Goal: Task Accomplishment & Management: Complete application form

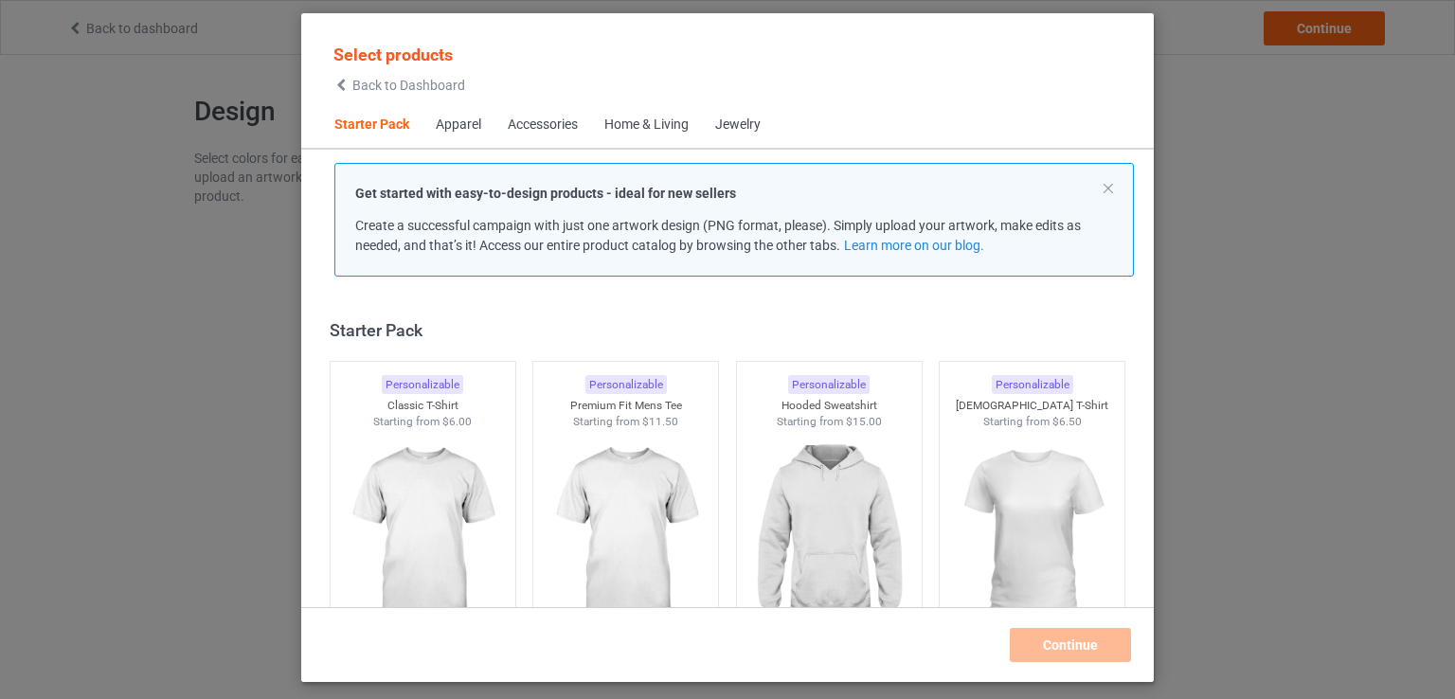
click at [464, 486] on img at bounding box center [423, 536] width 170 height 212
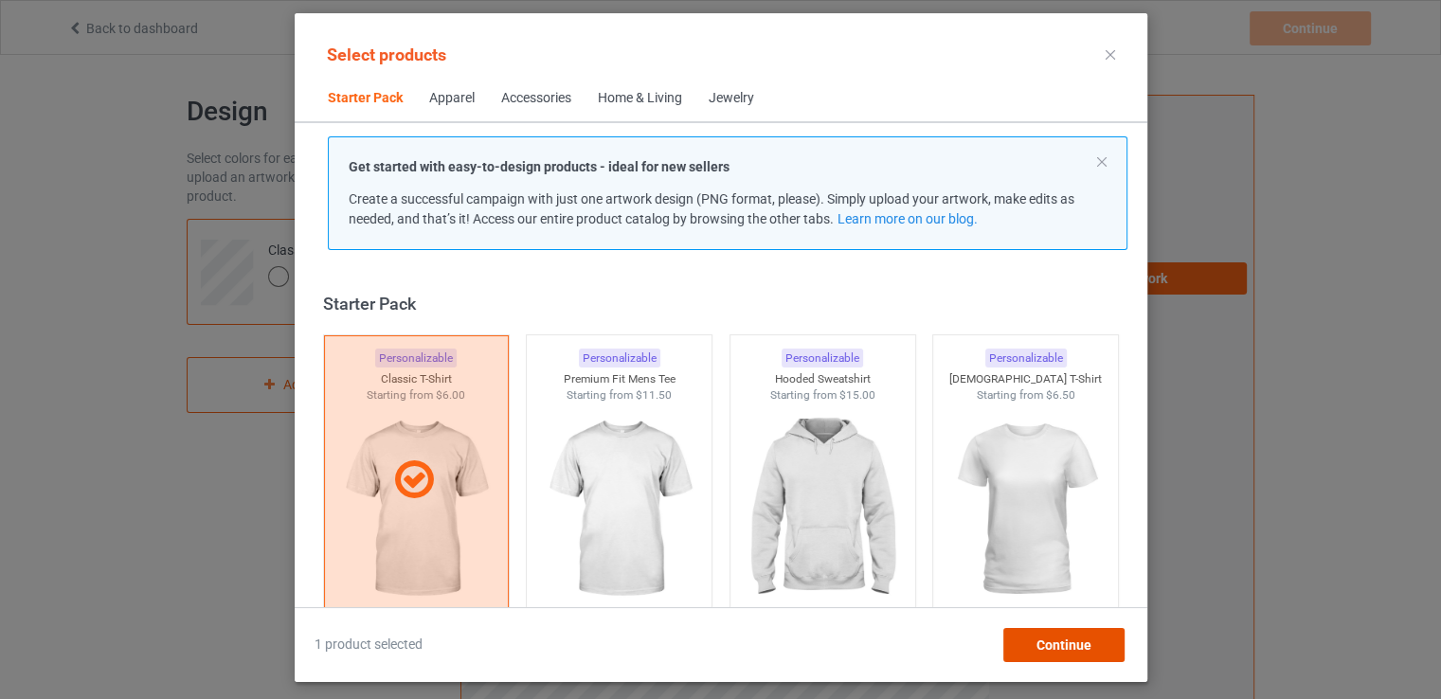
click at [1069, 641] on span "Continue" at bounding box center [1063, 645] width 55 height 15
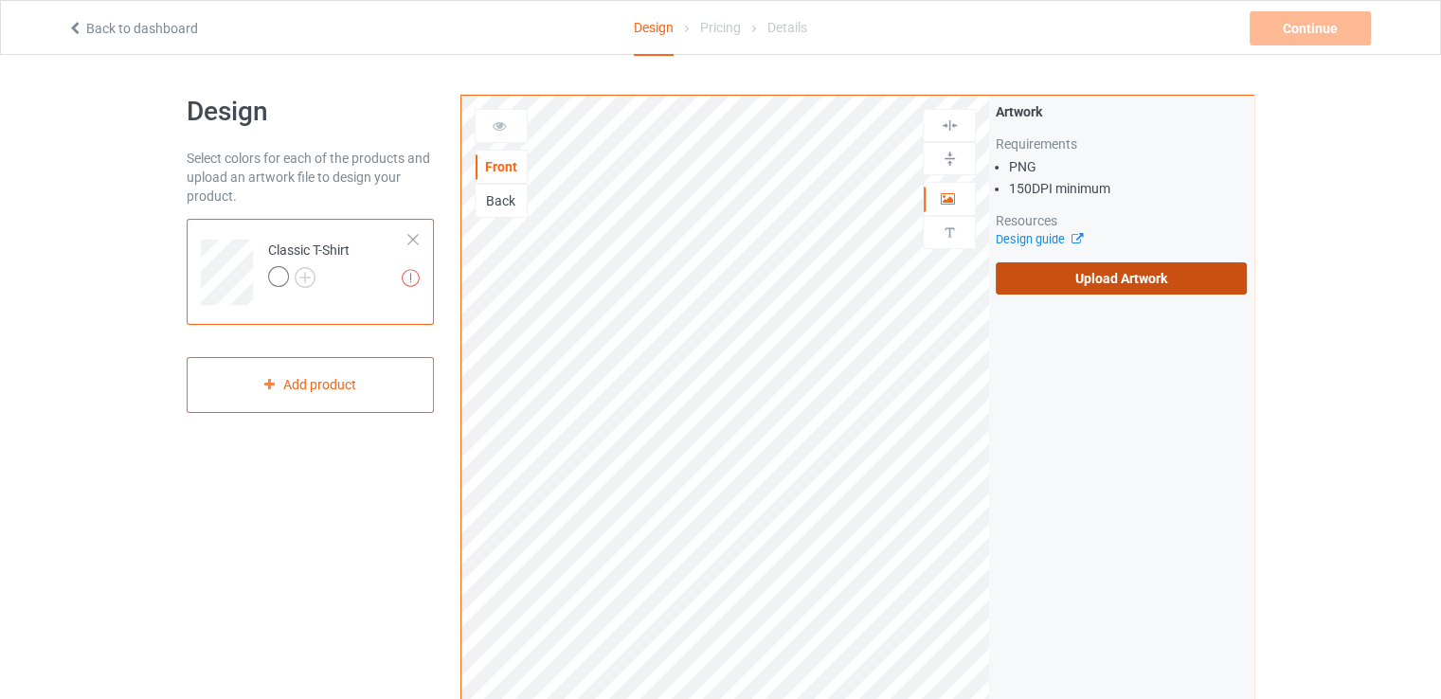
click at [1113, 269] on label "Upload Artwork" at bounding box center [1121, 278] width 251 height 32
click at [0, 0] on input "Upload Artwork" at bounding box center [0, 0] width 0 height 0
click at [1065, 275] on label "Upload Artwork" at bounding box center [1121, 278] width 251 height 32
click at [0, 0] on input "Upload Artwork" at bounding box center [0, 0] width 0 height 0
click at [1066, 279] on label "Upload Artwork" at bounding box center [1121, 278] width 251 height 32
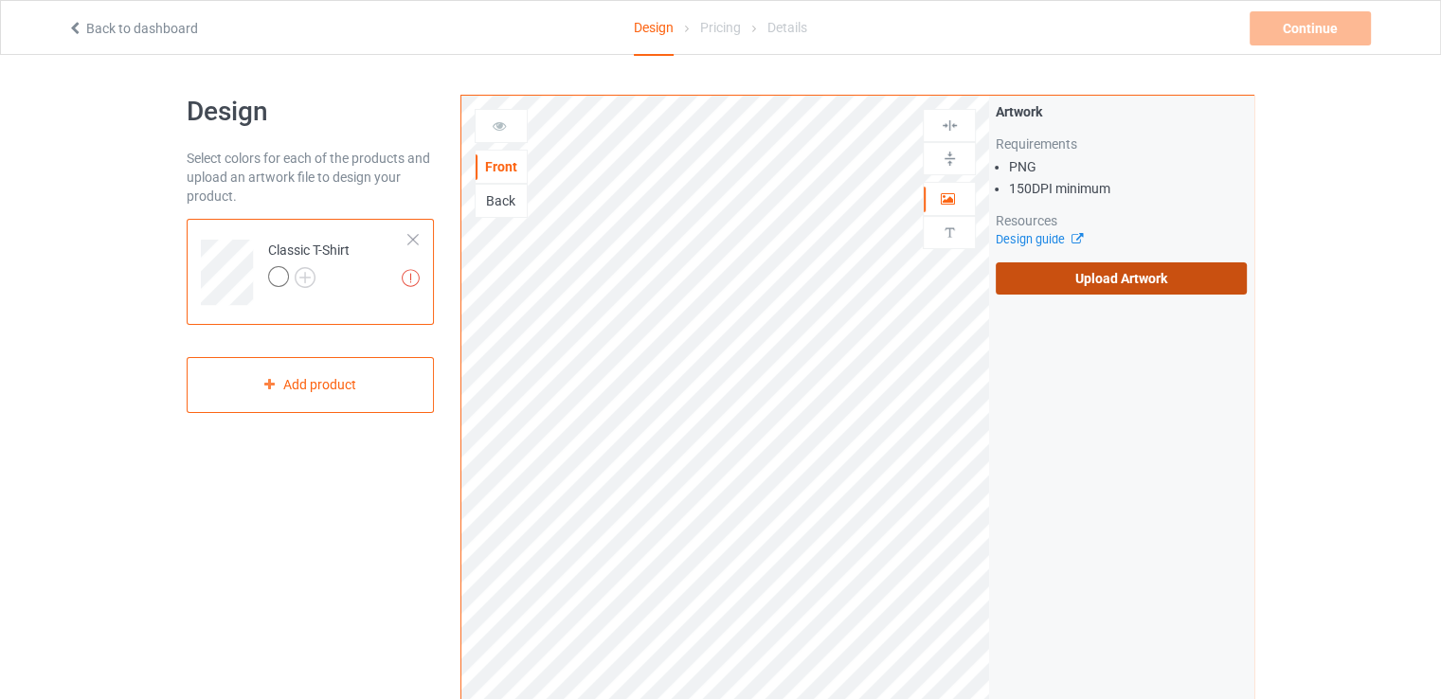
click at [0, 0] on input "Upload Artwork" at bounding box center [0, 0] width 0 height 0
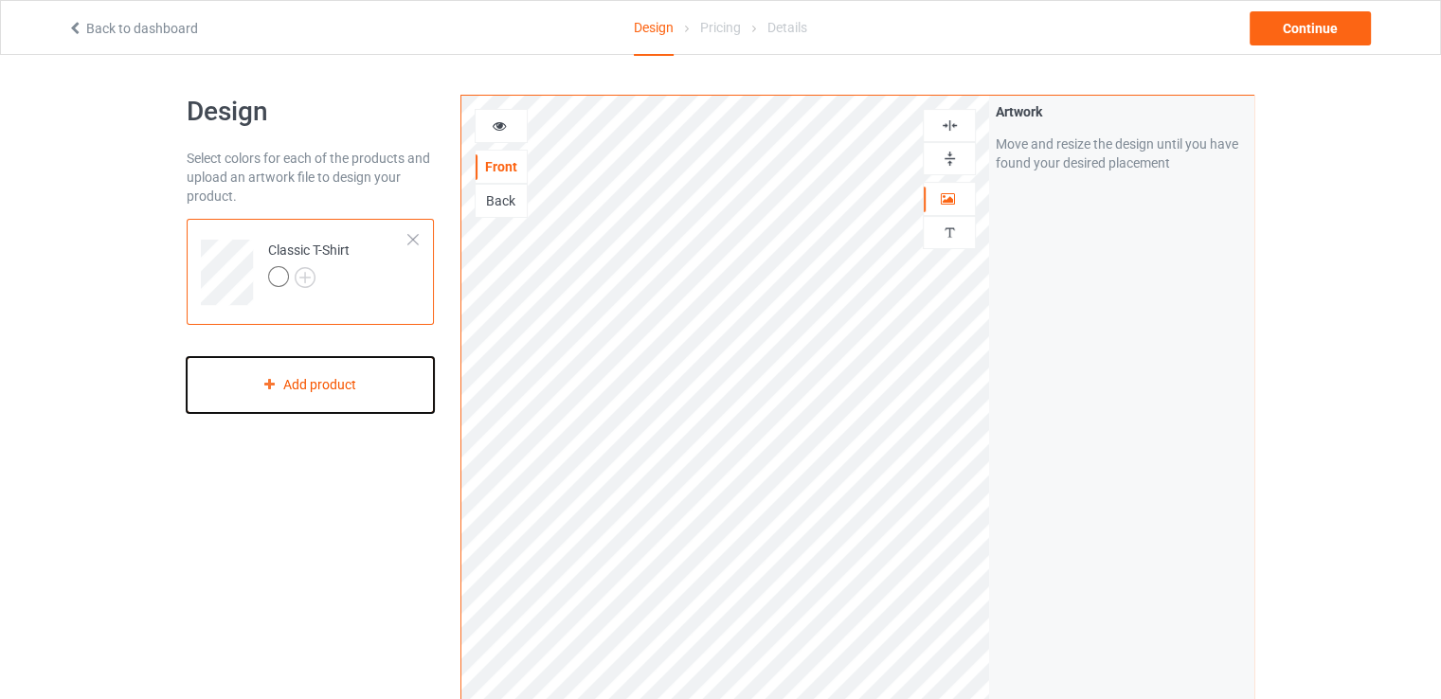
click at [344, 391] on div "Add product" at bounding box center [310, 385] width 247 height 56
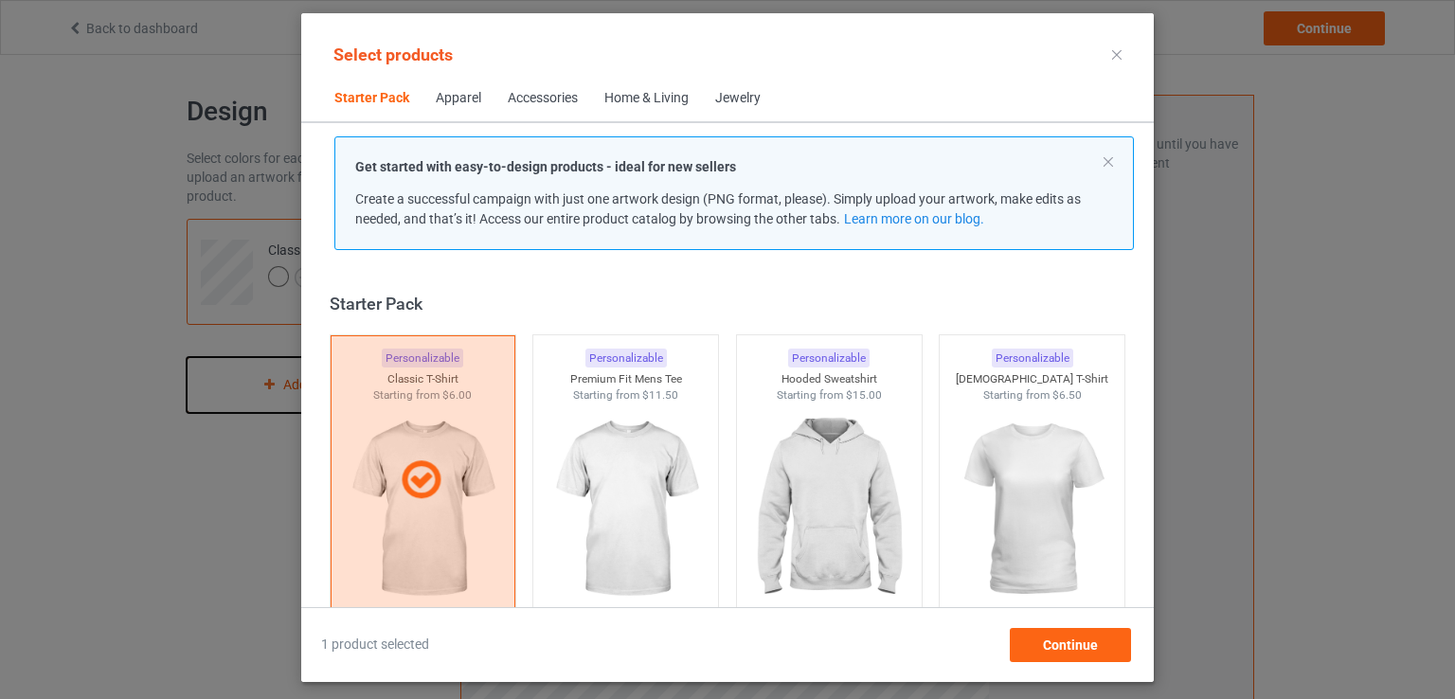
scroll to position [25, 0]
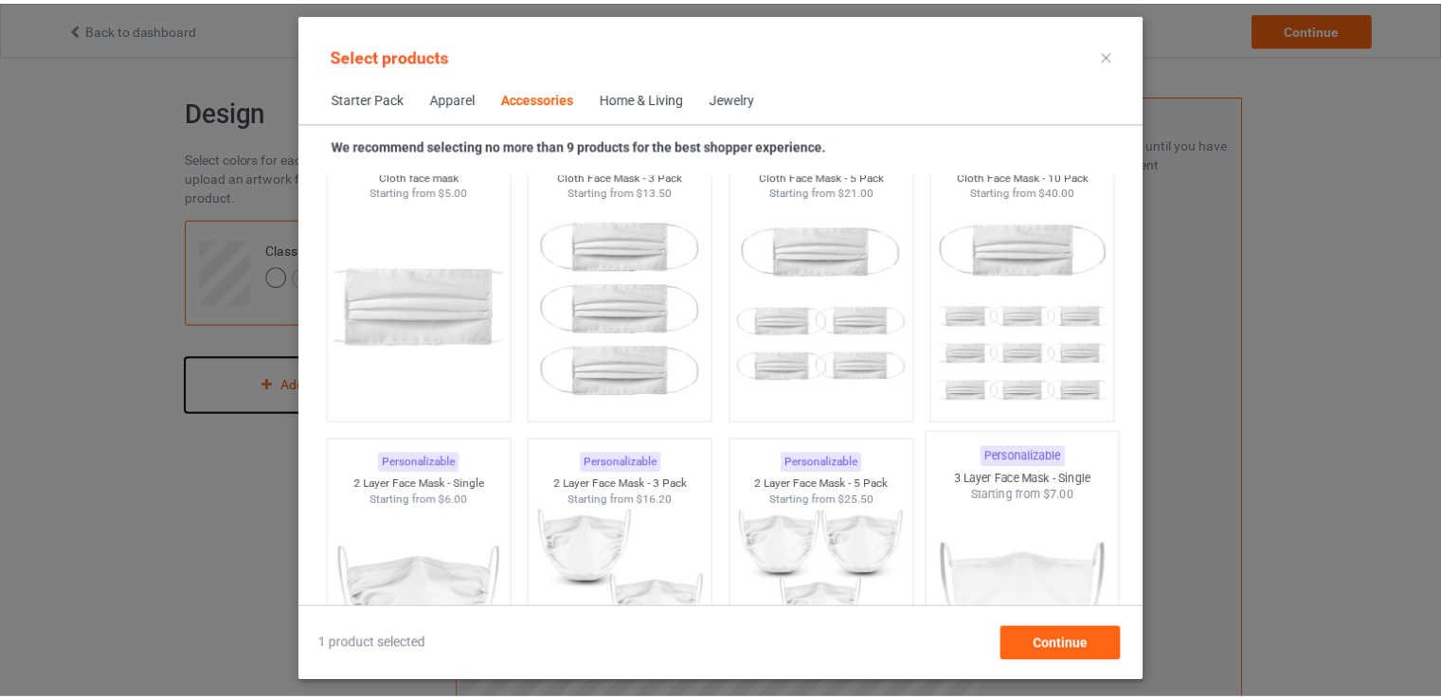
scroll to position [4249, 0]
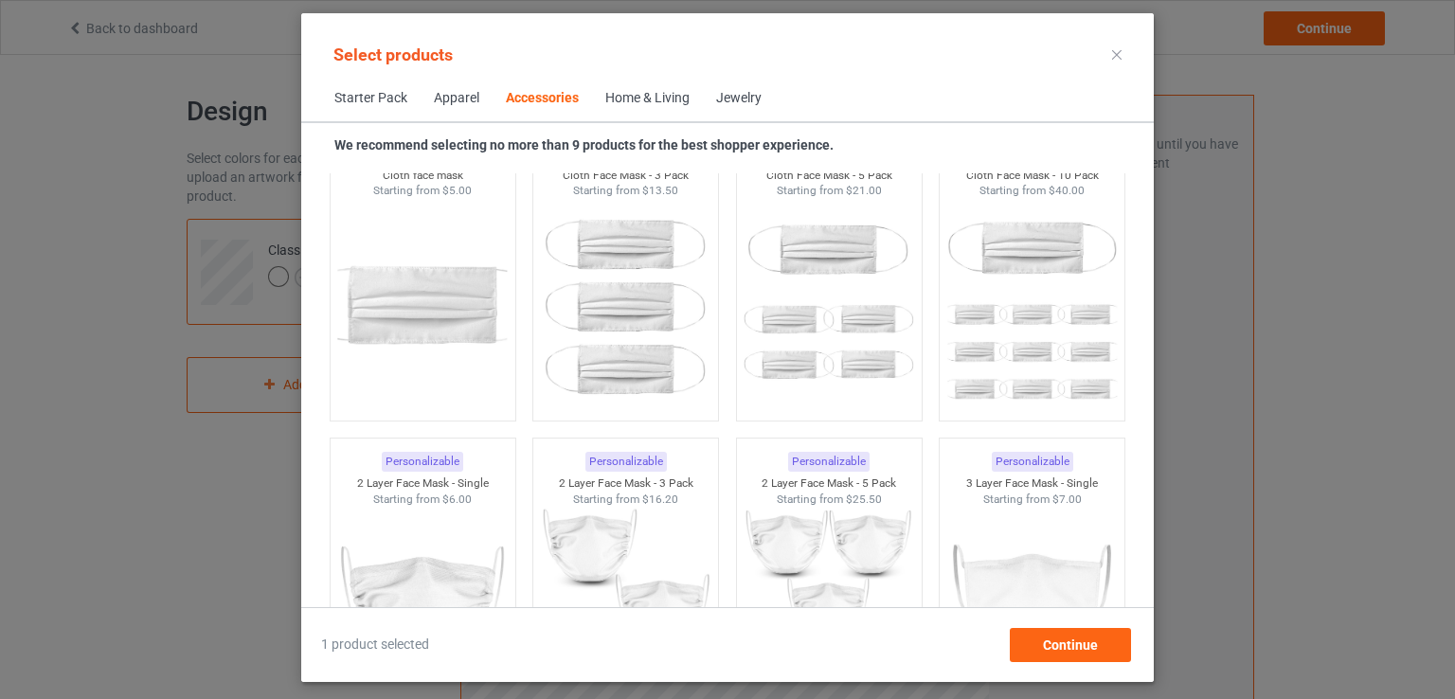
click at [1195, 467] on div "Select products Starter Pack Apparel Accessories Home & Living Jewelry We recom…" at bounding box center [727, 349] width 1455 height 699
click at [1161, 526] on div "Select products Starter Pack Apparel Accessories Home & Living Jewelry We recom…" at bounding box center [727, 349] width 1455 height 699
click at [1128, 57] on div at bounding box center [1117, 55] width 34 height 30
click at [1118, 56] on icon at bounding box center [1116, 54] width 9 height 9
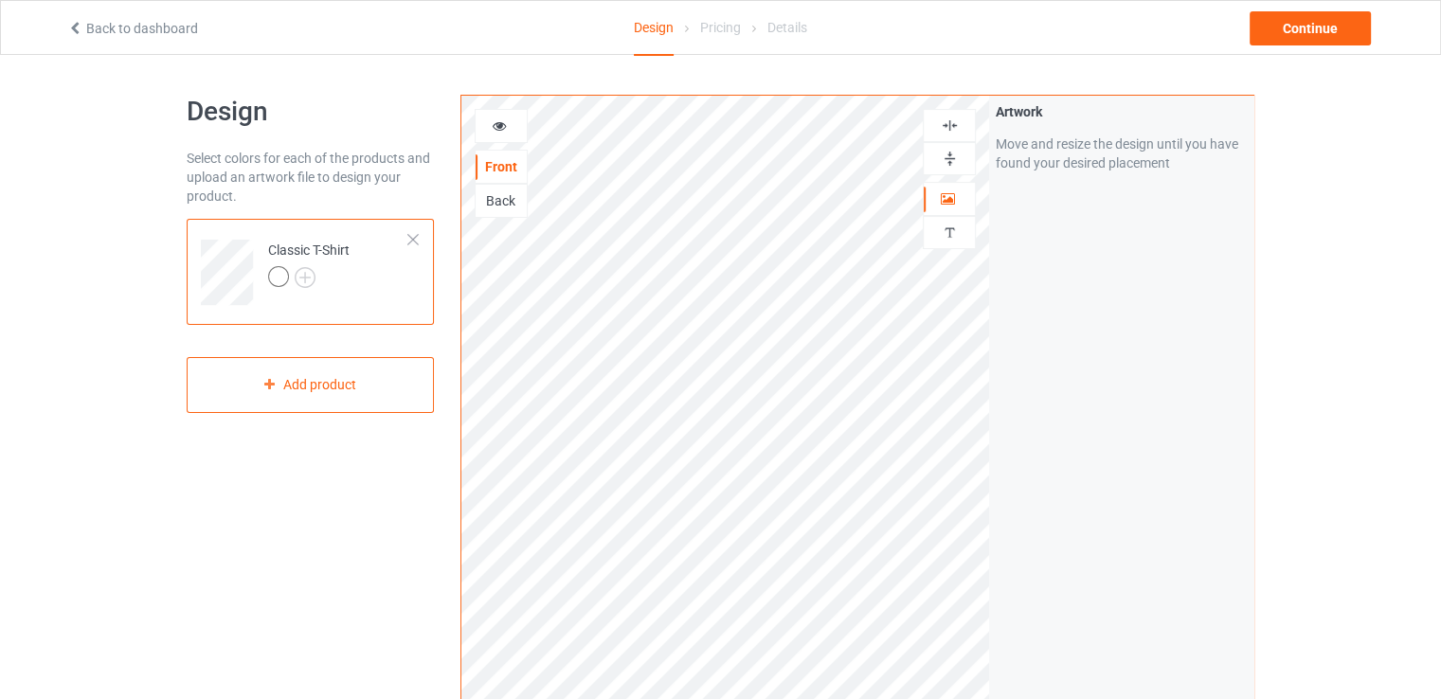
click at [499, 134] on div at bounding box center [501, 126] width 51 height 19
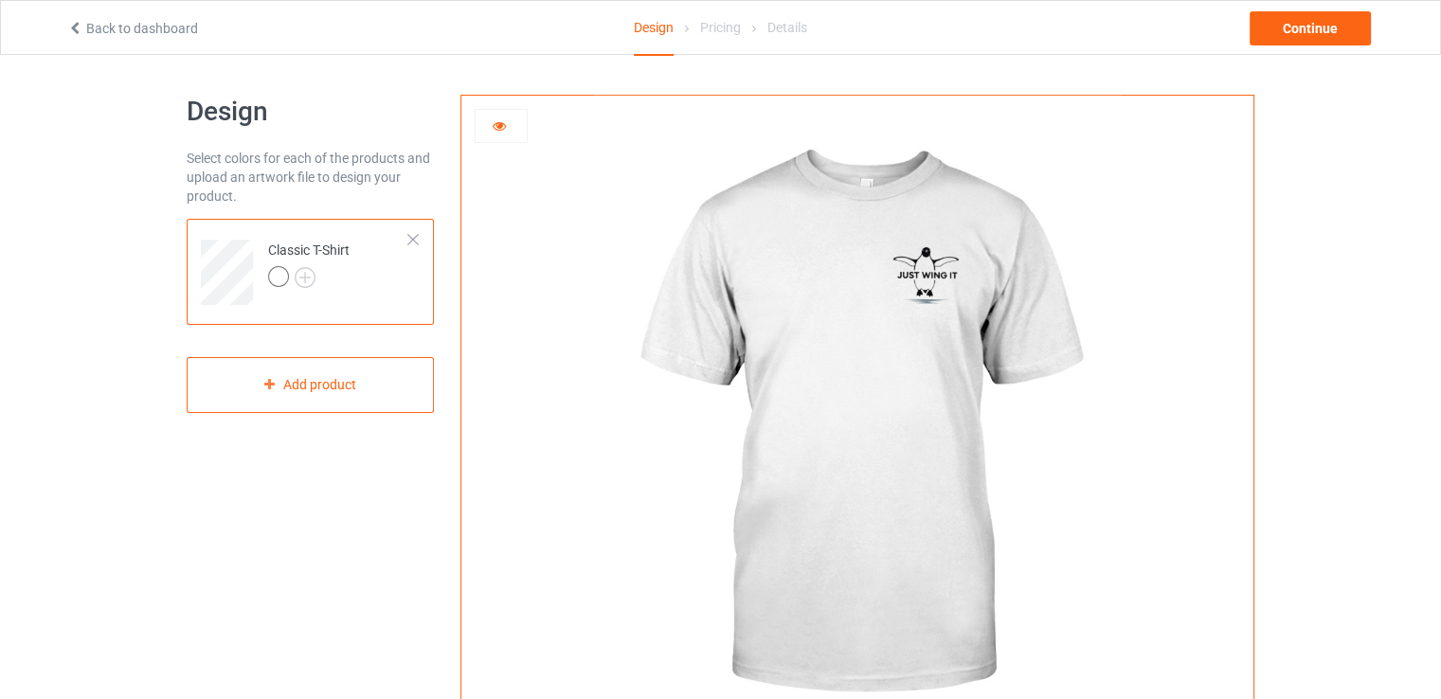
click at [507, 130] on div at bounding box center [501, 126] width 51 height 19
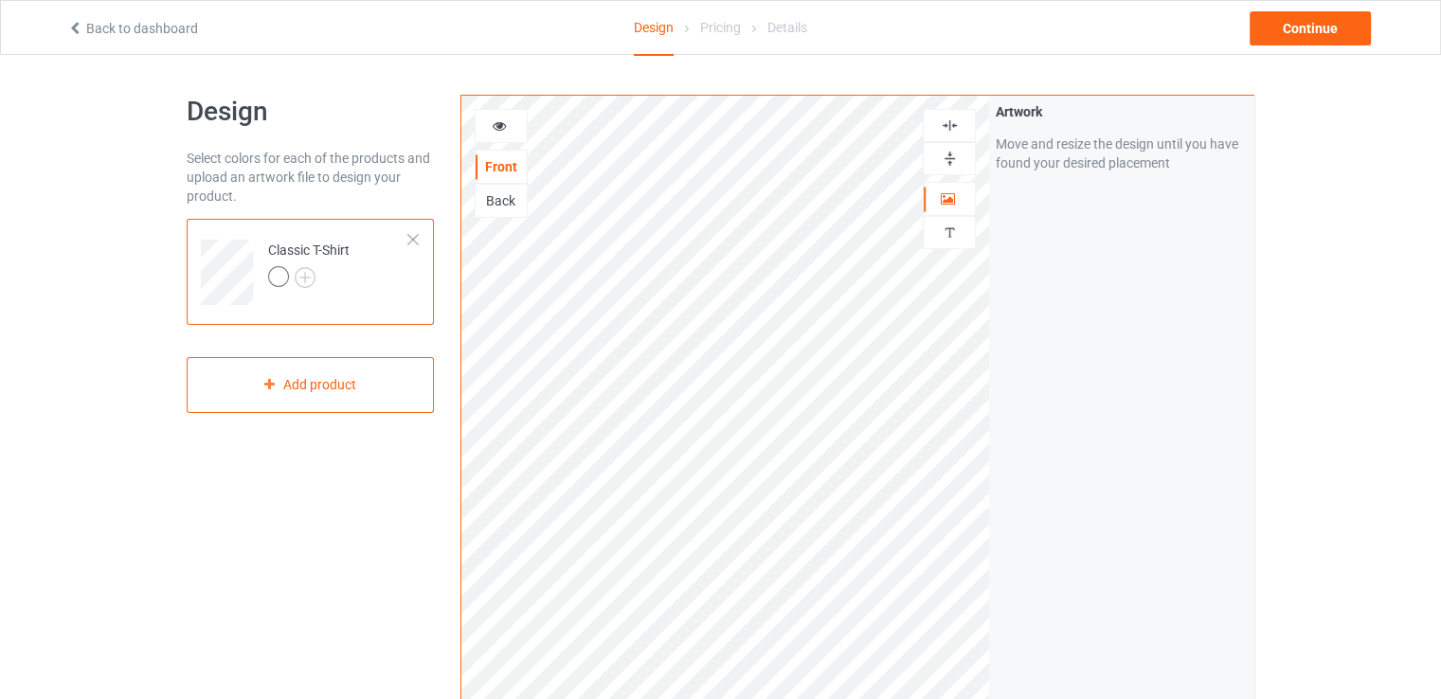
click at [495, 127] on icon at bounding box center [500, 123] width 16 height 13
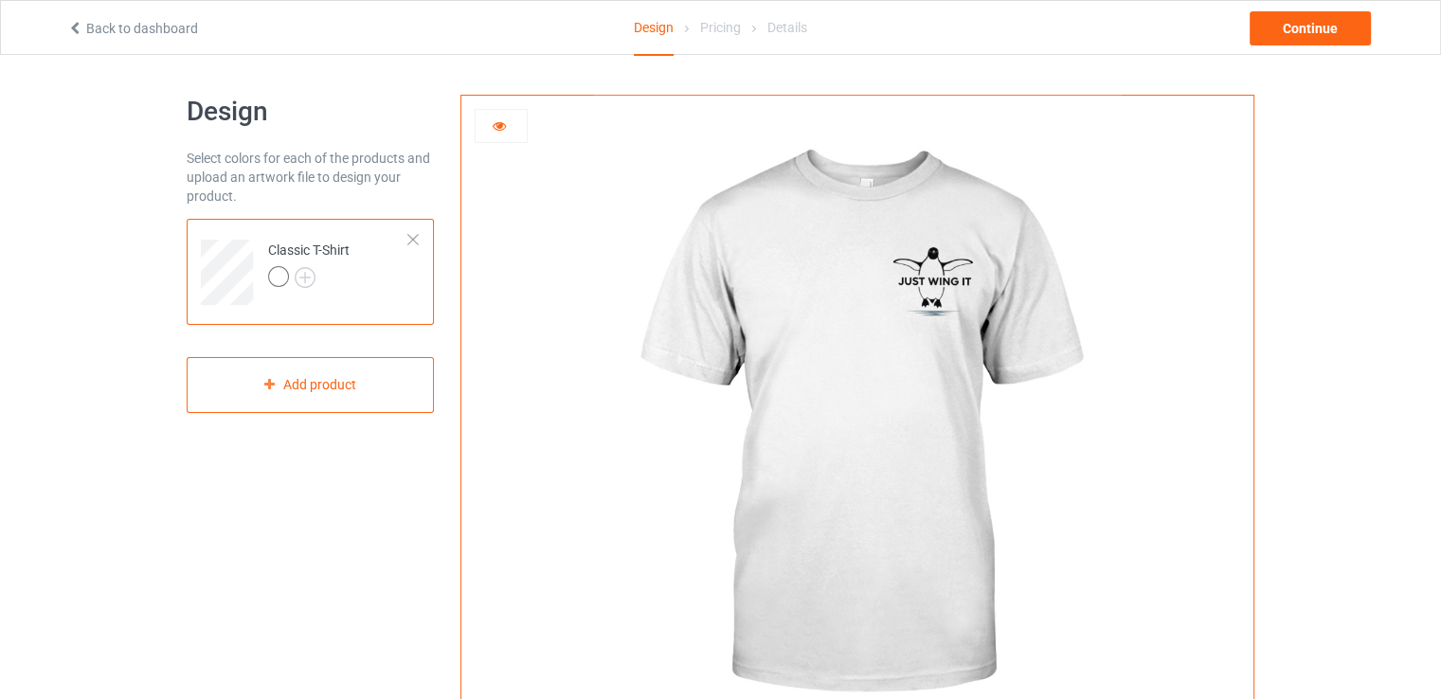
click at [485, 114] on div at bounding box center [501, 126] width 53 height 34
click at [495, 135] on div at bounding box center [501, 126] width 53 height 34
click at [496, 130] on icon at bounding box center [500, 123] width 16 height 13
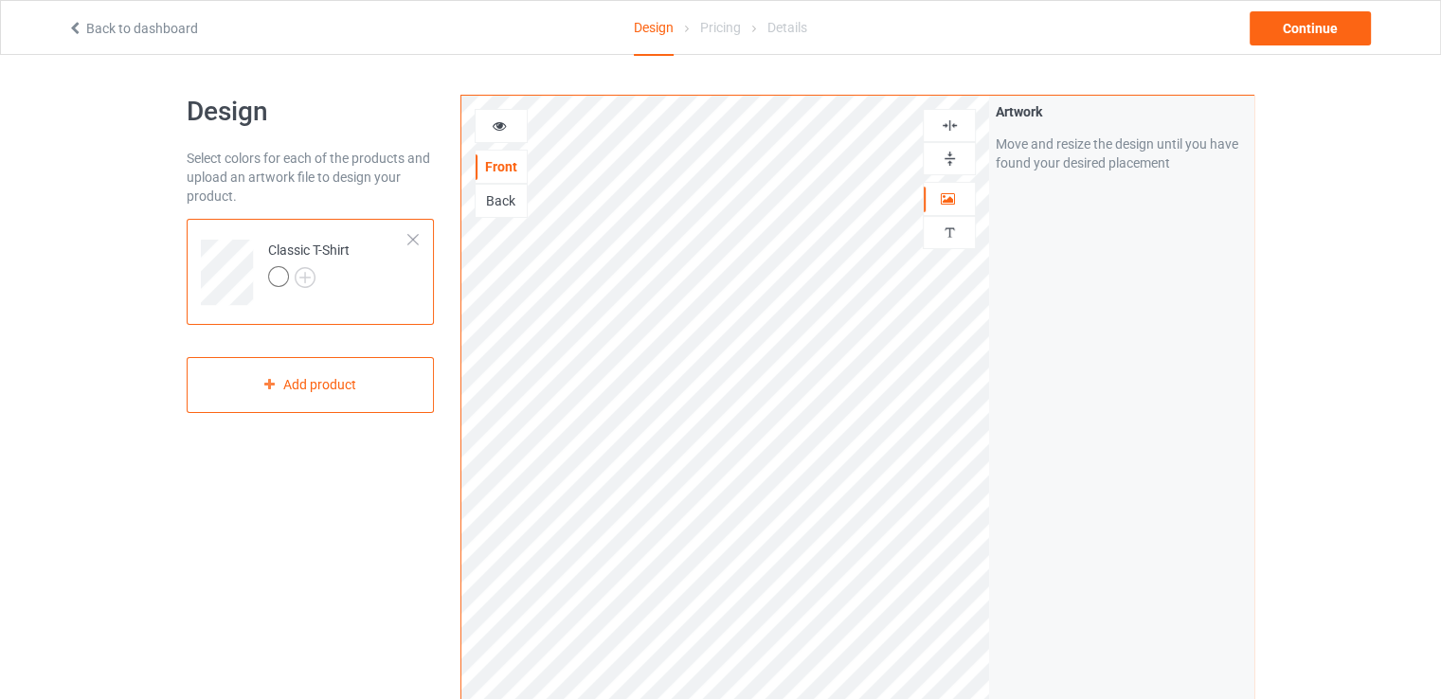
click at [497, 117] on icon at bounding box center [500, 123] width 16 height 13
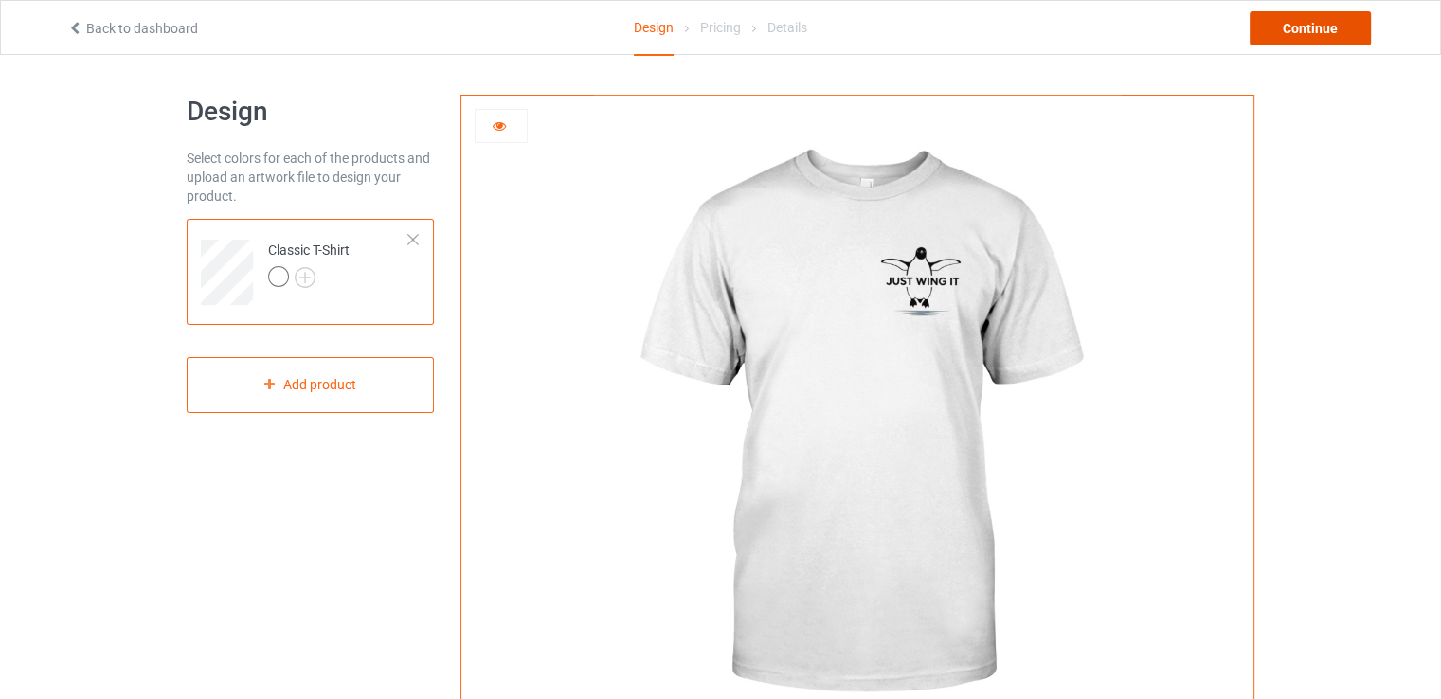
click at [1334, 27] on div "Continue" at bounding box center [1310, 28] width 121 height 34
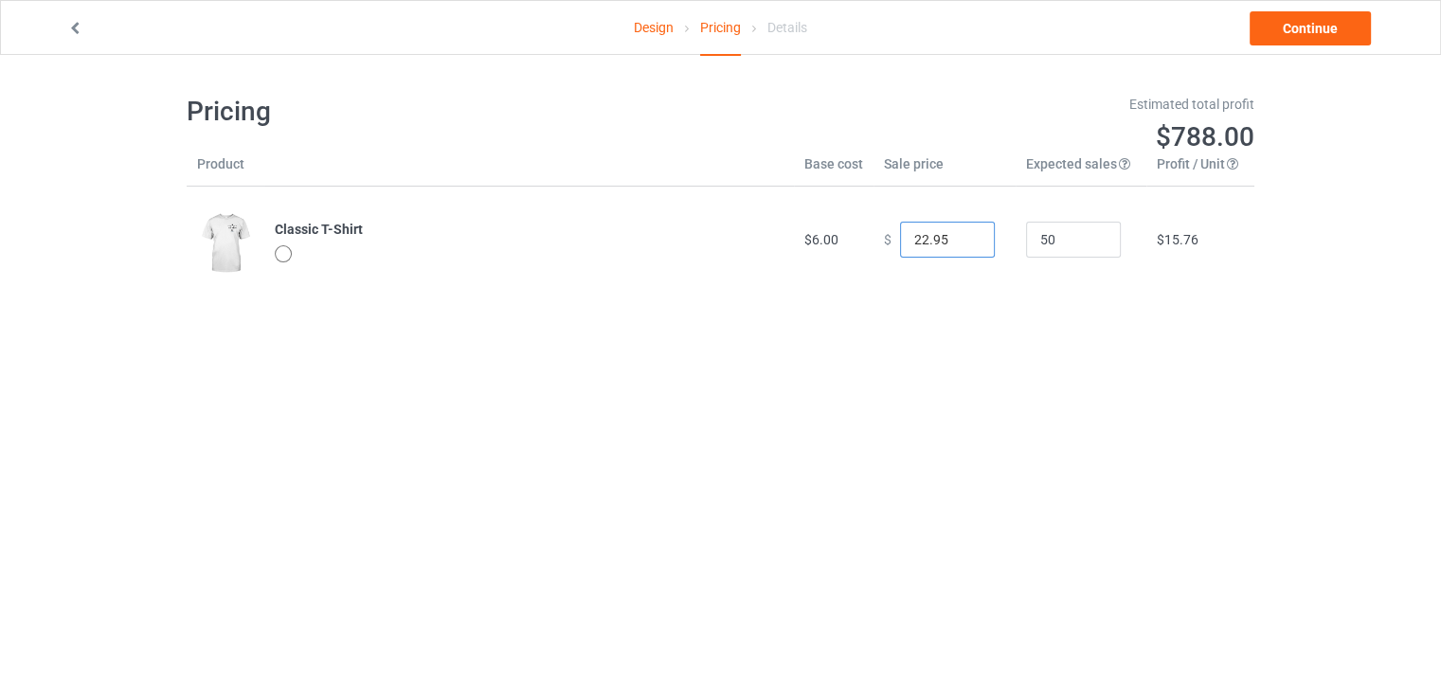
click at [955, 240] on input "22.95" at bounding box center [947, 240] width 95 height 36
click at [916, 241] on input "22.95" at bounding box center [947, 240] width 95 height 36
drag, startPoint x: 941, startPoint y: 238, endPoint x: 891, endPoint y: 244, distance: 50.5
click at [900, 244] on input "22.95" at bounding box center [947, 240] width 95 height 36
click at [1055, 316] on div "Pricing Estimated total profit $604.50 Product Base cost Sale price Expected sa…" at bounding box center [721, 194] width 1068 height 278
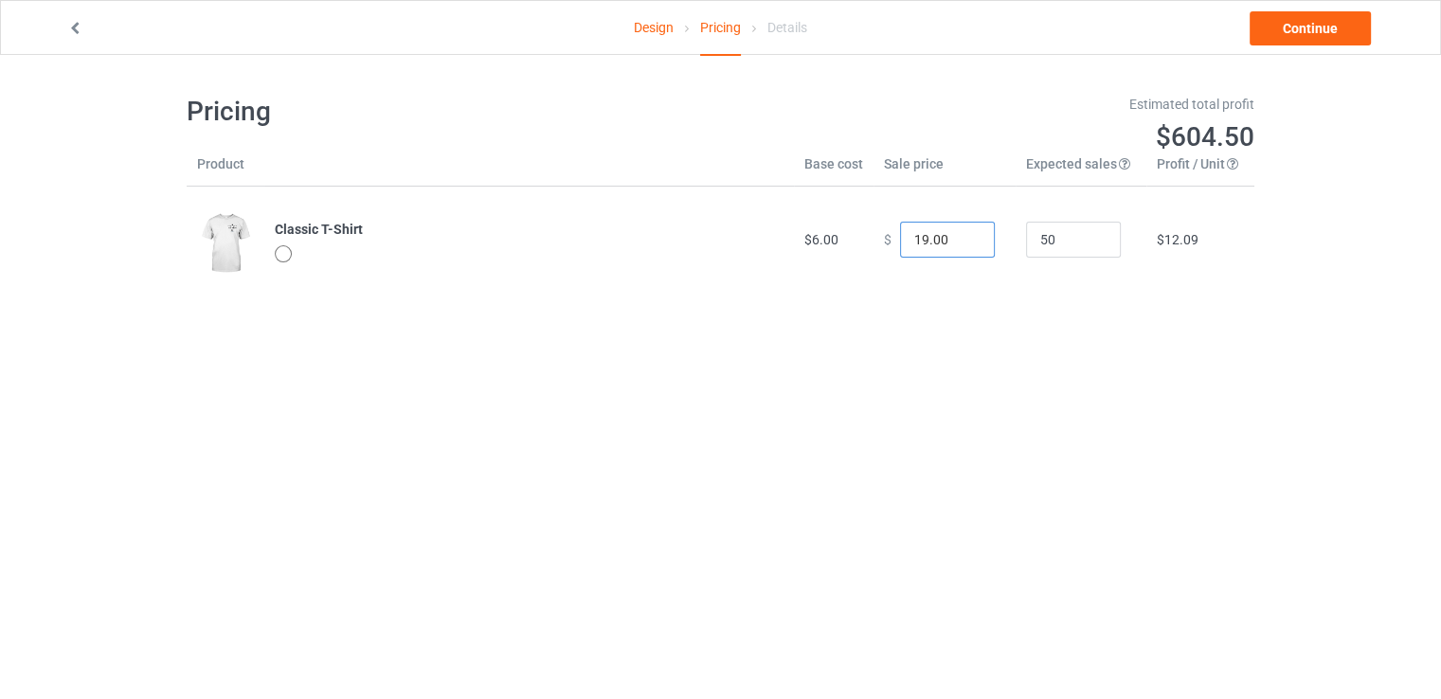
click at [944, 238] on input "19.00" at bounding box center [947, 240] width 95 height 36
click at [925, 241] on input "19.00" at bounding box center [947, 240] width 95 height 36
click at [931, 239] on input "19.00" at bounding box center [947, 240] width 95 height 36
click at [937, 237] on input "19.00" at bounding box center [947, 240] width 95 height 36
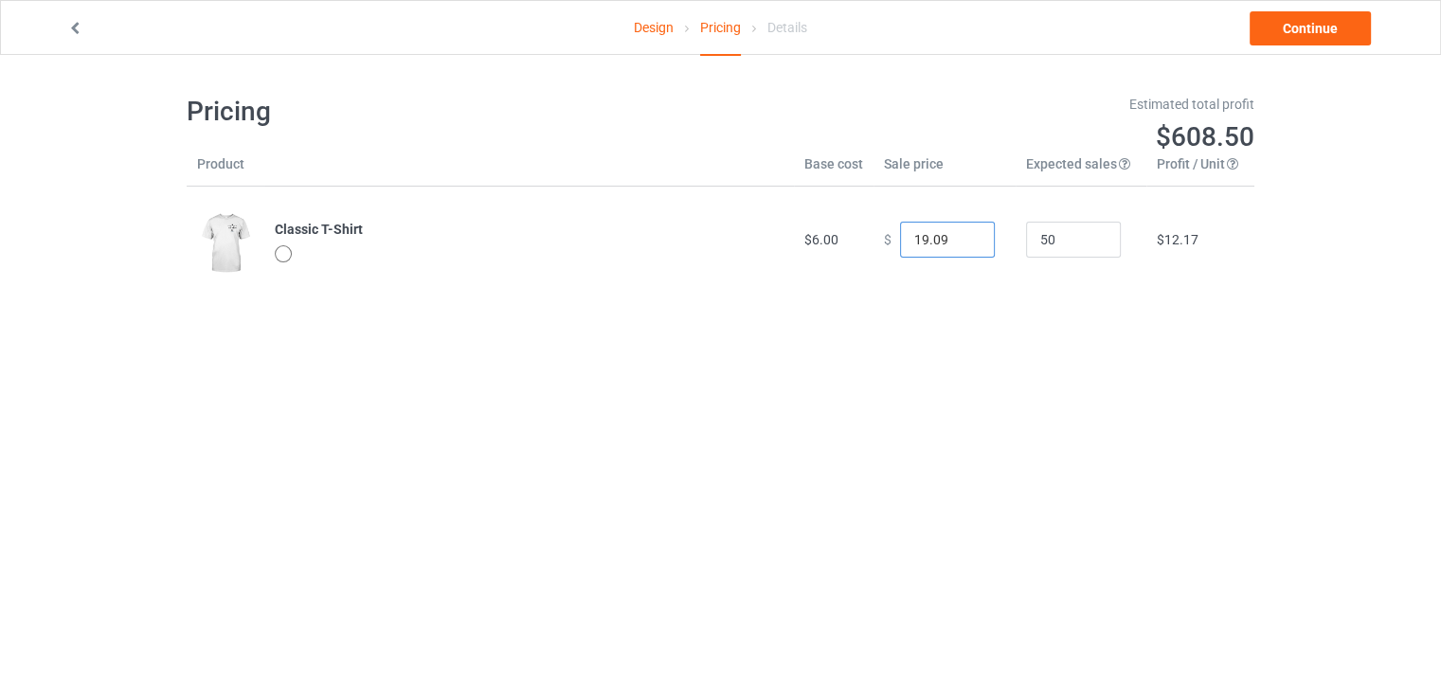
type input "19.09"
click at [296, 259] on div at bounding box center [286, 256] width 22 height 22
click at [285, 251] on div at bounding box center [283, 253] width 17 height 17
click at [1293, 35] on link "Continue" at bounding box center [1310, 28] width 121 height 34
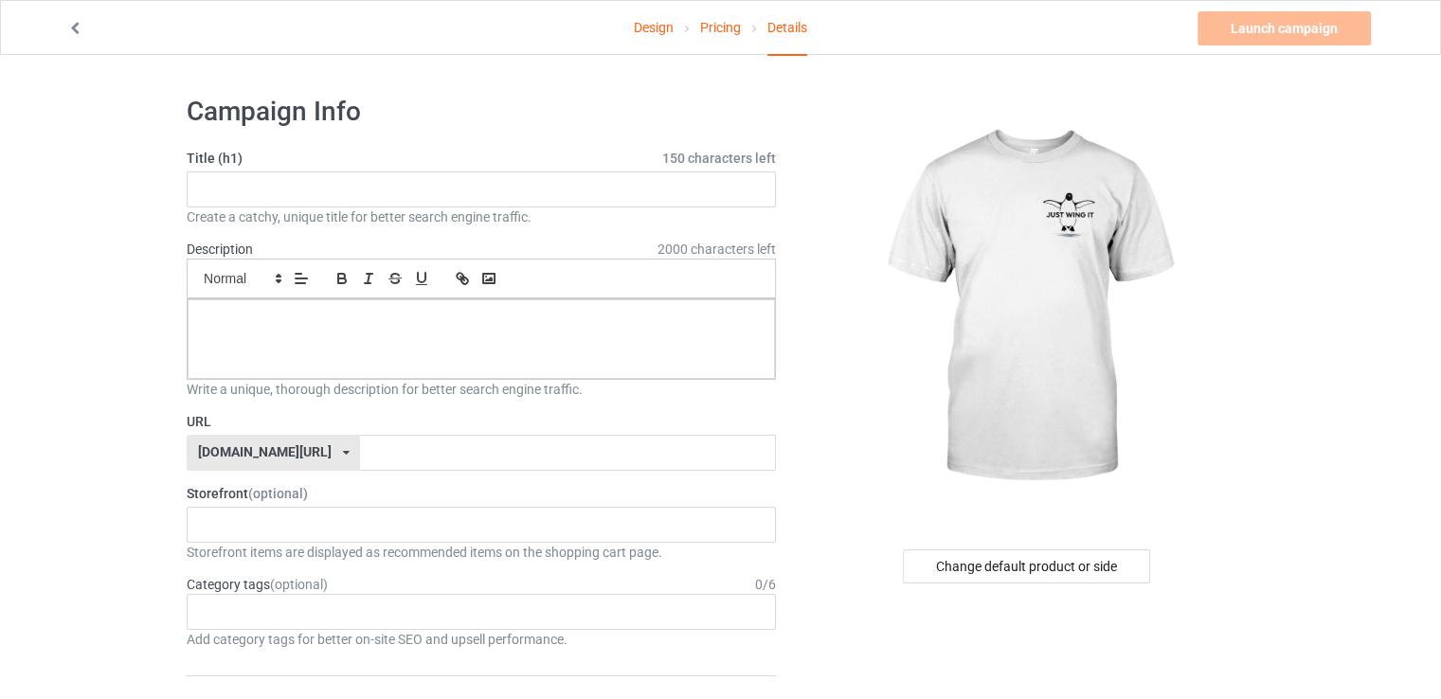
click at [650, 32] on link "Design" at bounding box center [654, 27] width 40 height 53
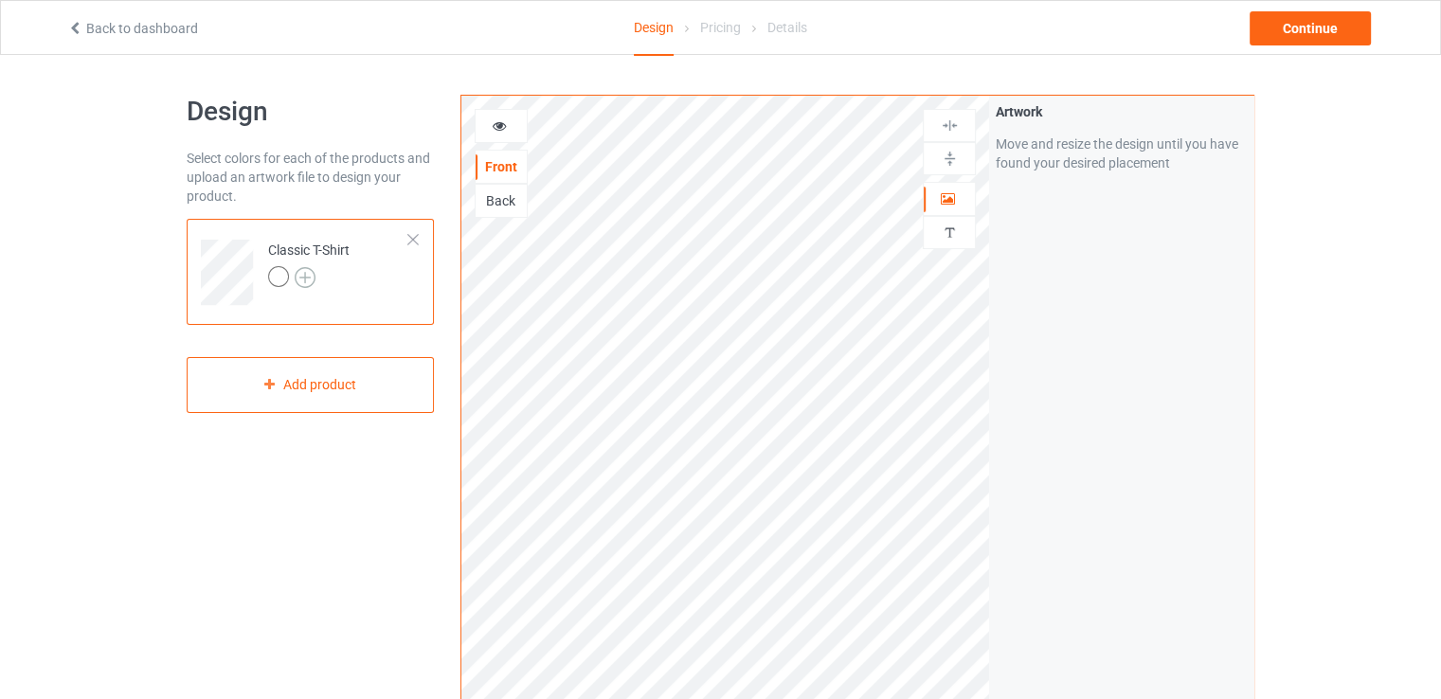
click at [300, 280] on img at bounding box center [305, 277] width 21 height 21
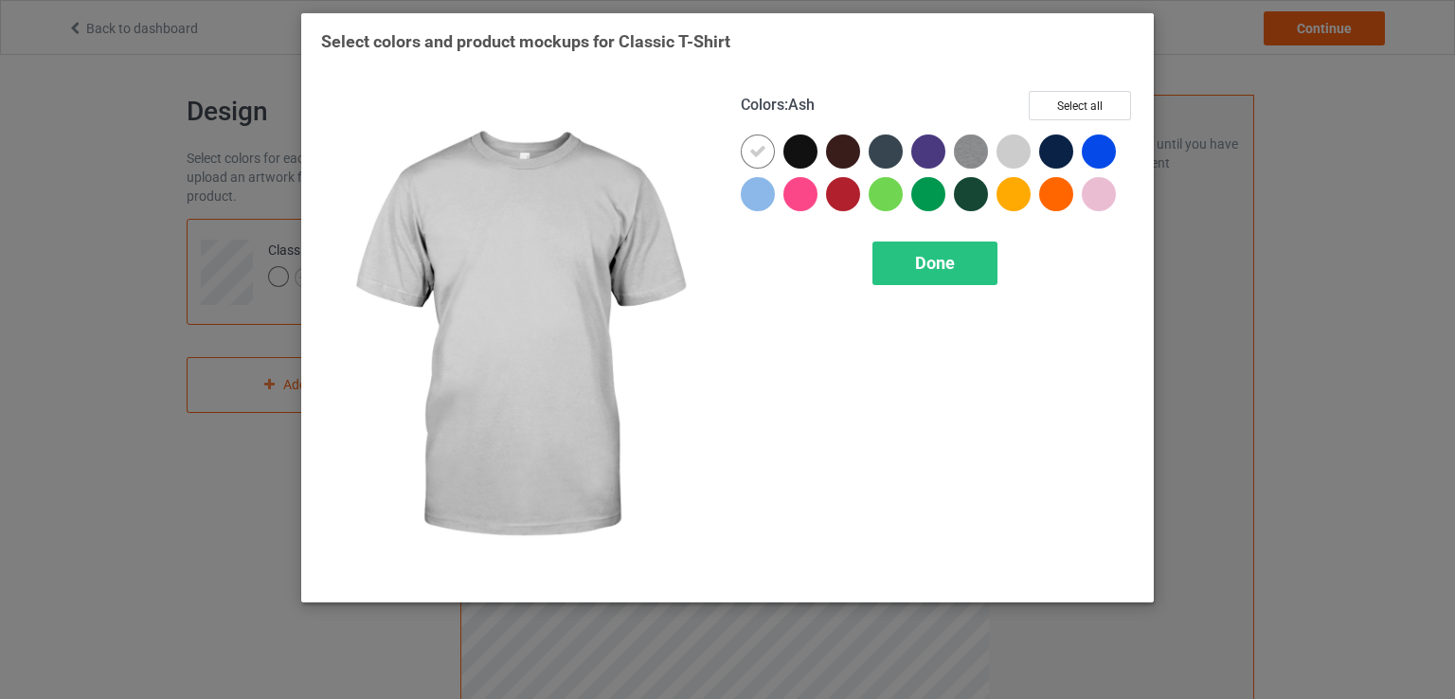
click at [1020, 153] on div at bounding box center [1014, 152] width 34 height 34
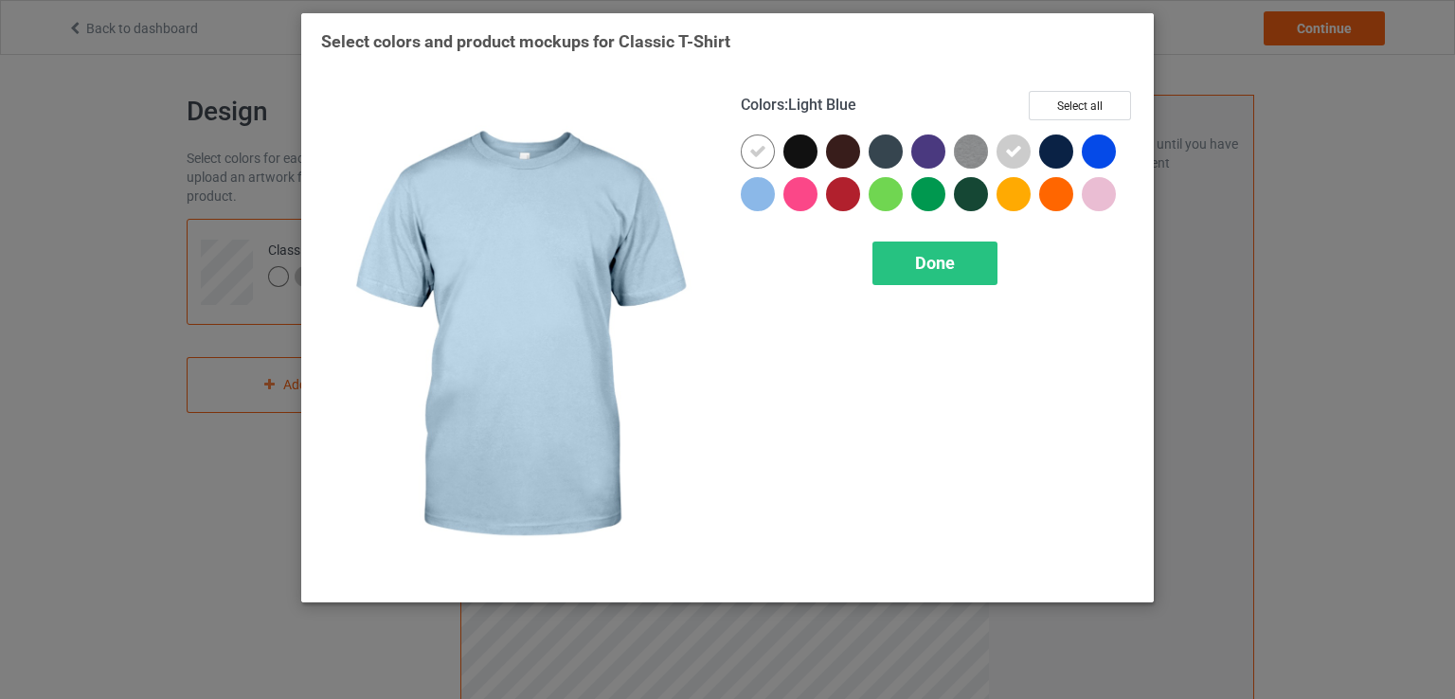
click at [763, 199] on div at bounding box center [758, 194] width 34 height 34
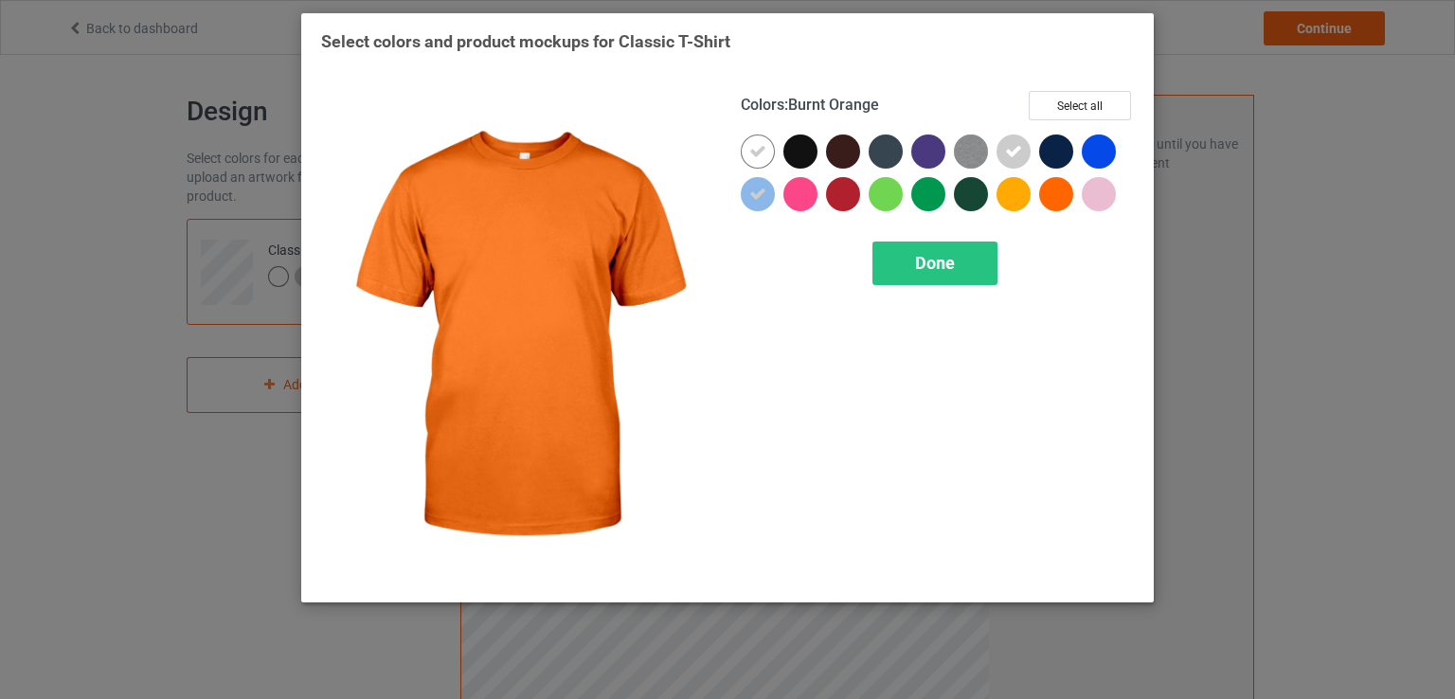
click at [1072, 202] on div at bounding box center [1060, 198] width 43 height 43
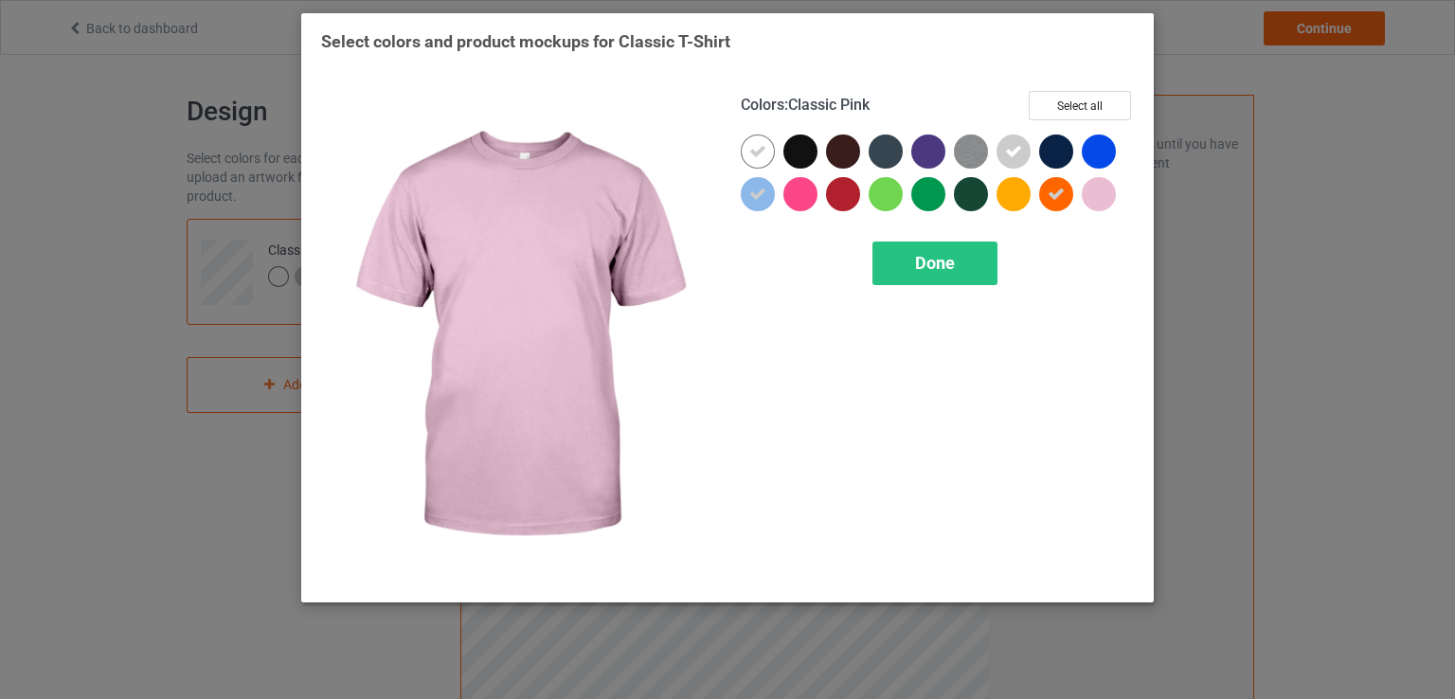
click at [1101, 198] on div at bounding box center [1099, 194] width 34 height 34
click at [961, 250] on div "Done" at bounding box center [935, 264] width 125 height 44
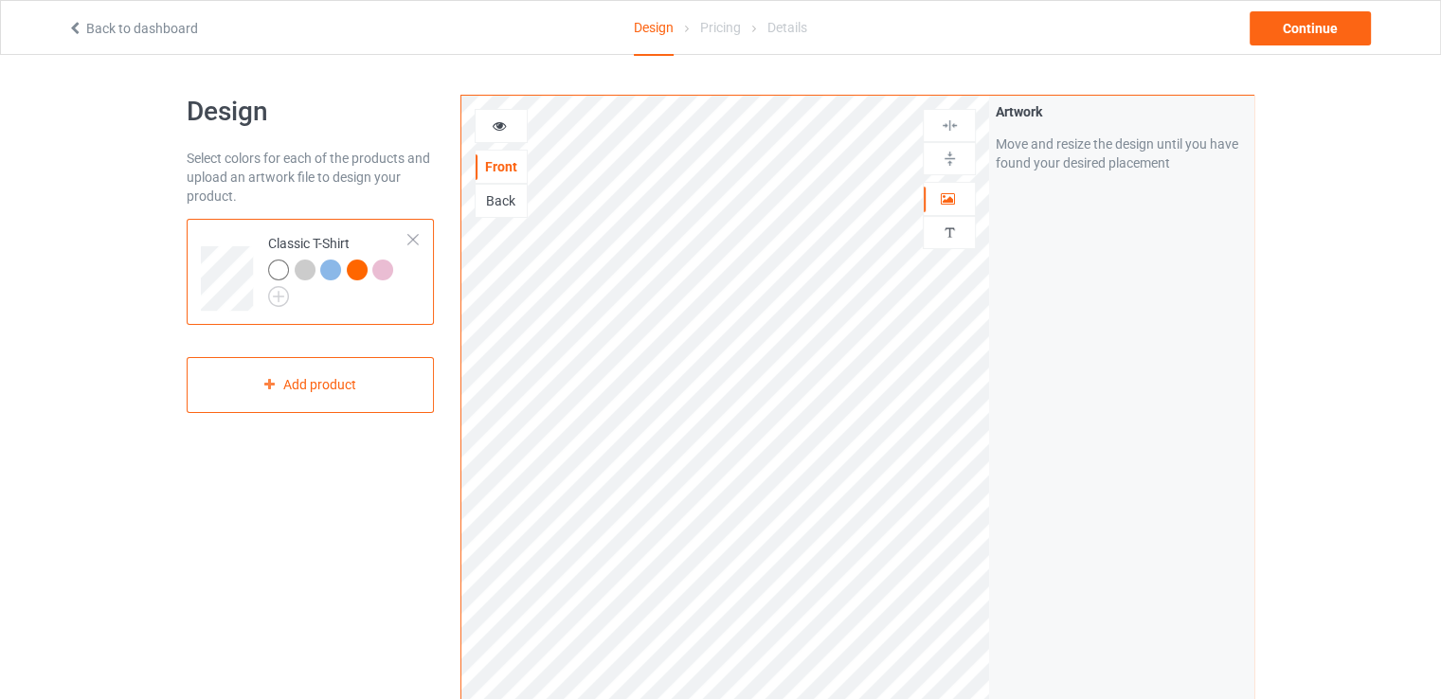
click at [299, 270] on div at bounding box center [305, 270] width 21 height 21
click at [326, 274] on div at bounding box center [330, 270] width 21 height 21
click at [356, 267] on div at bounding box center [357, 270] width 21 height 21
click at [494, 127] on icon at bounding box center [500, 123] width 16 height 13
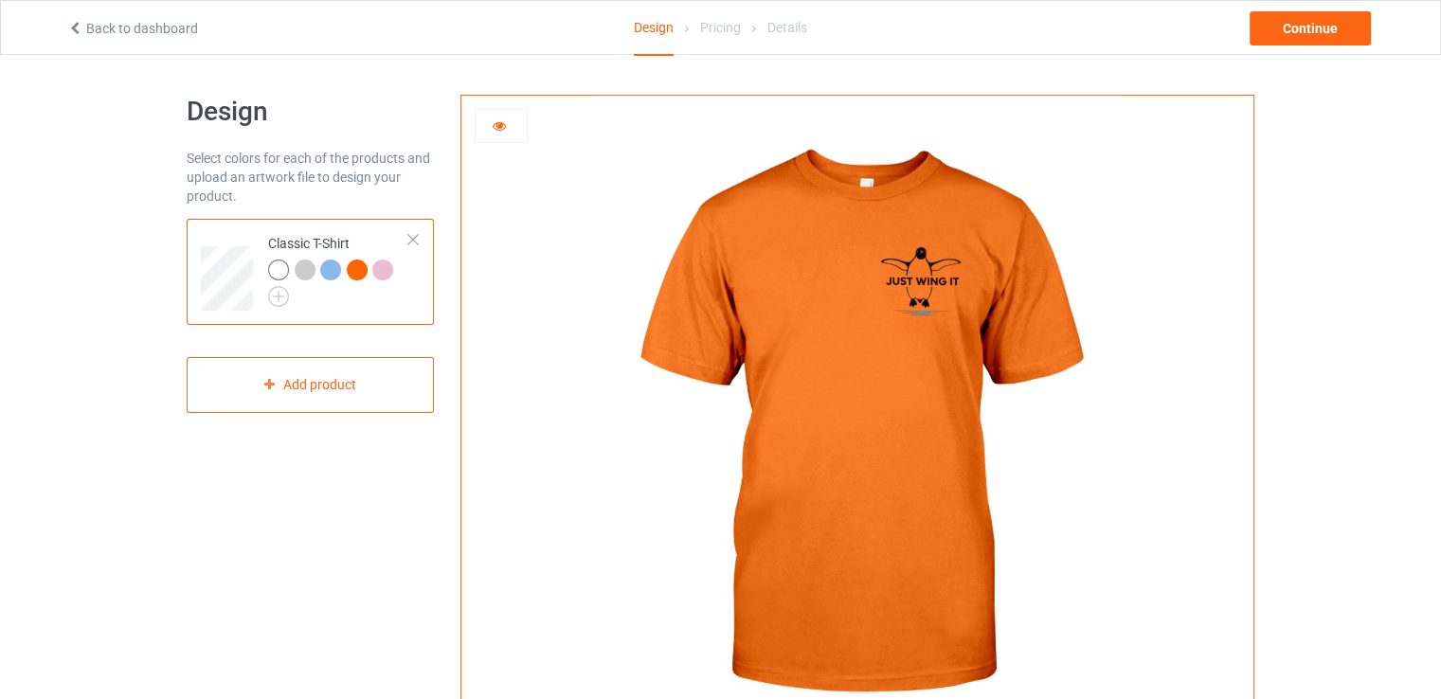
click at [326, 269] on div at bounding box center [330, 270] width 21 height 21
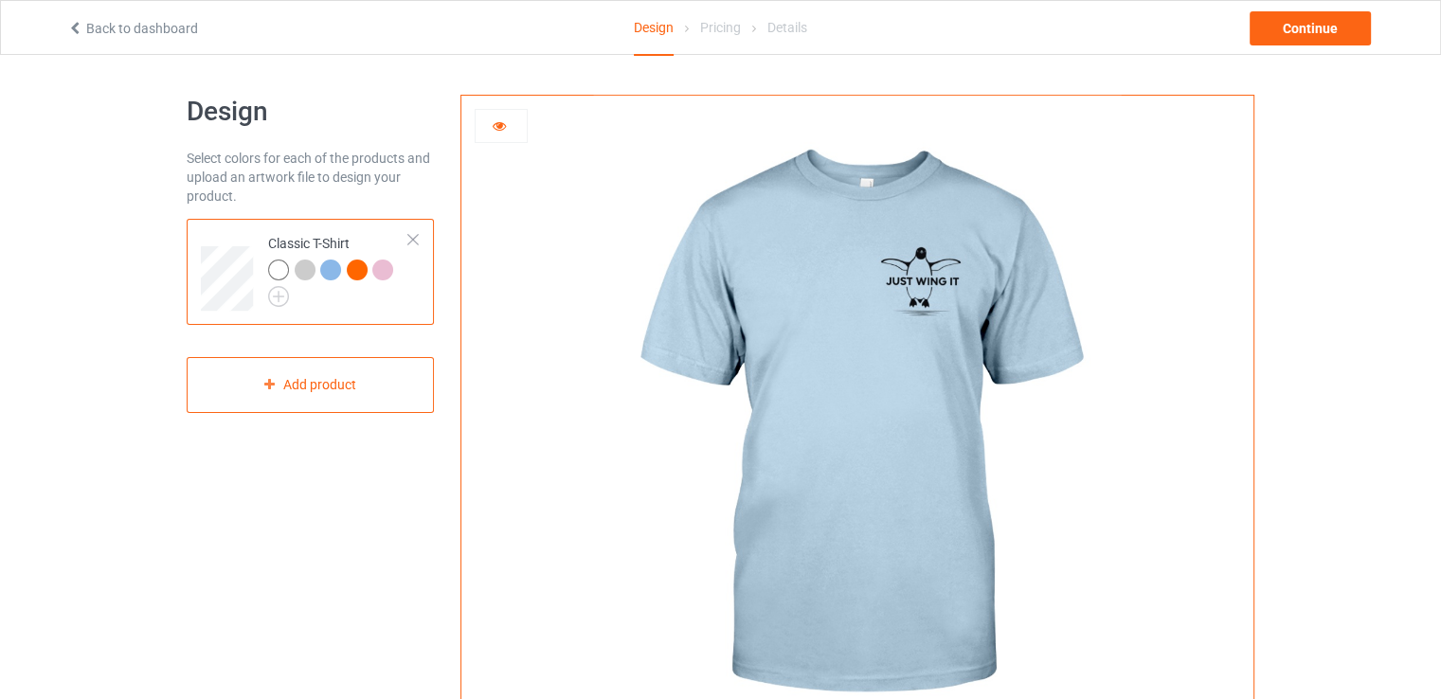
click at [305, 272] on div at bounding box center [305, 270] width 21 height 21
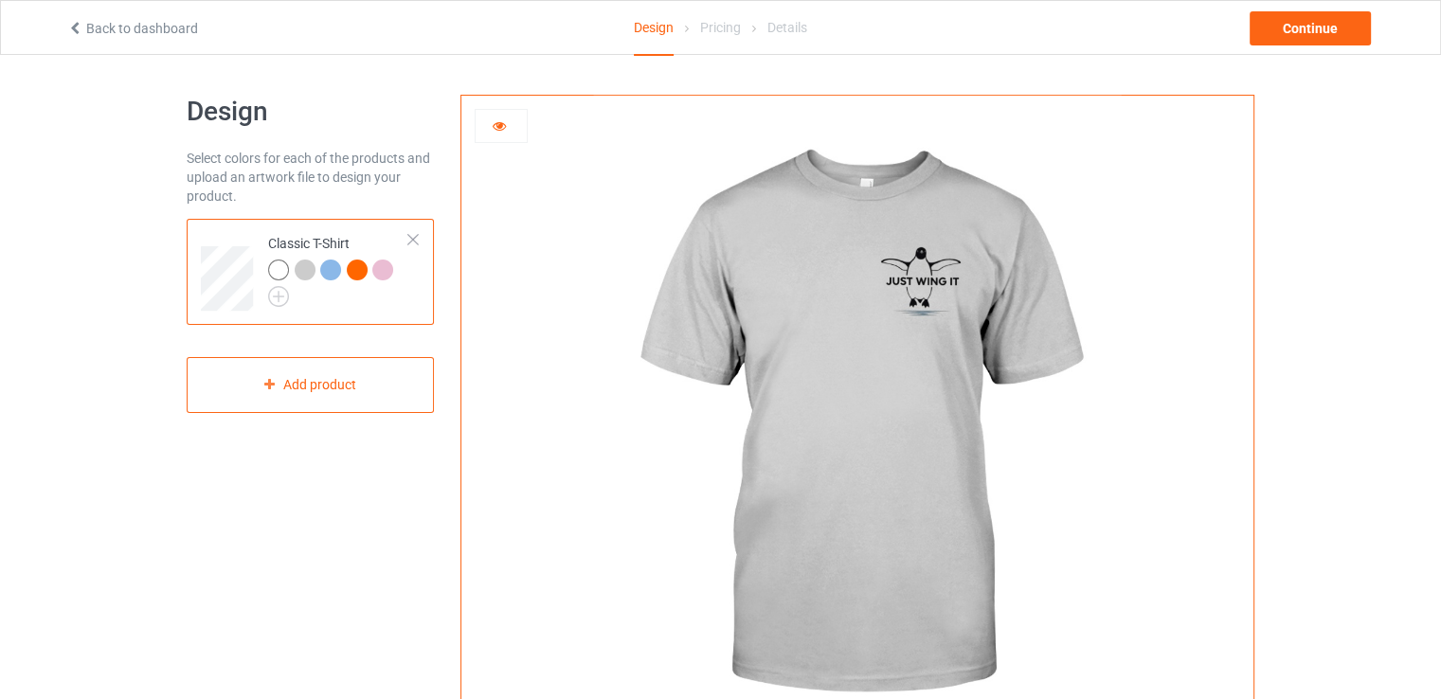
click at [385, 274] on div at bounding box center [382, 270] width 21 height 21
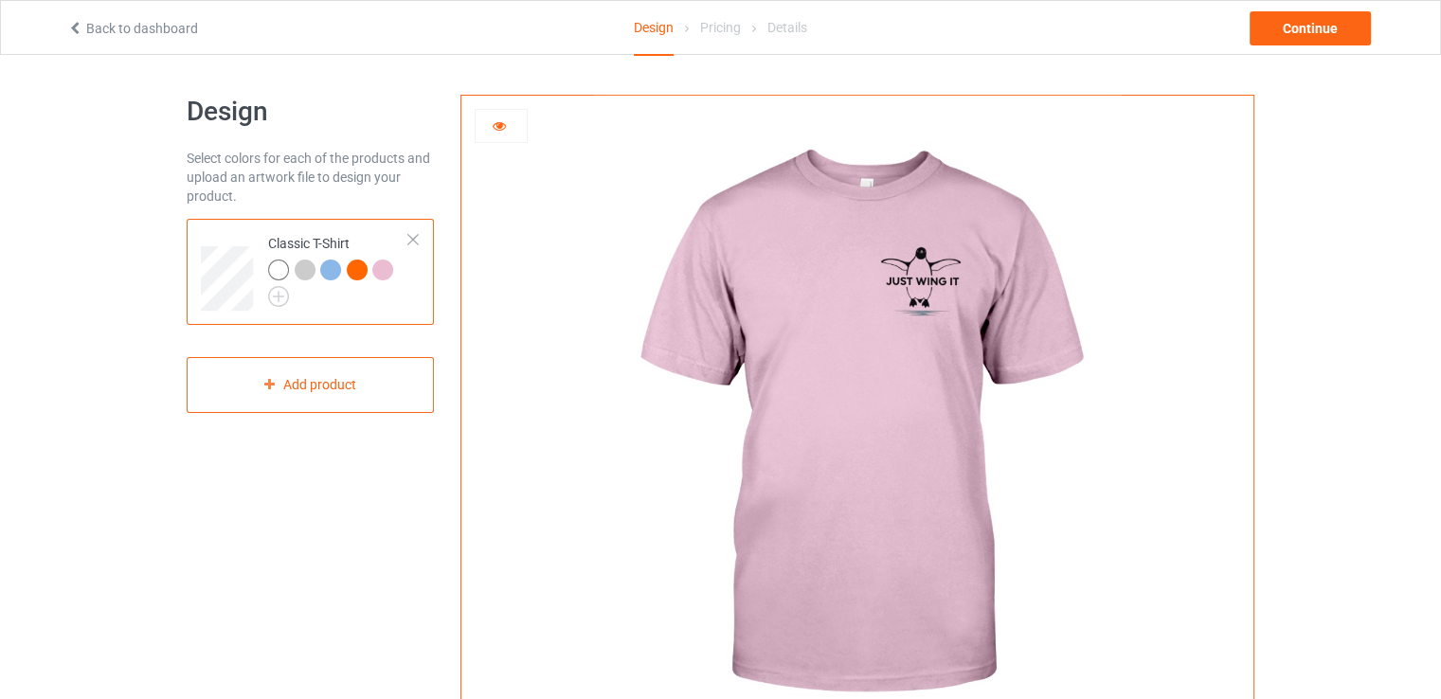
click at [306, 272] on div at bounding box center [305, 270] width 21 height 21
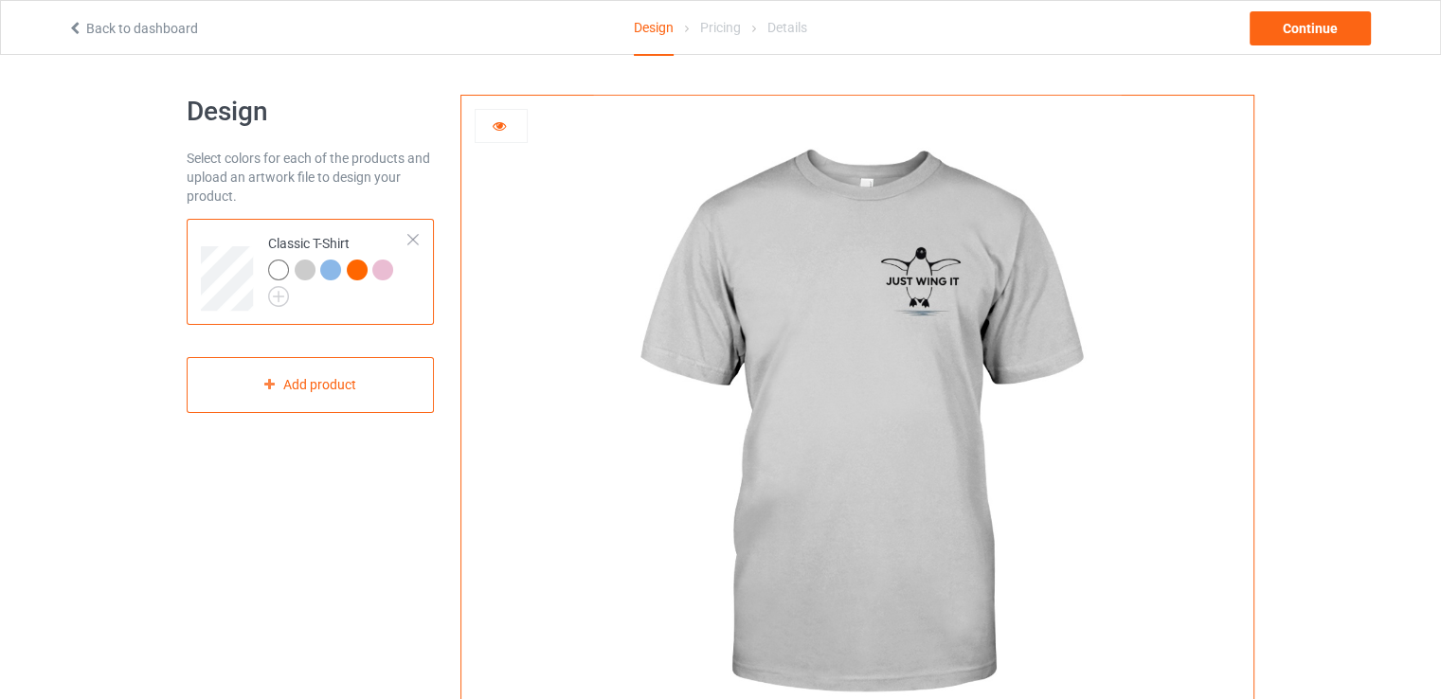
click at [328, 265] on div at bounding box center [330, 270] width 21 height 21
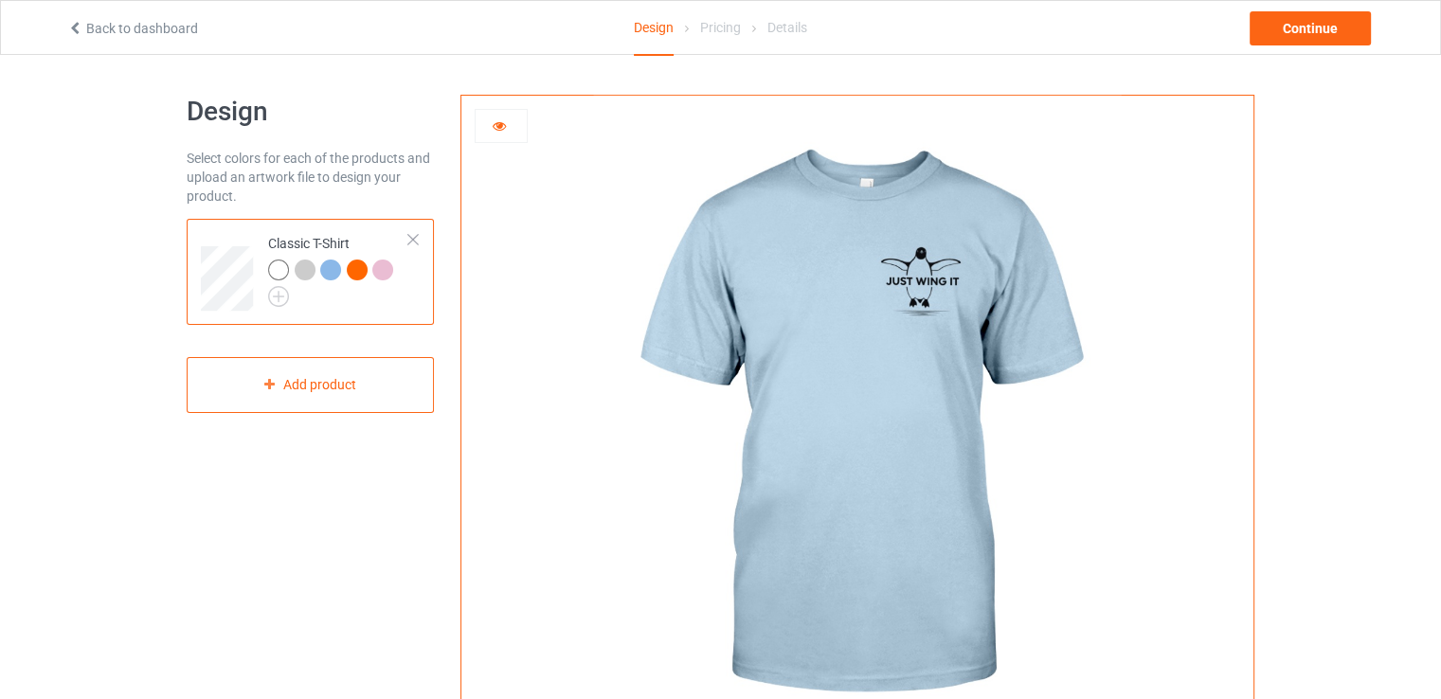
click at [352, 271] on div at bounding box center [357, 270] width 21 height 21
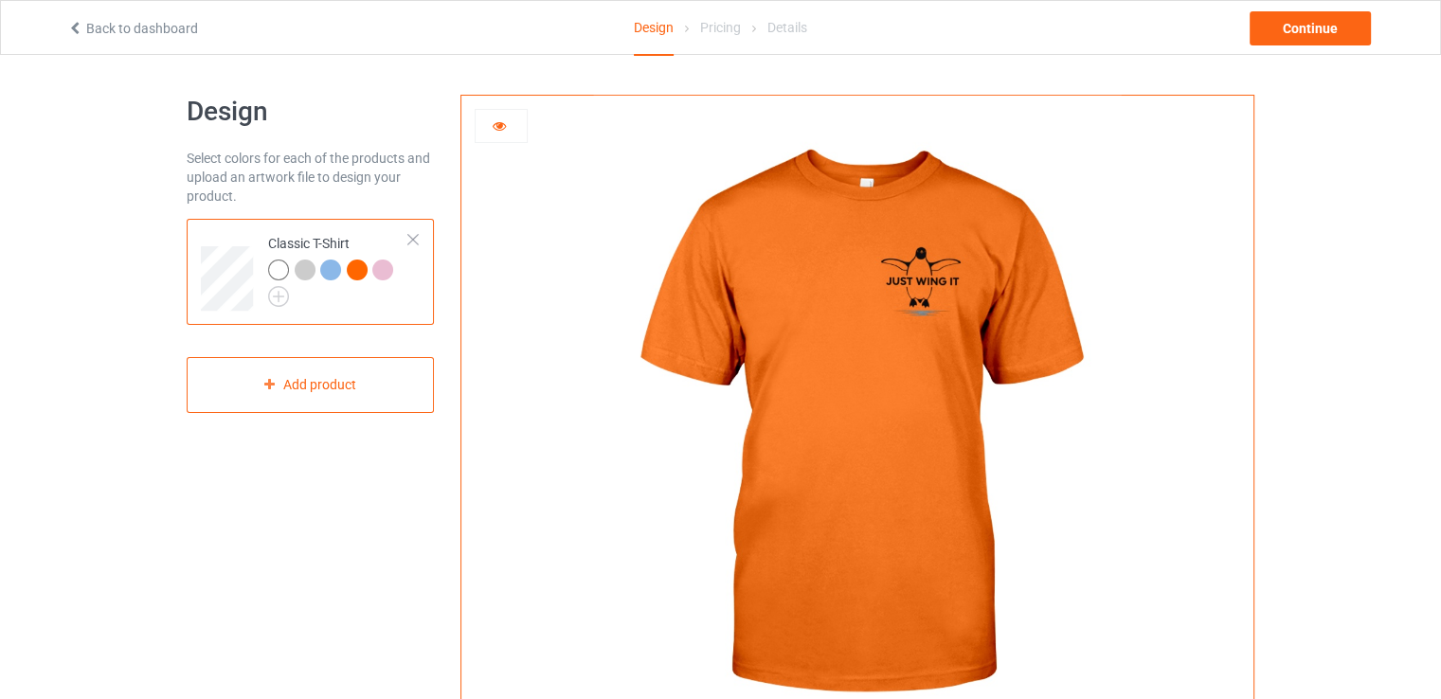
click at [390, 269] on div at bounding box center [382, 270] width 21 height 21
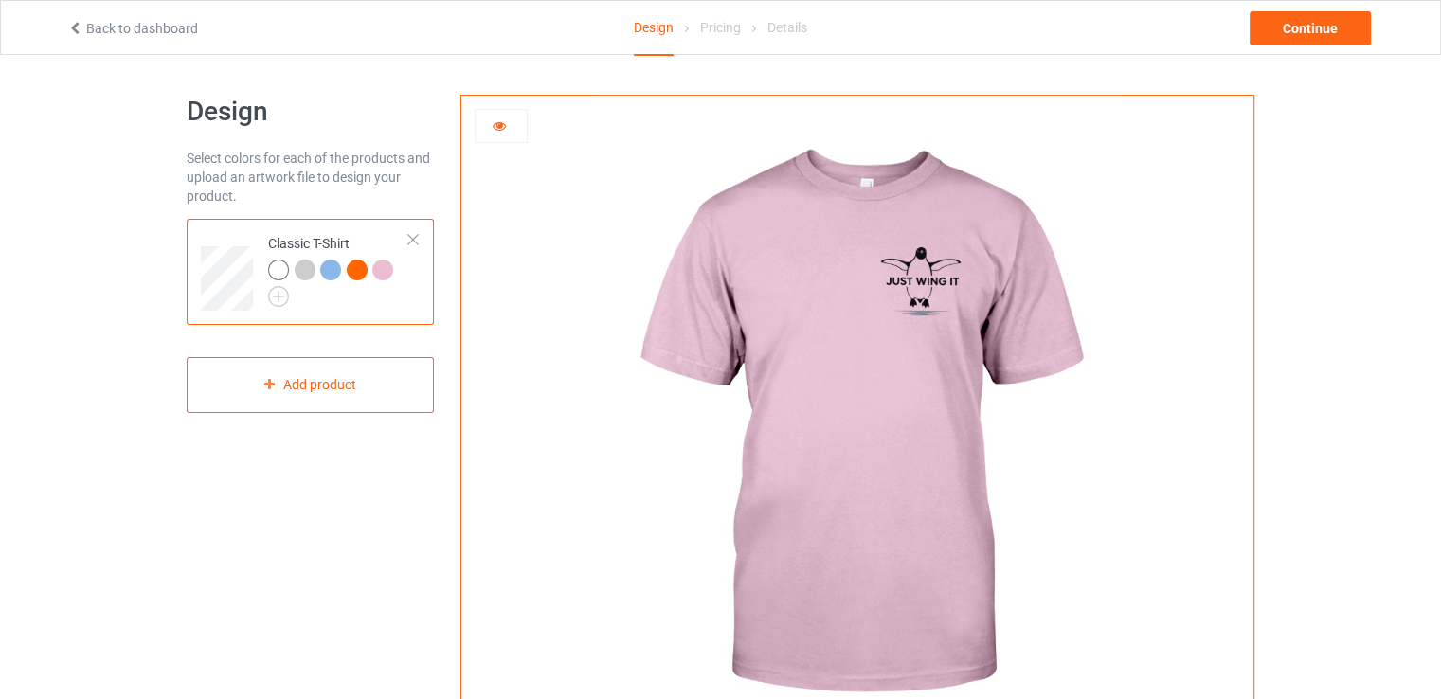
click at [303, 269] on div at bounding box center [305, 270] width 21 height 21
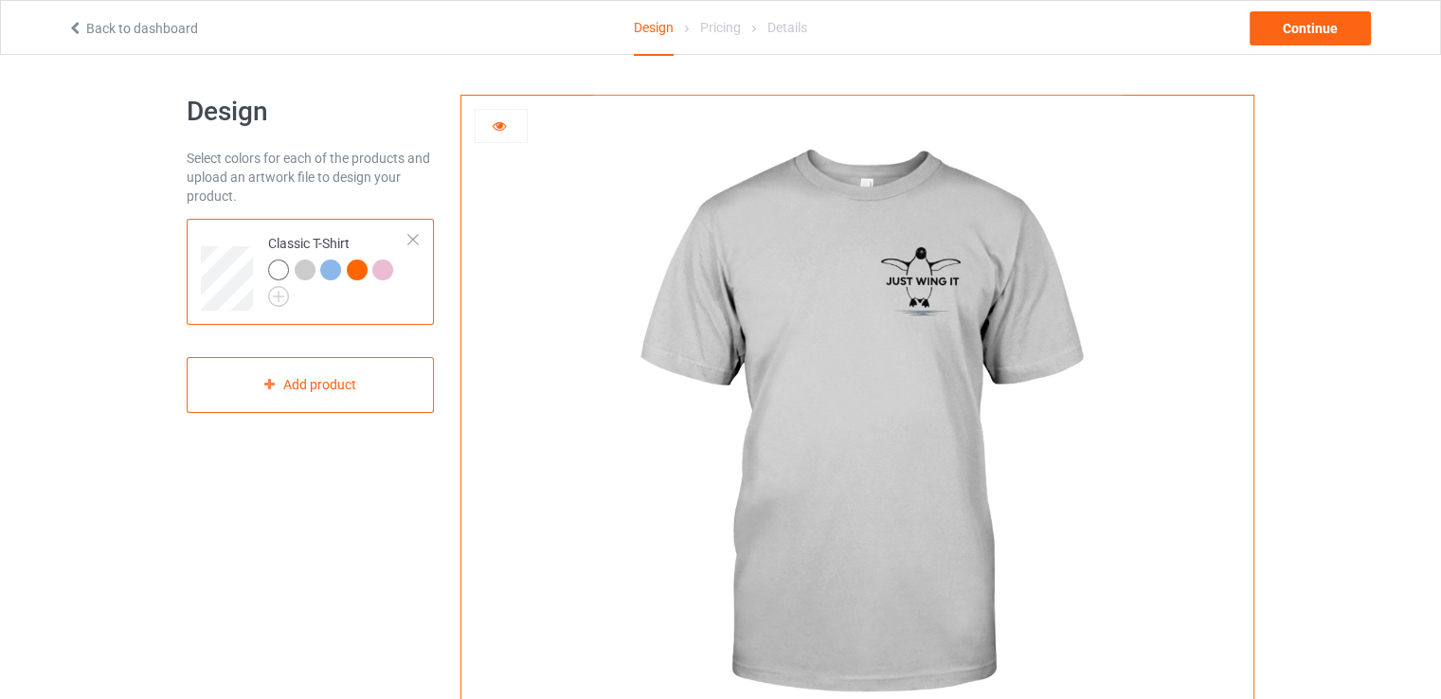
click at [279, 269] on div at bounding box center [278, 270] width 21 height 21
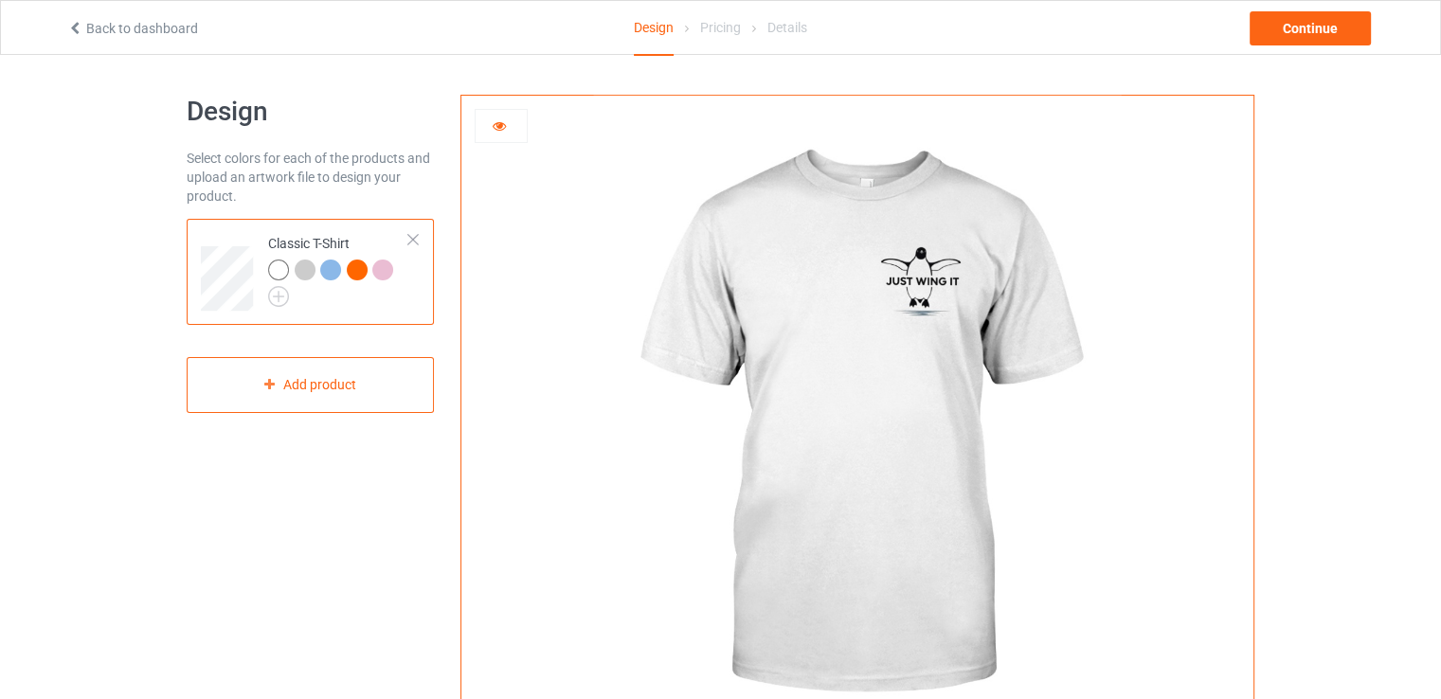
click at [702, 31] on div "Pricing" at bounding box center [720, 27] width 41 height 53
click at [723, 31] on div "Pricing" at bounding box center [720, 27] width 41 height 53
click at [1312, 14] on div "Continue" at bounding box center [1310, 28] width 121 height 34
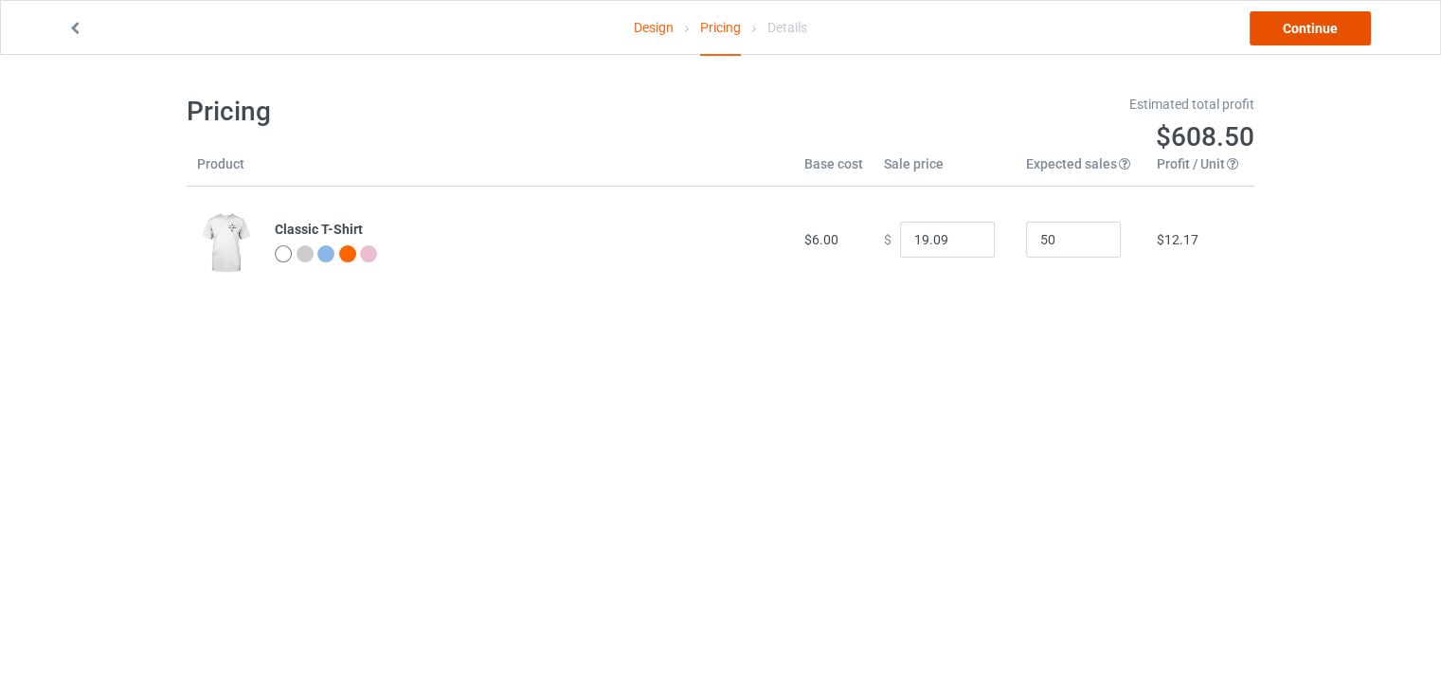
click at [1307, 27] on link "Continue" at bounding box center [1310, 28] width 121 height 34
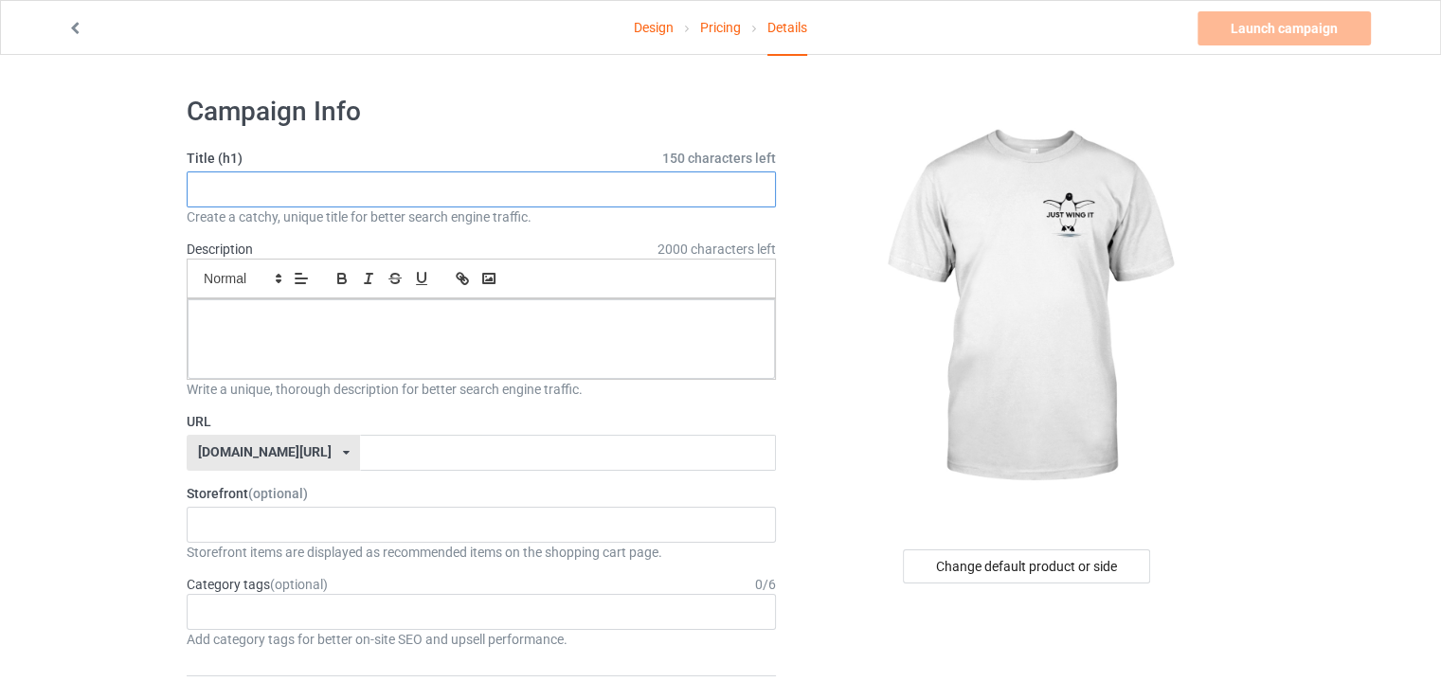
click at [354, 189] on input "text" at bounding box center [481, 189] width 589 height 36
click at [356, 189] on input "text" at bounding box center [481, 189] width 589 height 36
paste input "Just Wing It Funny Penguin T-Shirt"
type input "Just Wing It Funny Penguin T-Shirt"
click at [383, 319] on p at bounding box center [481, 321] width 557 height 18
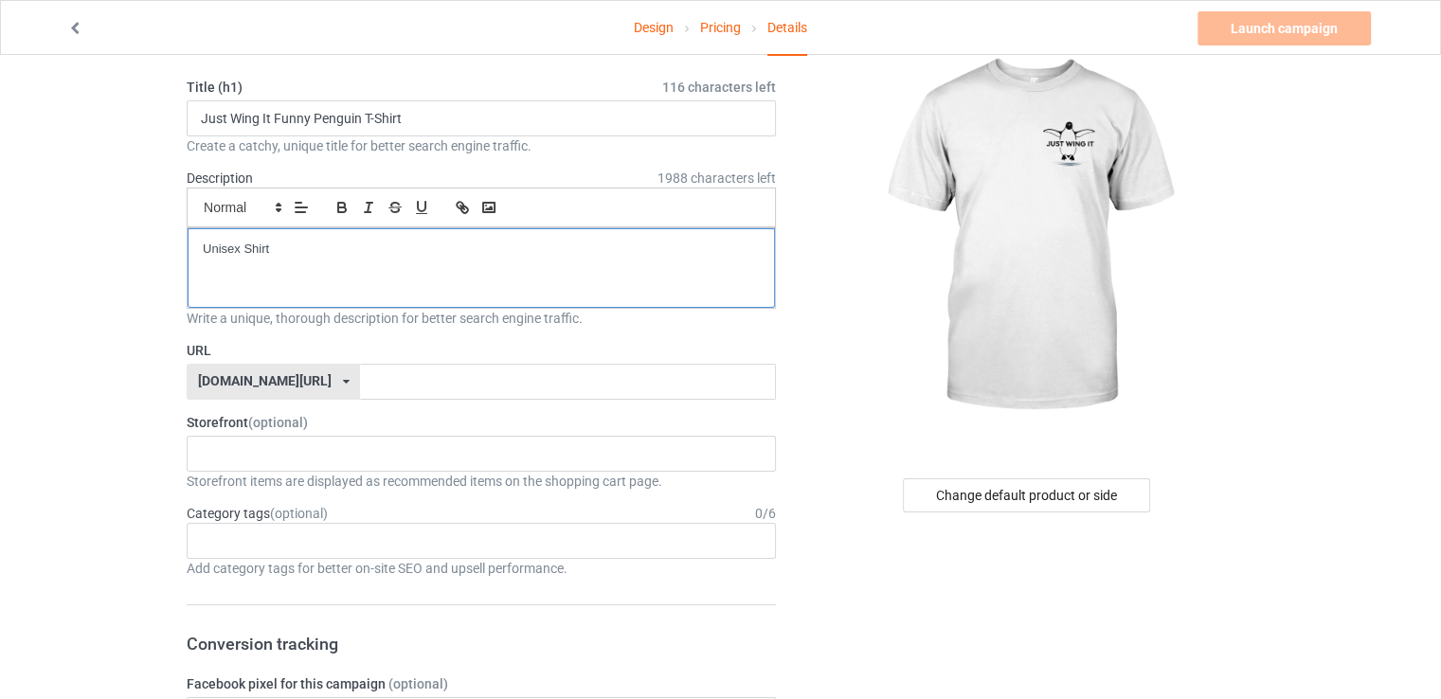
scroll to position [72, 0]
click at [372, 376] on input "text" at bounding box center [567, 381] width 415 height 36
click at [343, 384] on icon at bounding box center [346, 380] width 7 height 11
click at [343, 380] on icon at bounding box center [346, 380] width 7 height 11
click at [360, 377] on input "text" at bounding box center [567, 381] width 415 height 36
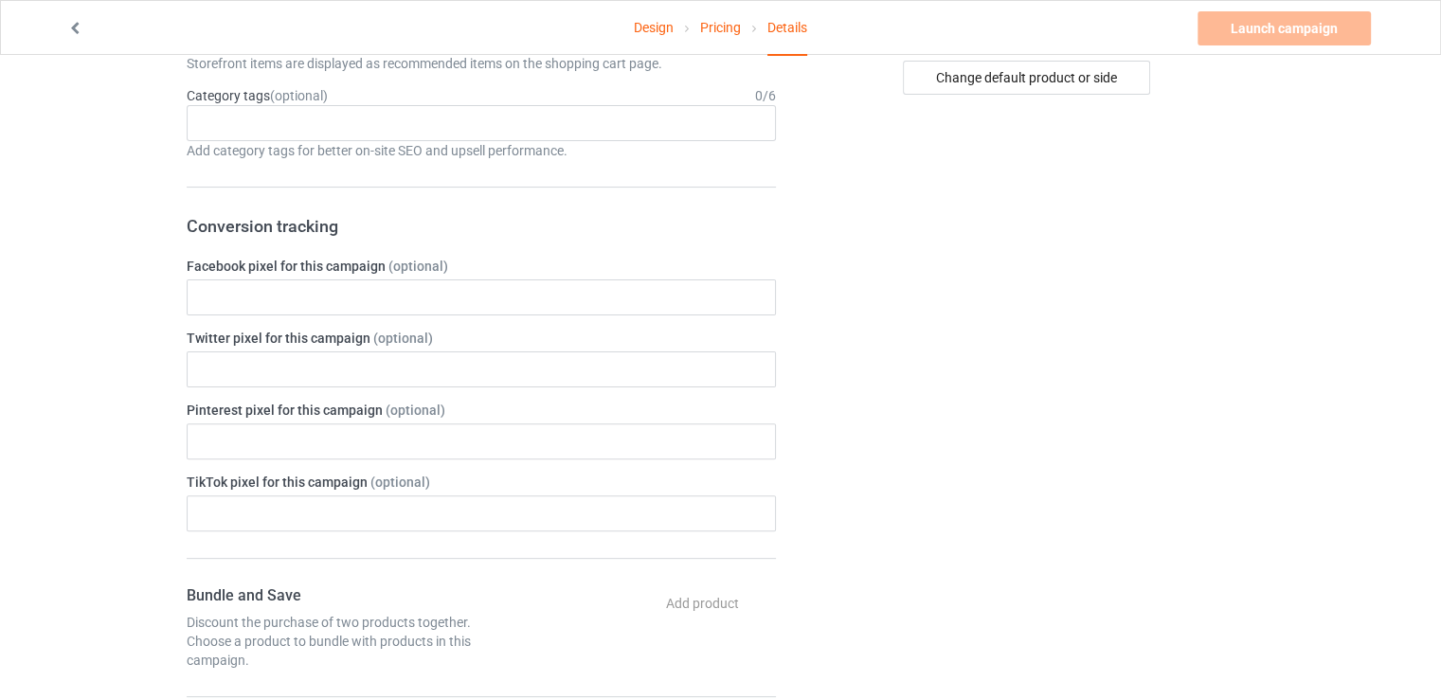
scroll to position [492, 0]
click at [641, 32] on link "Design" at bounding box center [654, 27] width 40 height 53
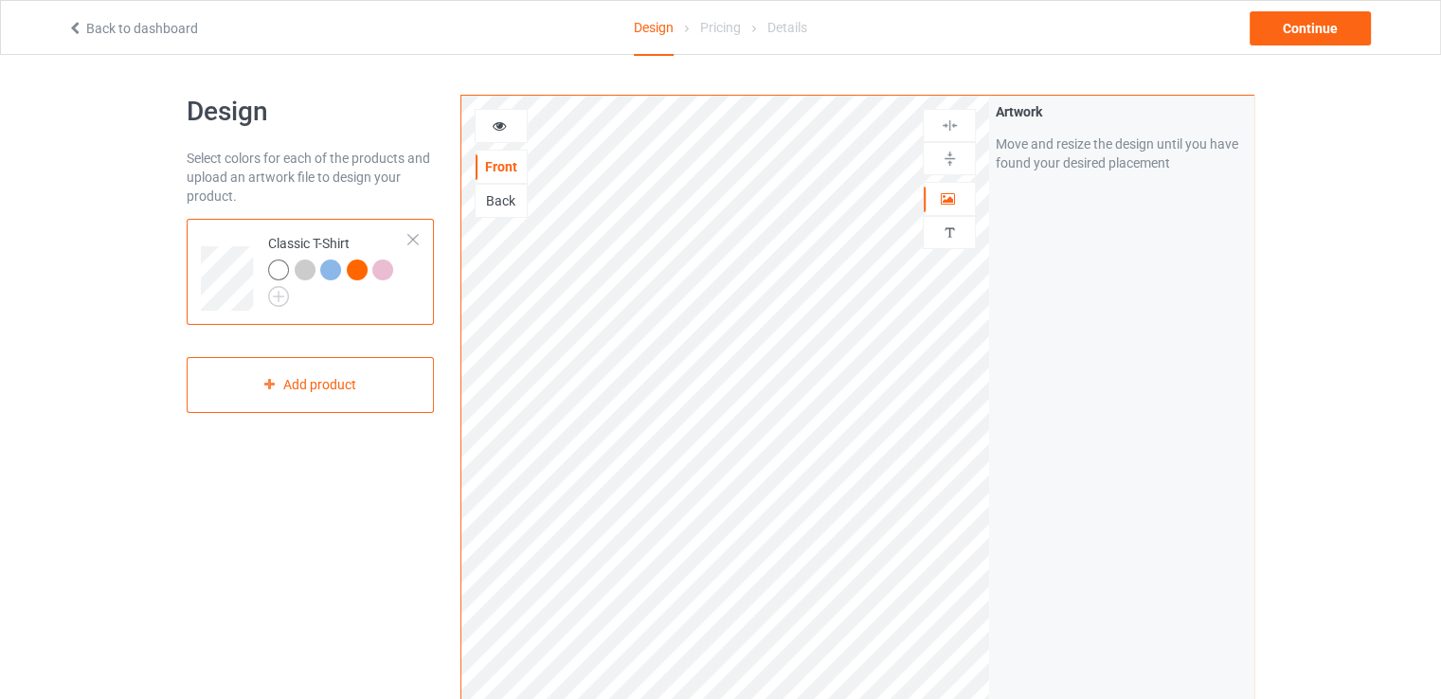
click at [502, 202] on div "Back" at bounding box center [501, 200] width 51 height 19
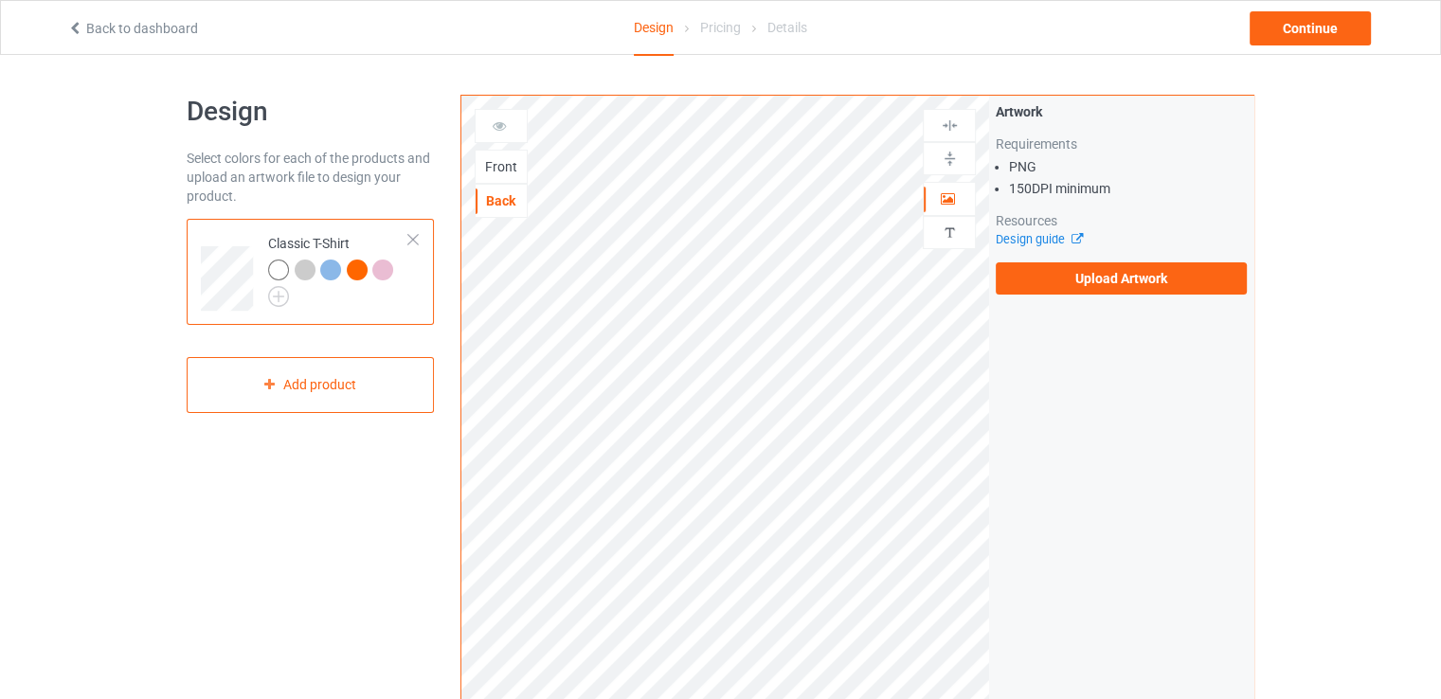
click at [500, 159] on div "Front" at bounding box center [501, 166] width 51 height 19
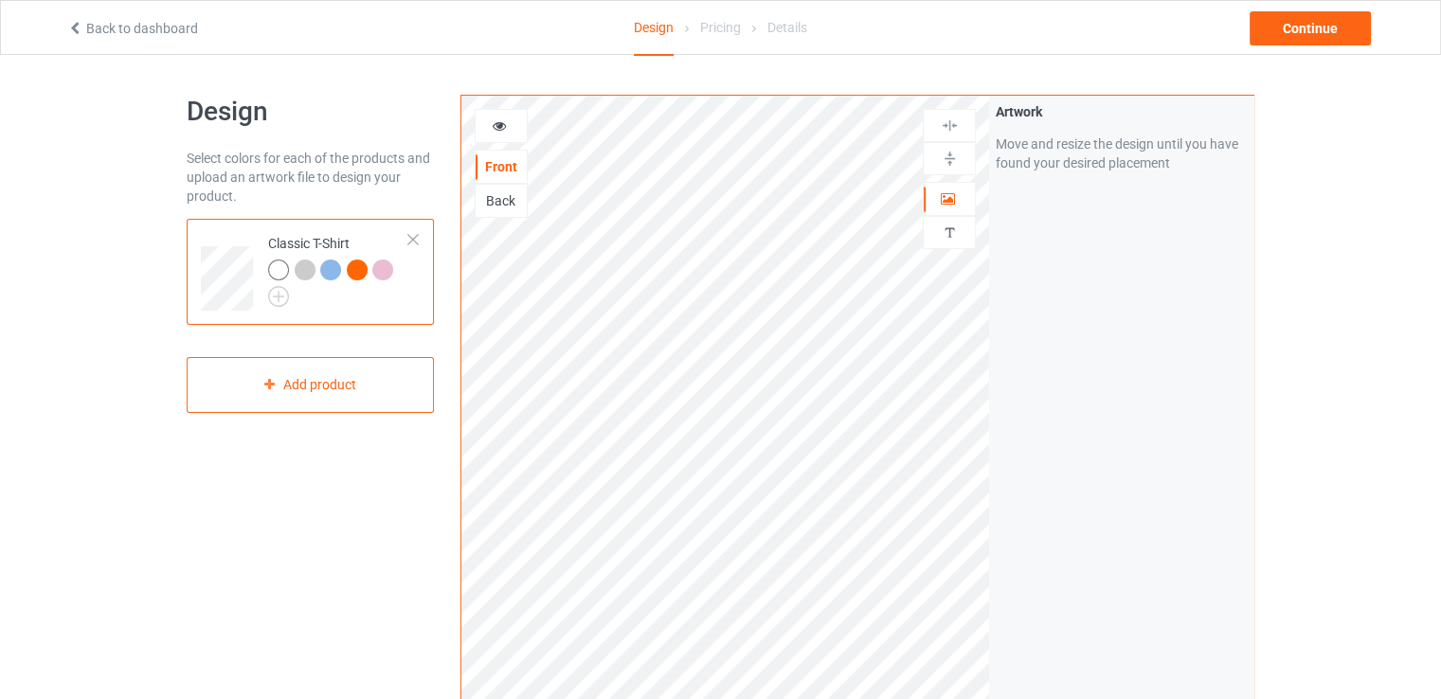
click at [727, 22] on div "Pricing" at bounding box center [720, 27] width 41 height 53
click at [726, 39] on div "Pricing" at bounding box center [720, 27] width 41 height 53
click at [1365, 26] on div "Continue" at bounding box center [1310, 28] width 121 height 34
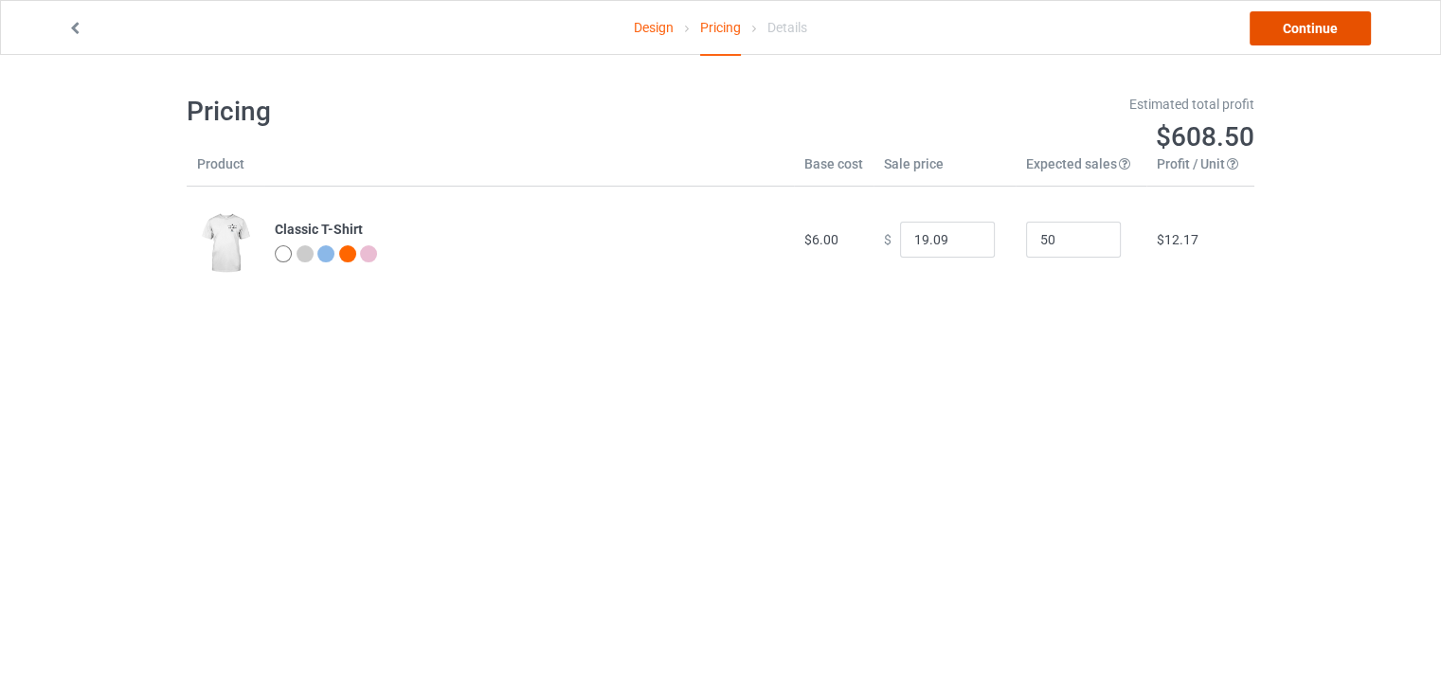
click at [1365, 26] on link "Continue" at bounding box center [1310, 28] width 121 height 34
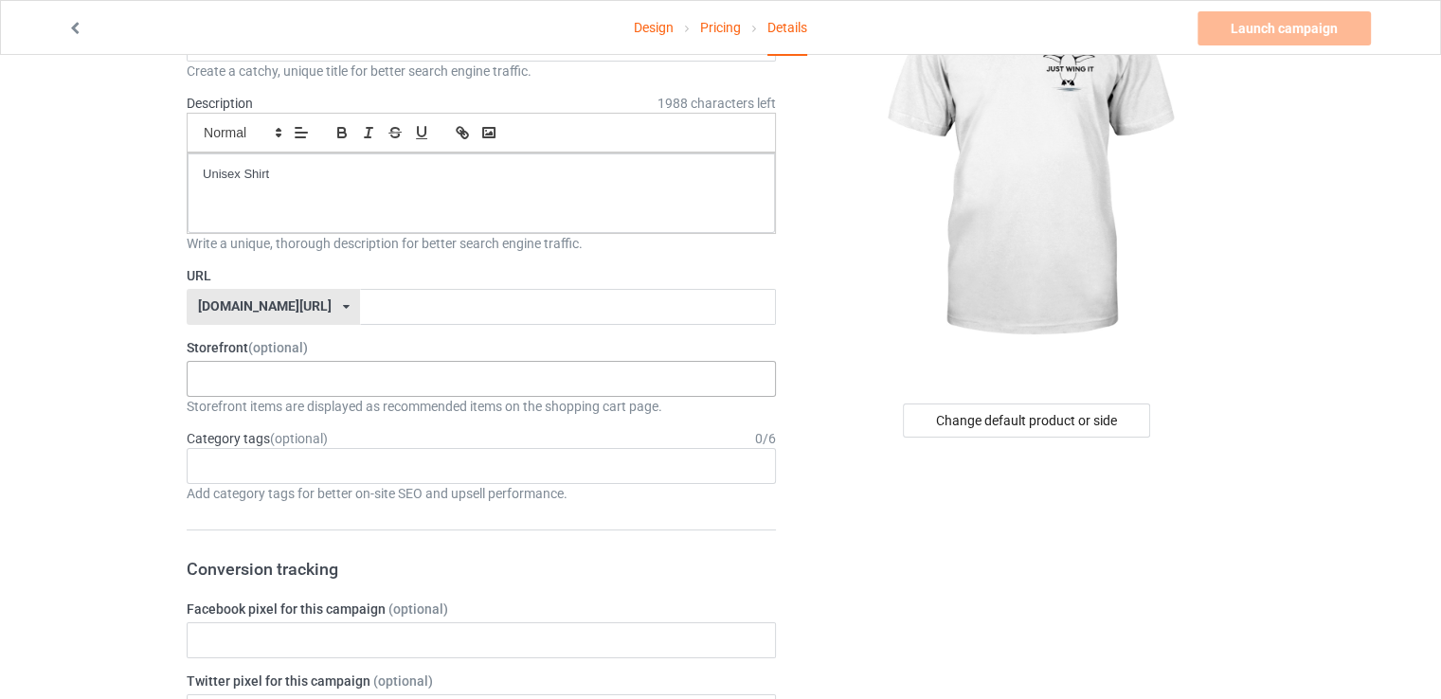
scroll to position [163, 0]
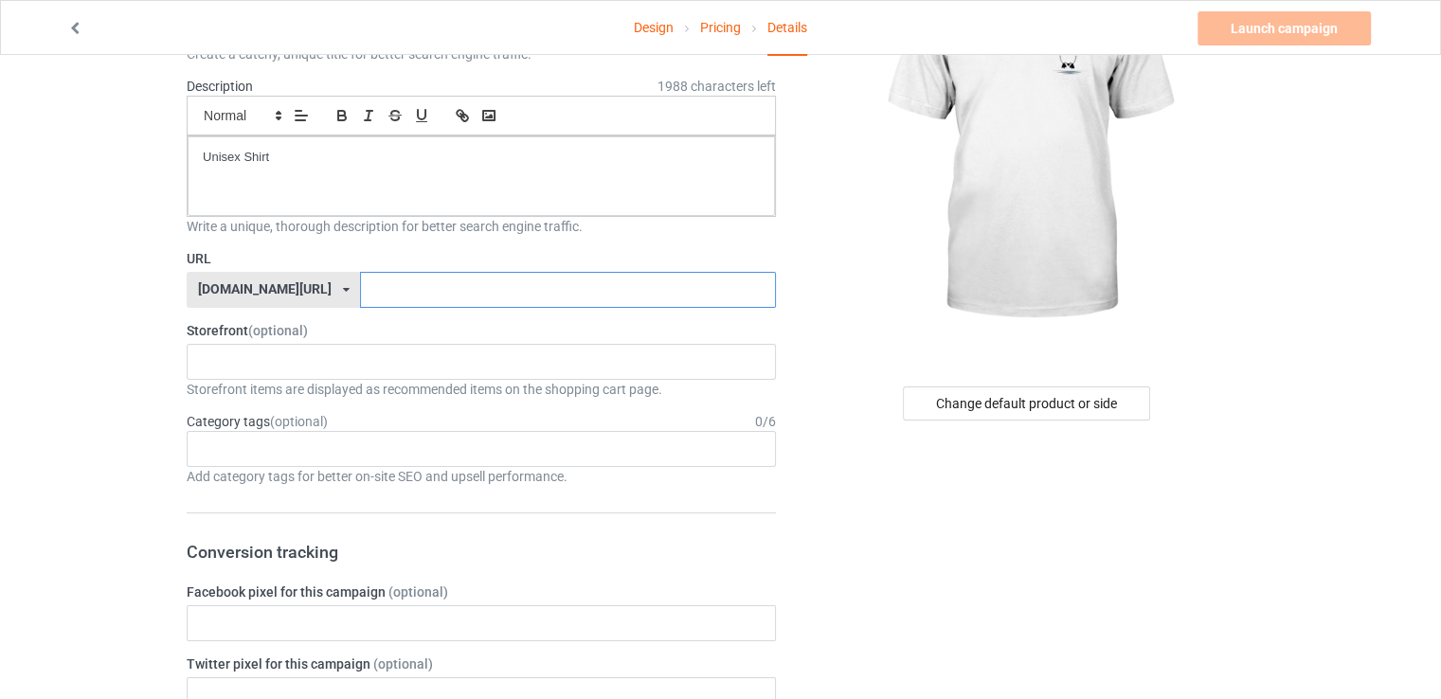
click at [360, 280] on input "text" at bounding box center [567, 290] width 415 height 36
click at [285, 295] on div "[DOMAIN_NAME][URL] [DOMAIN_NAME][URL] 587d0d41cee36fd012c64a69" at bounding box center [273, 290] width 173 height 36
click at [361, 272] on input "text" at bounding box center [567, 290] width 415 height 36
click at [316, 368] on div "chillinwithpenguins dolphin lover 68c2dbaf79d590002f20311d 682a0764c8025a002fa6…" at bounding box center [481, 362] width 589 height 36
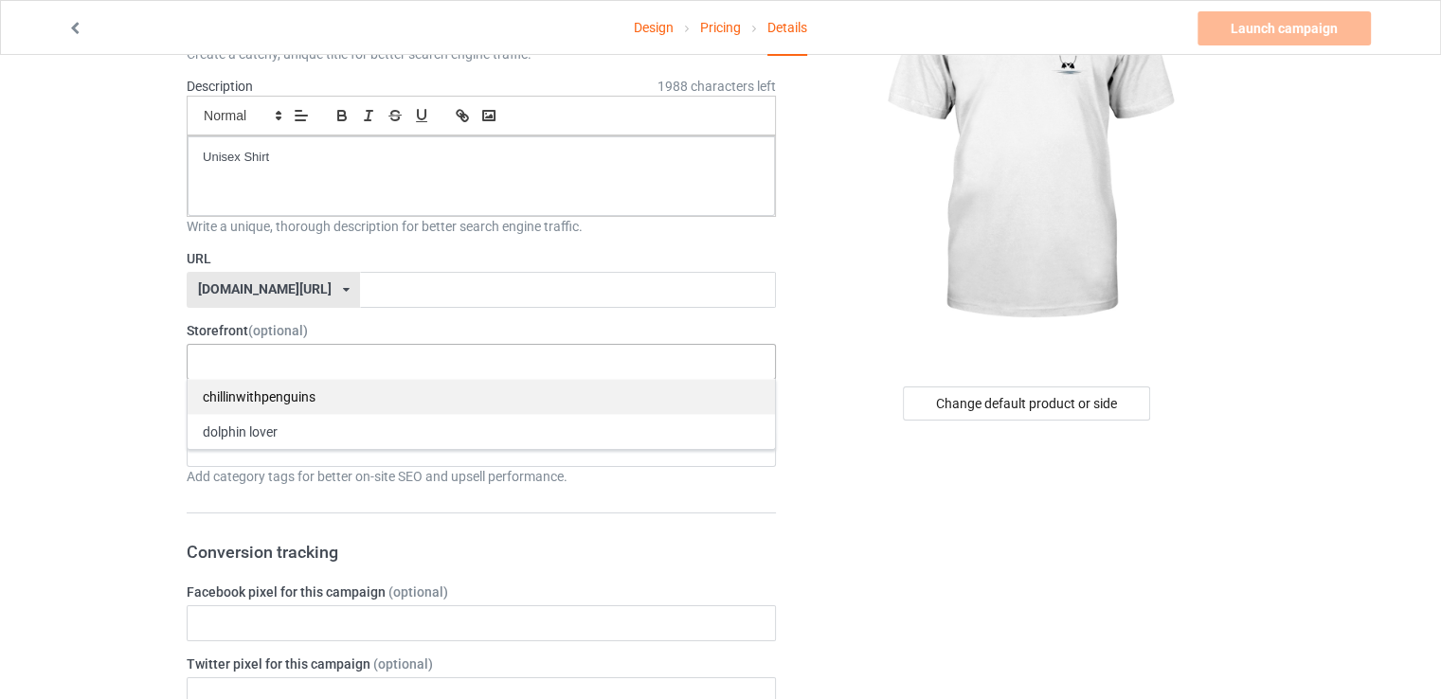
click at [298, 406] on div "chillinwithpenguins" at bounding box center [481, 396] width 587 height 35
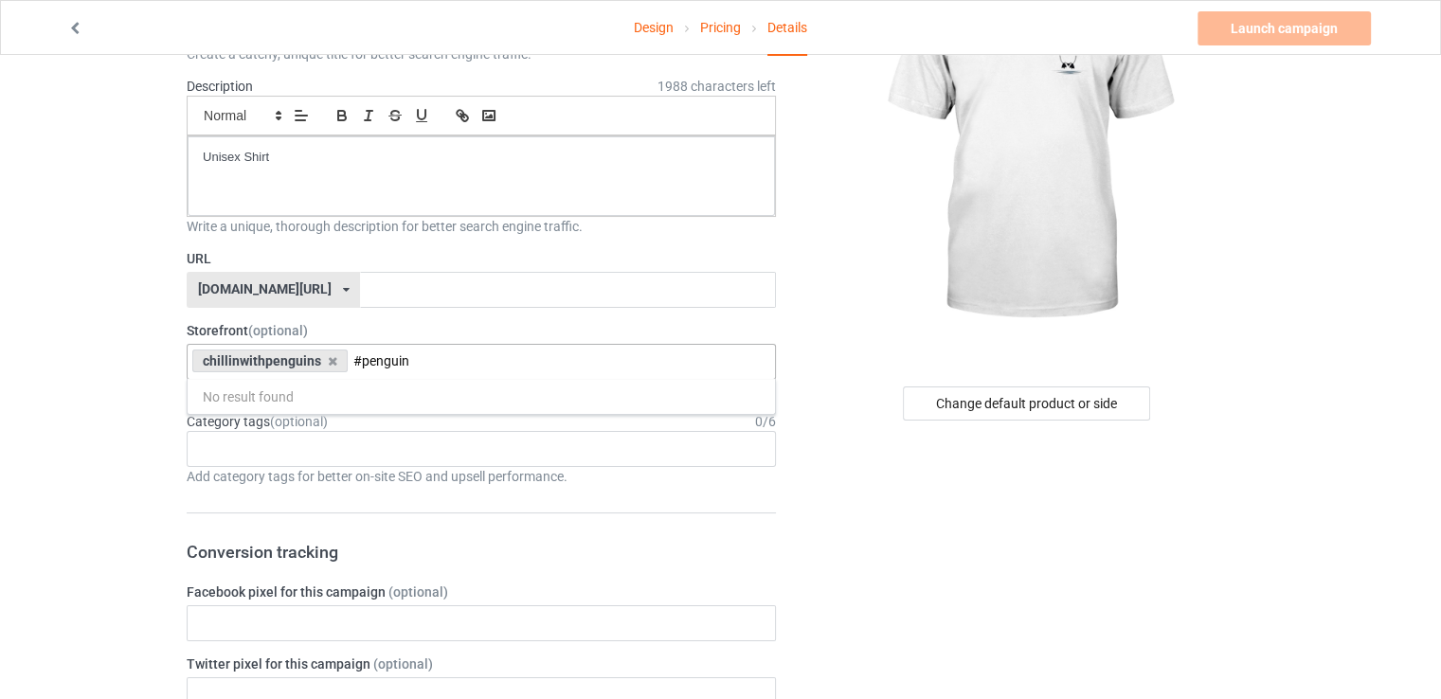
click at [354, 363] on input "#penguin" at bounding box center [391, 361] width 76 height 16
click at [431, 354] on div "chillinwithpenguins penguin No result found 68c2dbaf79d590002f20311d" at bounding box center [481, 362] width 589 height 36
drag, startPoint x: 431, startPoint y: 354, endPoint x: 356, endPoint y: 368, distance: 76.0
click at [356, 368] on div "chillinwithpenguins penguin No result found 68c2dbaf79d590002f20311d" at bounding box center [481, 362] width 589 height 36
click at [397, 353] on input "penguin" at bounding box center [387, 361] width 68 height 16
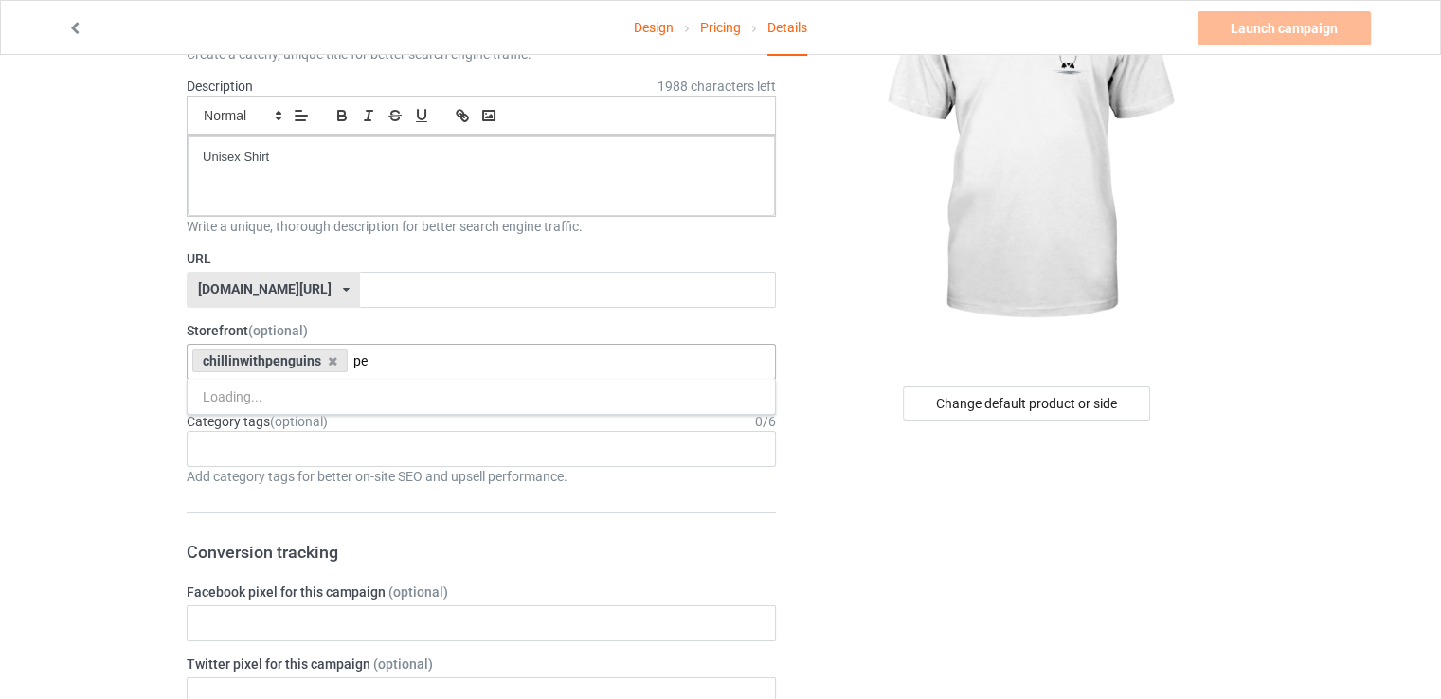
type input "p"
click at [455, 432] on div "Age > [DEMOGRAPHIC_DATA] > 1 Age > [DEMOGRAPHIC_DATA] Months > 1 Month Age > [D…" at bounding box center [481, 449] width 589 height 36
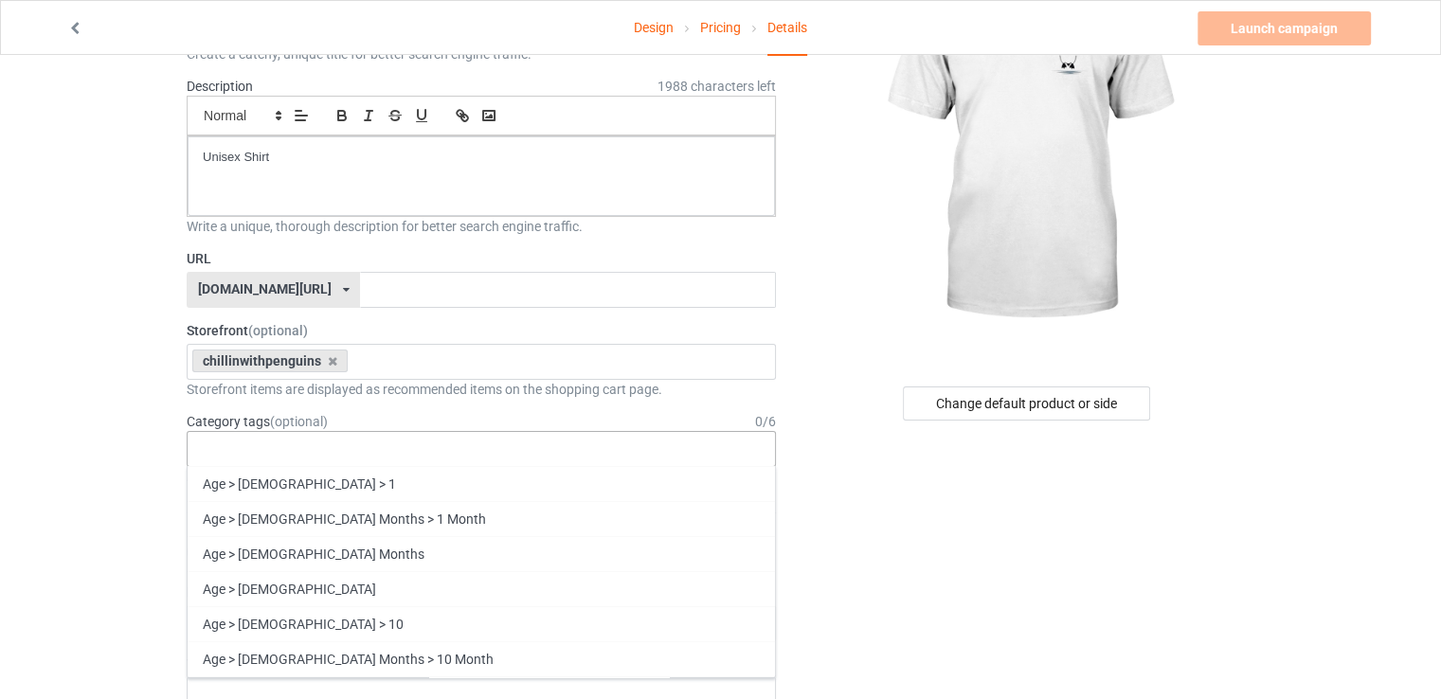
click at [387, 452] on div "Age > [DEMOGRAPHIC_DATA] > 1 Age > [DEMOGRAPHIC_DATA] Months > 1 Month Age > [D…" at bounding box center [481, 449] width 589 height 36
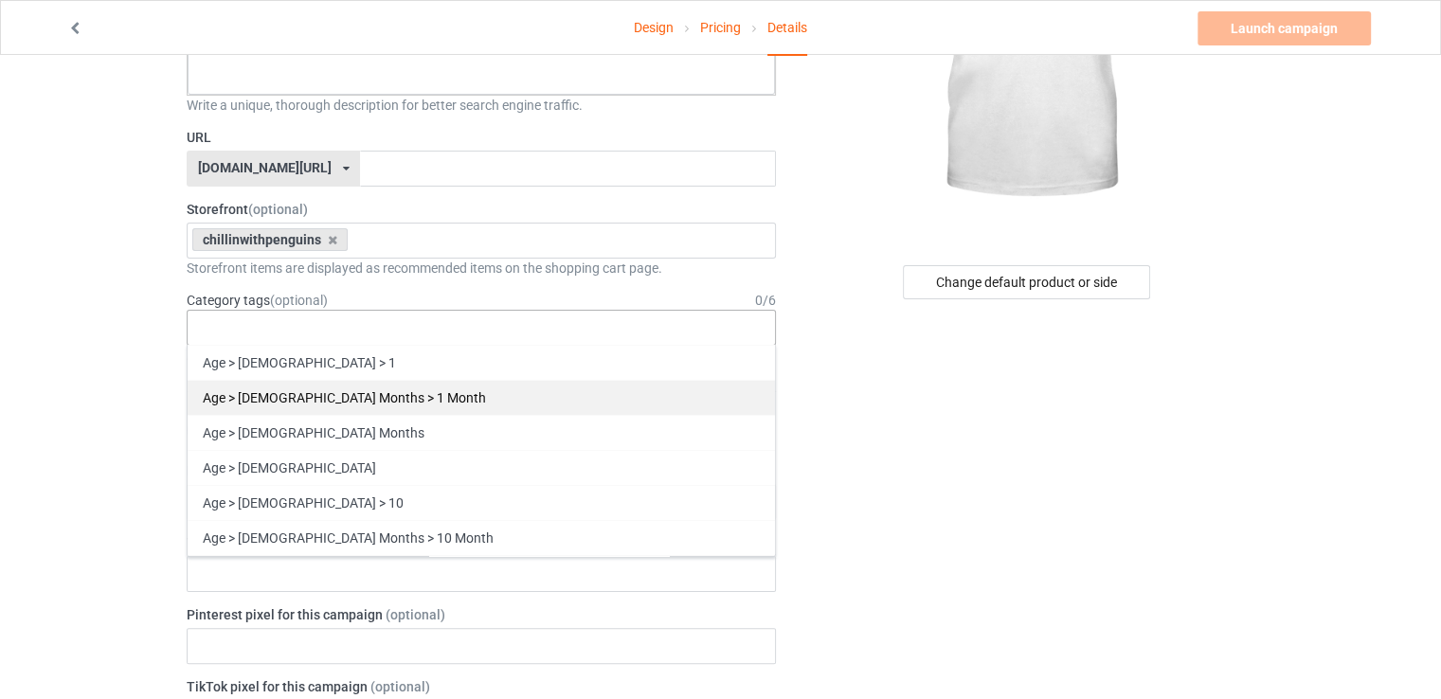
scroll to position [286, 0]
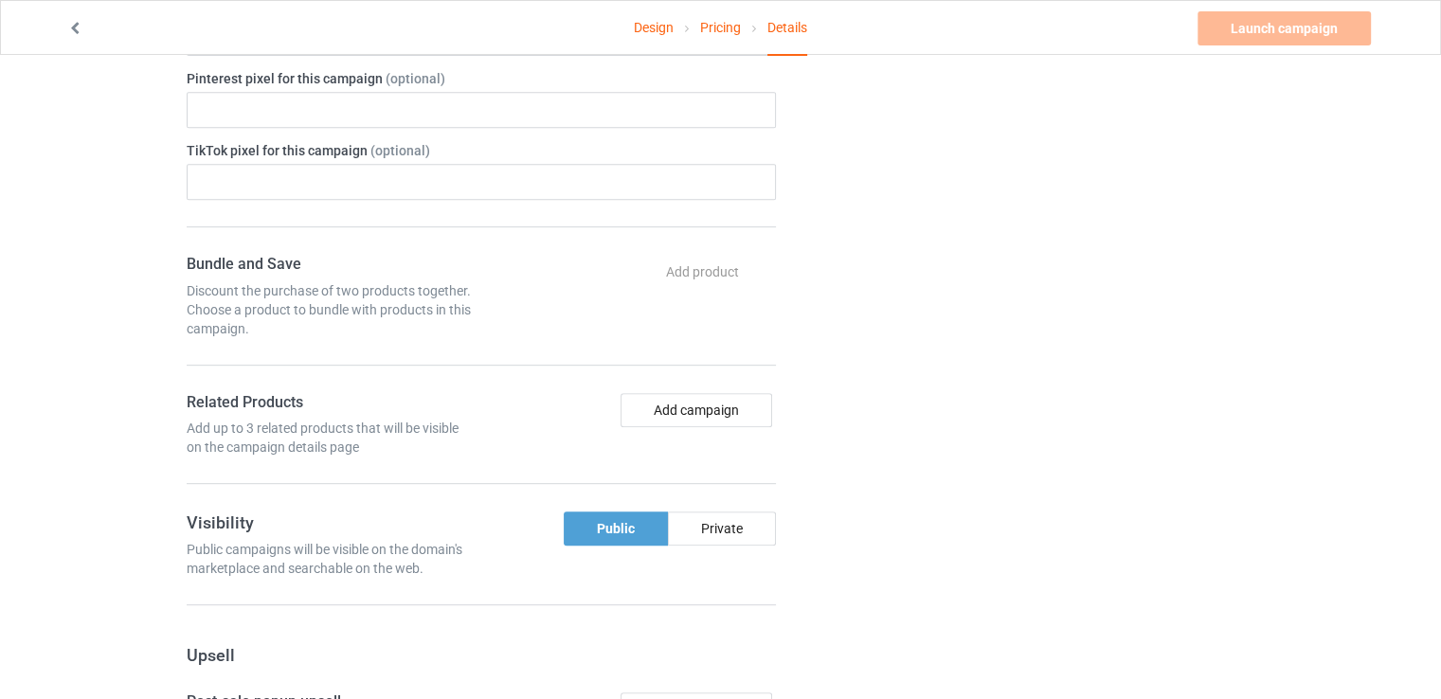
scroll to position [824, 0]
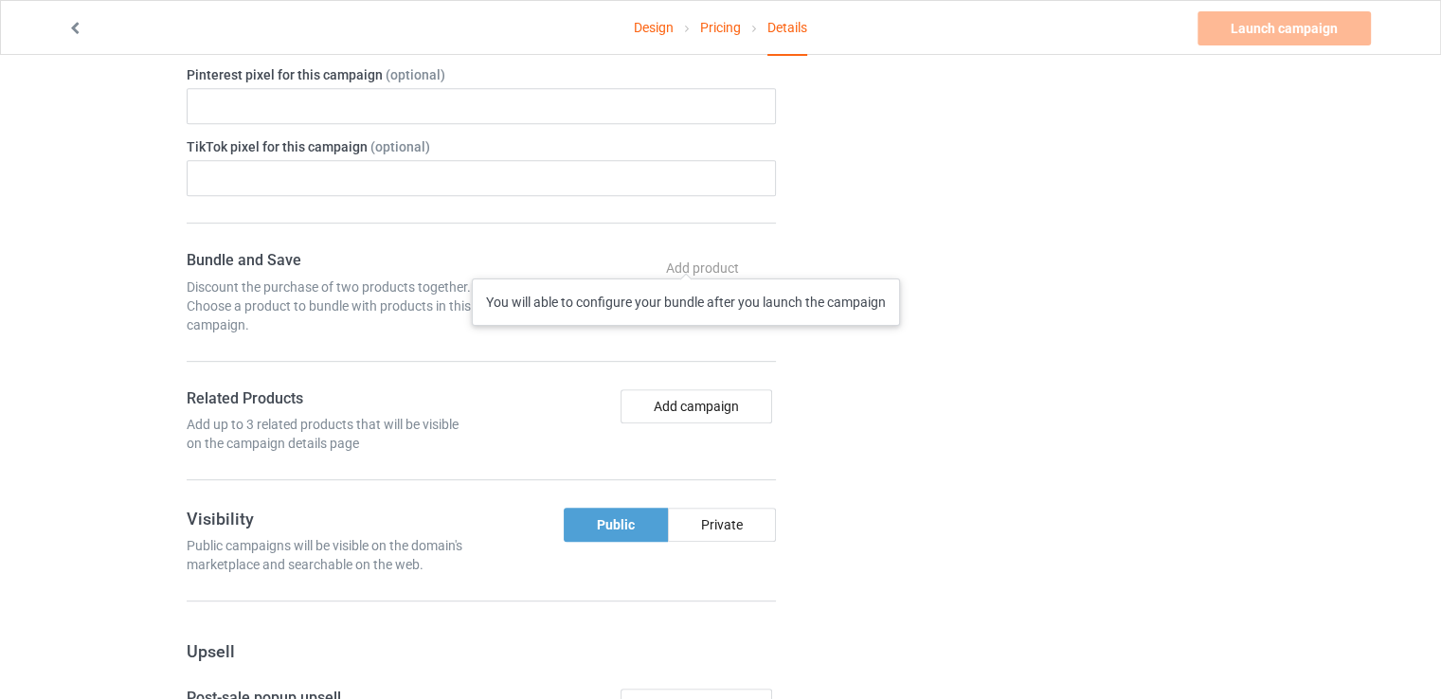
click at [686, 260] on div "Add product You will able to configure your bundle after you launch the campaign" at bounding box center [704, 268] width 143 height 34
drag, startPoint x: 749, startPoint y: 274, endPoint x: 710, endPoint y: 270, distance: 39.0
click at [748, 274] on div "Add product You will able to configure your bundle after you launch the campaign" at bounding box center [704, 268] width 143 height 34
click at [703, 265] on div "Add product You will able to configure your bundle after you launch the campaign" at bounding box center [704, 268] width 143 height 34
click at [428, 330] on div "Bundle and Save Discount the purchase of two products together. Choose a produc…" at bounding box center [481, 366] width 589 height 230
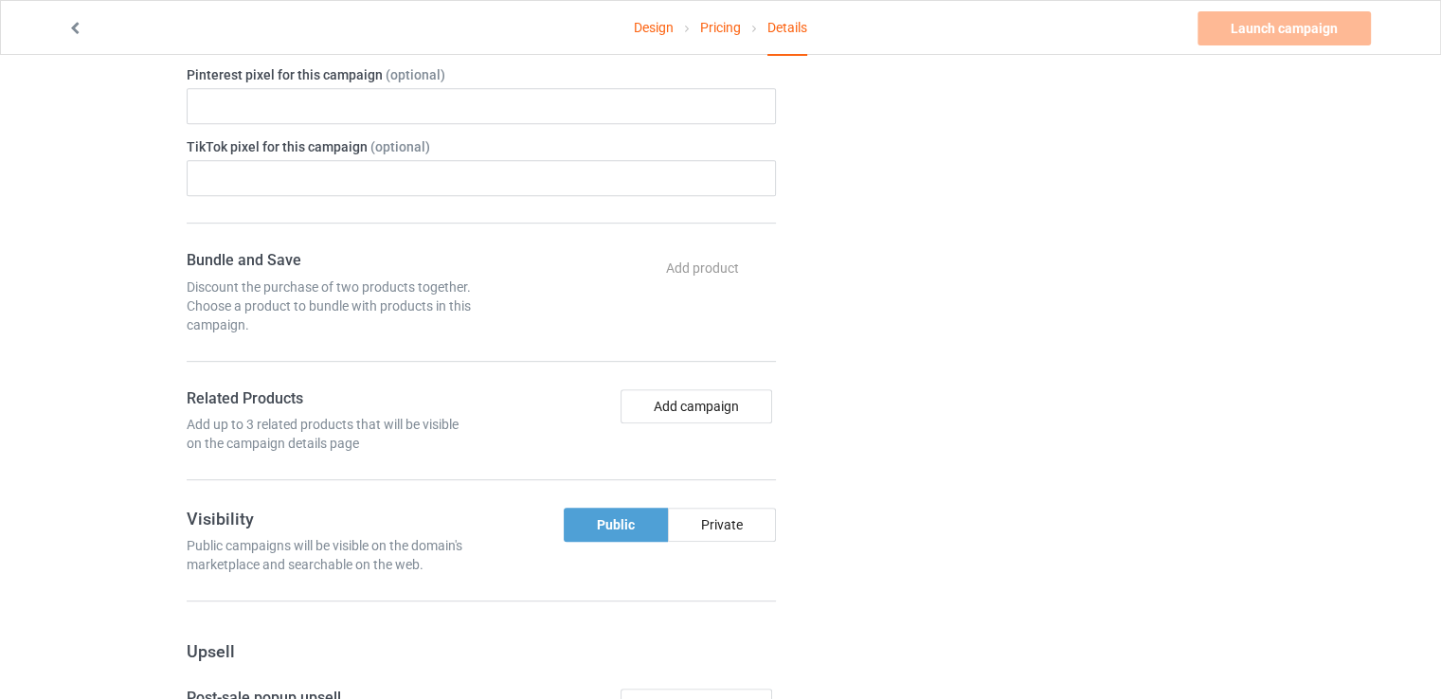
drag, startPoint x: 330, startPoint y: 339, endPoint x: 279, endPoint y: 350, distance: 52.2
click at [312, 344] on div "Bundle and Save Discount the purchase of two products together. Choose a produc…" at bounding box center [481, 366] width 589 height 230
drag, startPoint x: 246, startPoint y: 355, endPoint x: 235, endPoint y: 356, distance: 11.4
click at [244, 361] on div at bounding box center [481, 362] width 589 height 2
drag, startPoint x: 233, startPoint y: 353, endPoint x: 239, endPoint y: 336, distance: 18.0
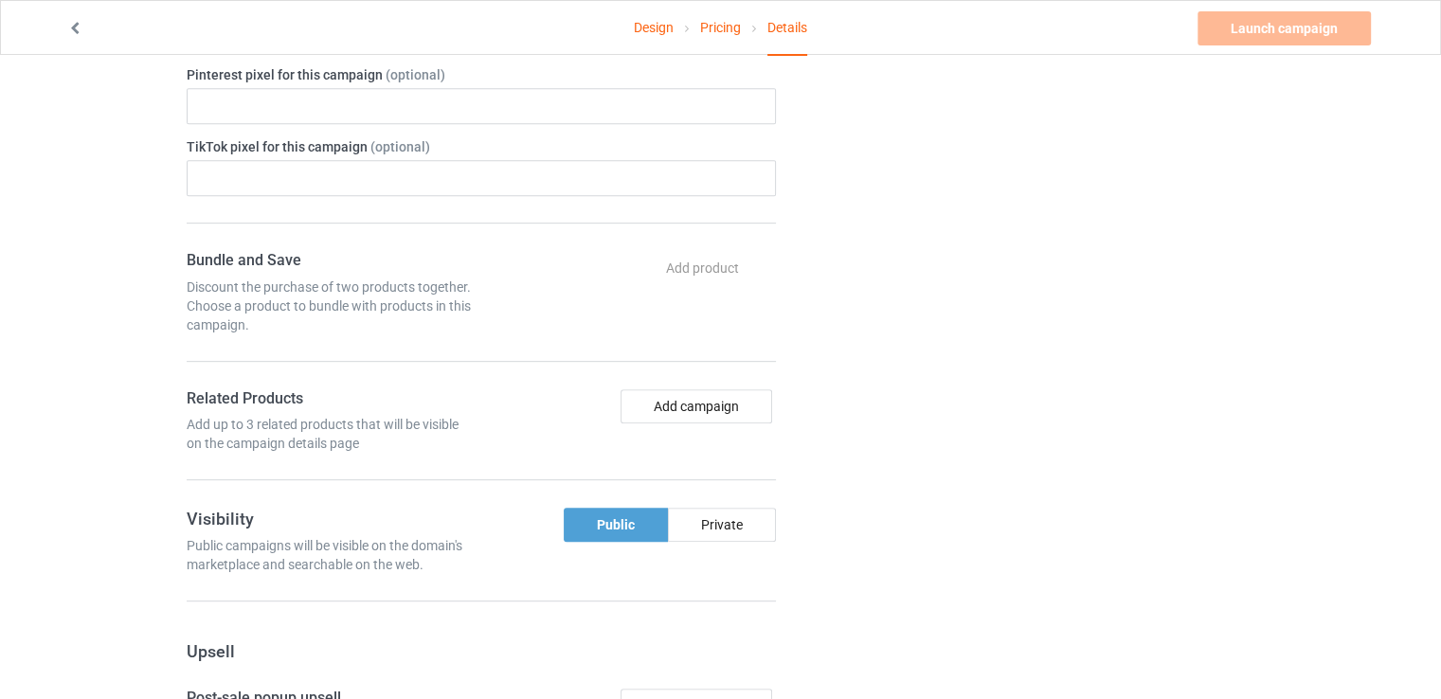
click at [235, 346] on div "Bundle and Save Discount the purchase of two products together. Choose a produc…" at bounding box center [481, 366] width 589 height 230
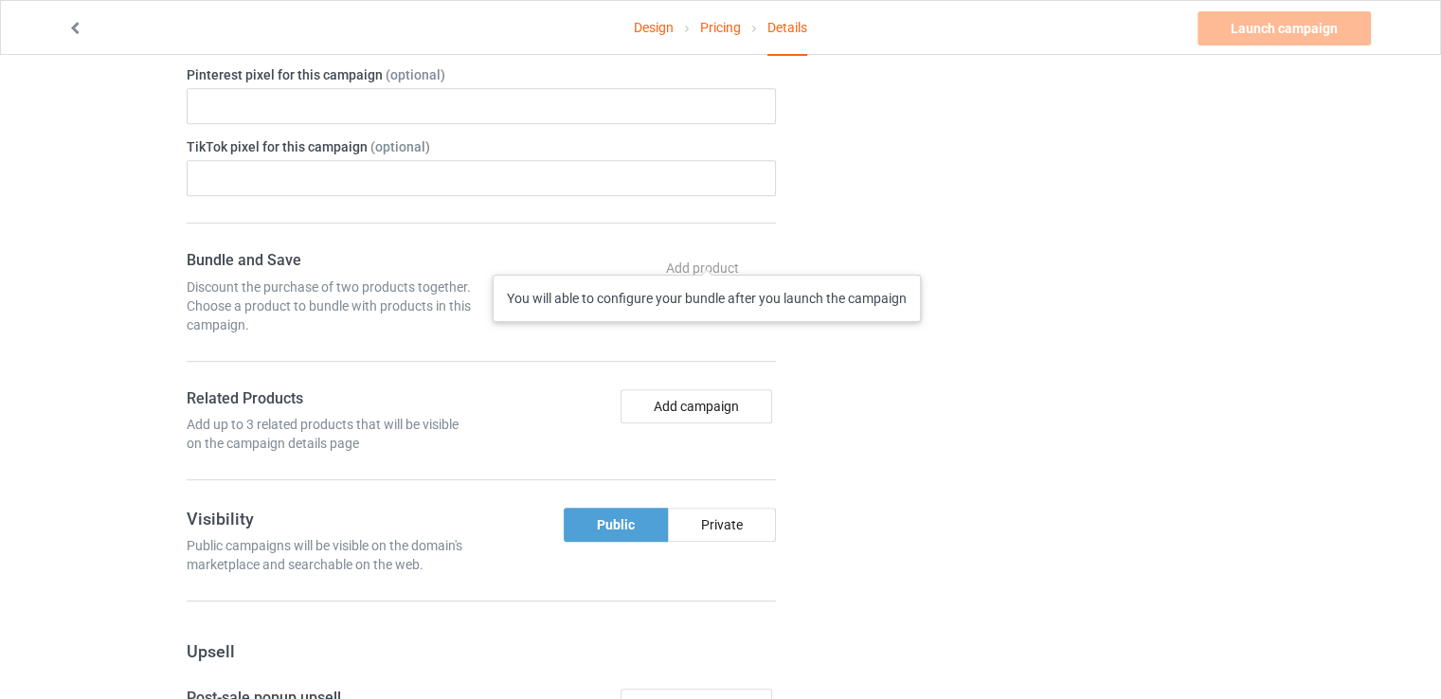
click at [707, 256] on div "Add product You will able to configure your bundle after you launch the campaign" at bounding box center [704, 268] width 143 height 34
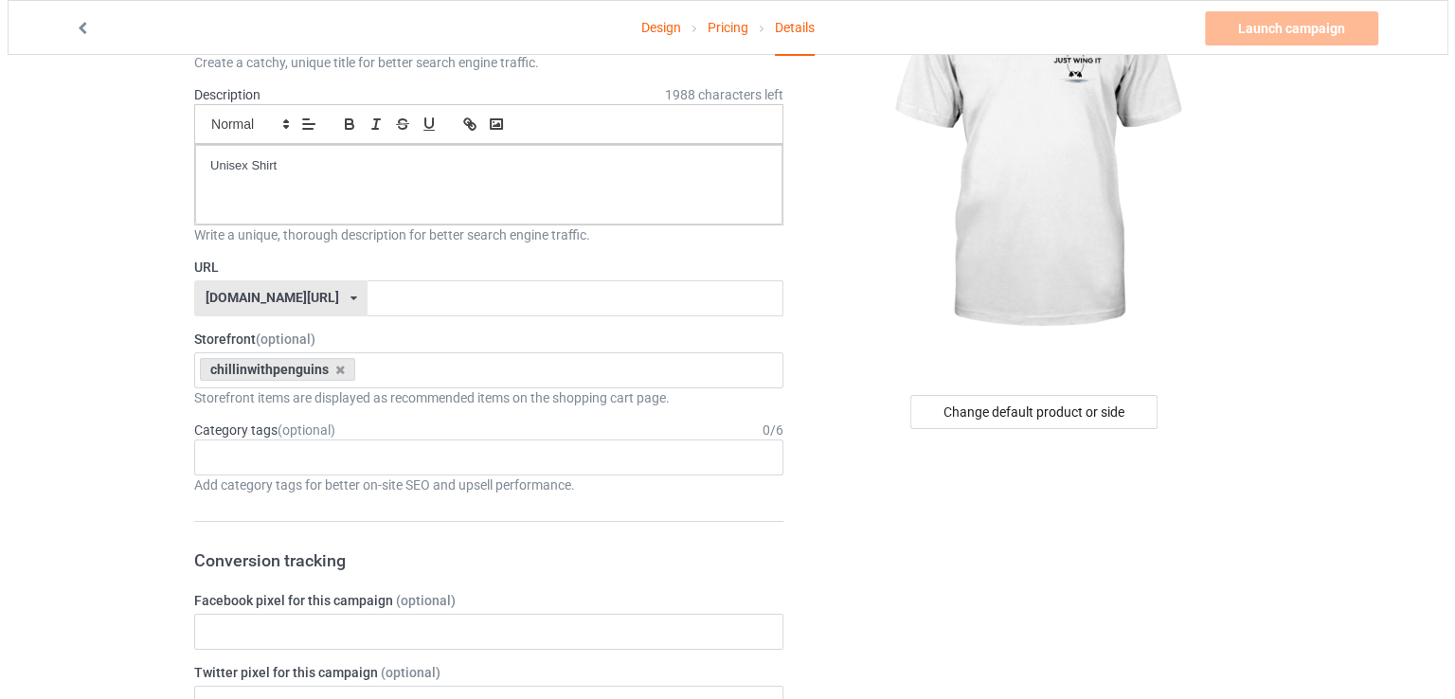
scroll to position [0, 0]
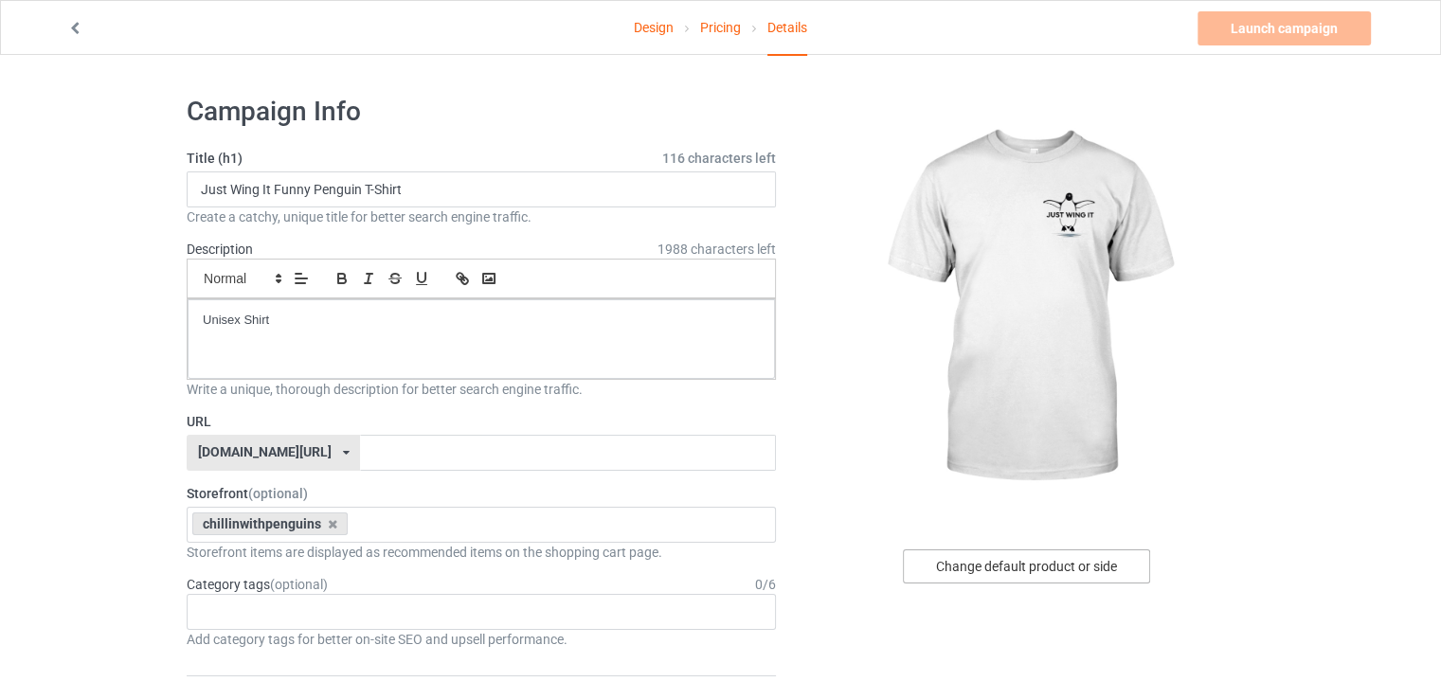
click at [1055, 575] on div "Change default product or side" at bounding box center [1026, 567] width 247 height 34
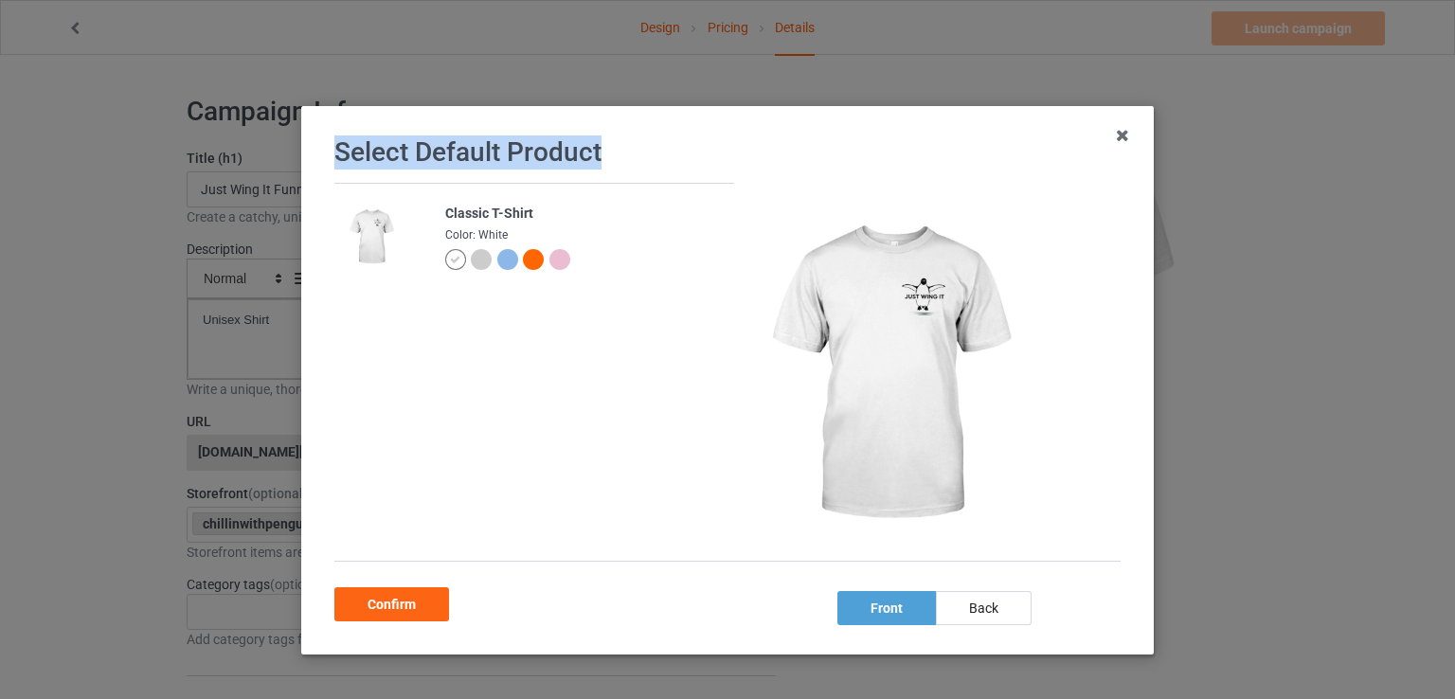
click at [1098, 137] on div "Select Default Product Classic T-Shirt Color: White front back Confirm" at bounding box center [727, 380] width 853 height 549
click at [1115, 134] on icon at bounding box center [1123, 135] width 30 height 30
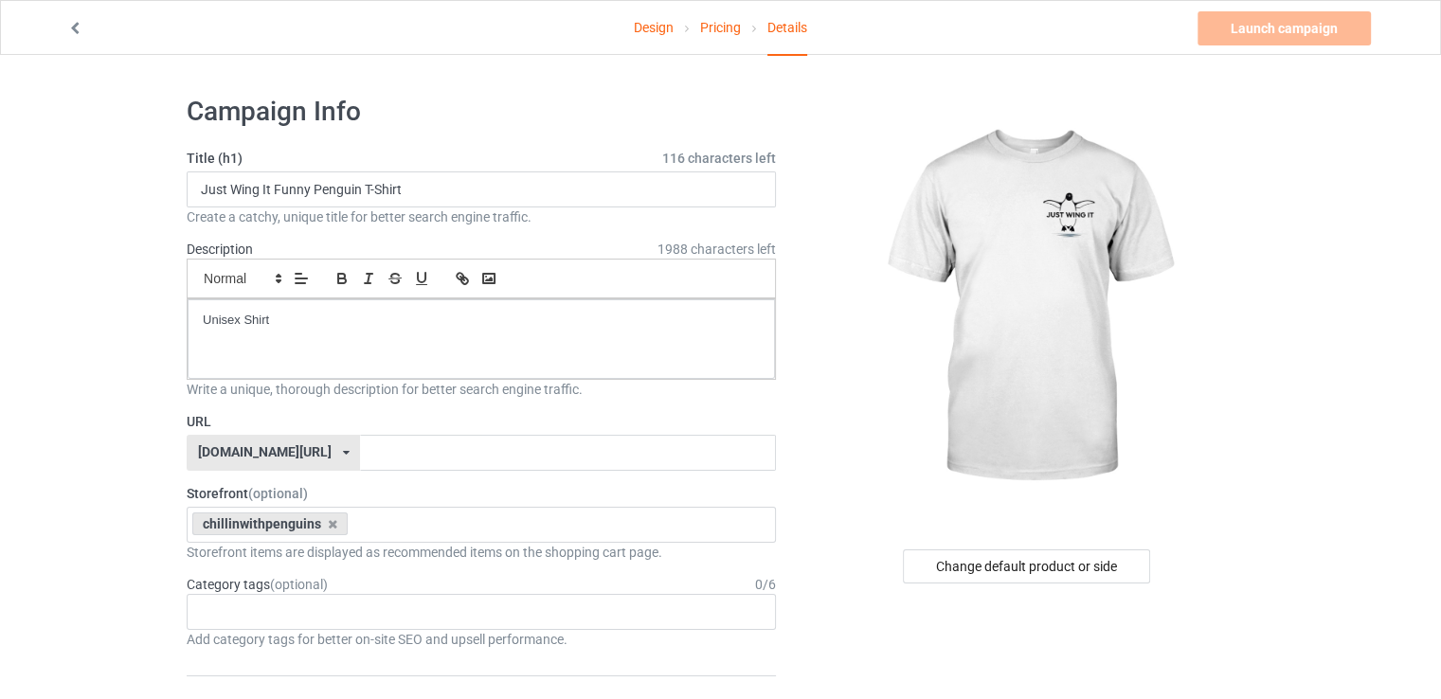
click at [634, 22] on link "Design" at bounding box center [654, 27] width 40 height 53
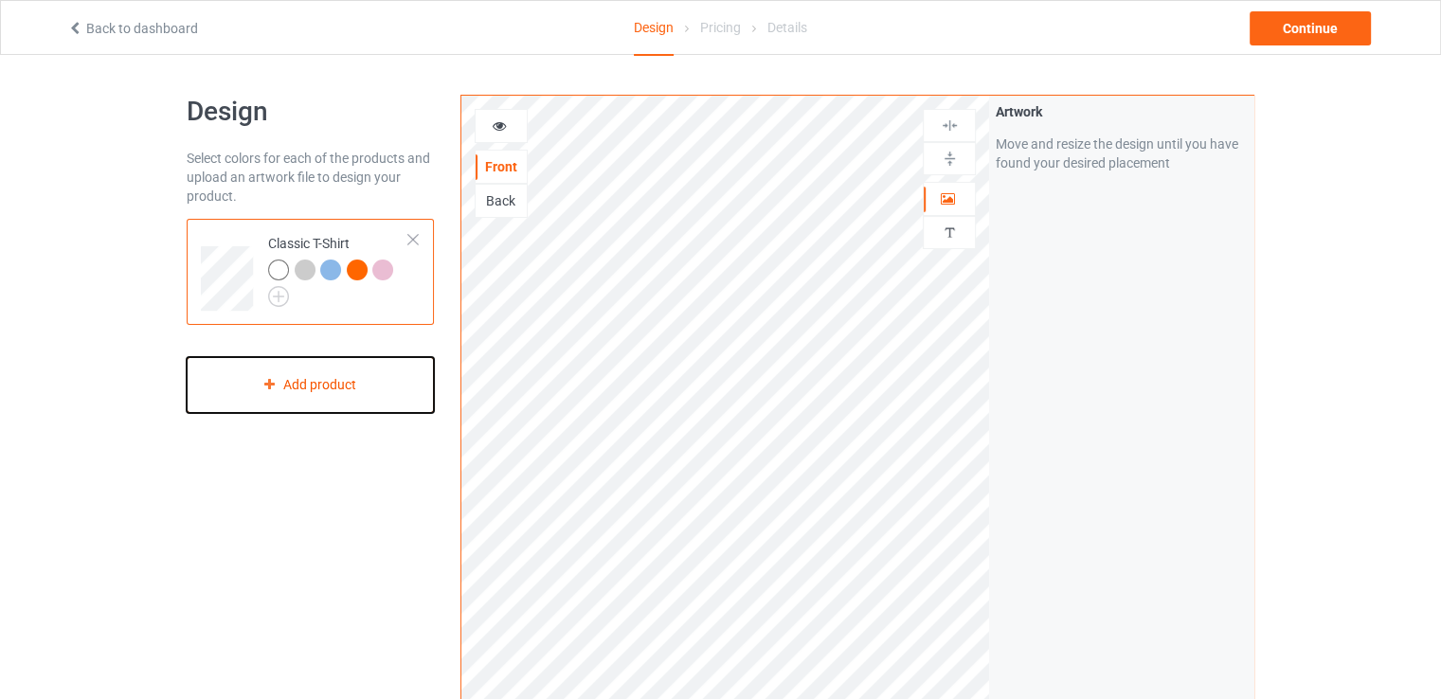
click at [326, 377] on div "Add product" at bounding box center [310, 385] width 247 height 56
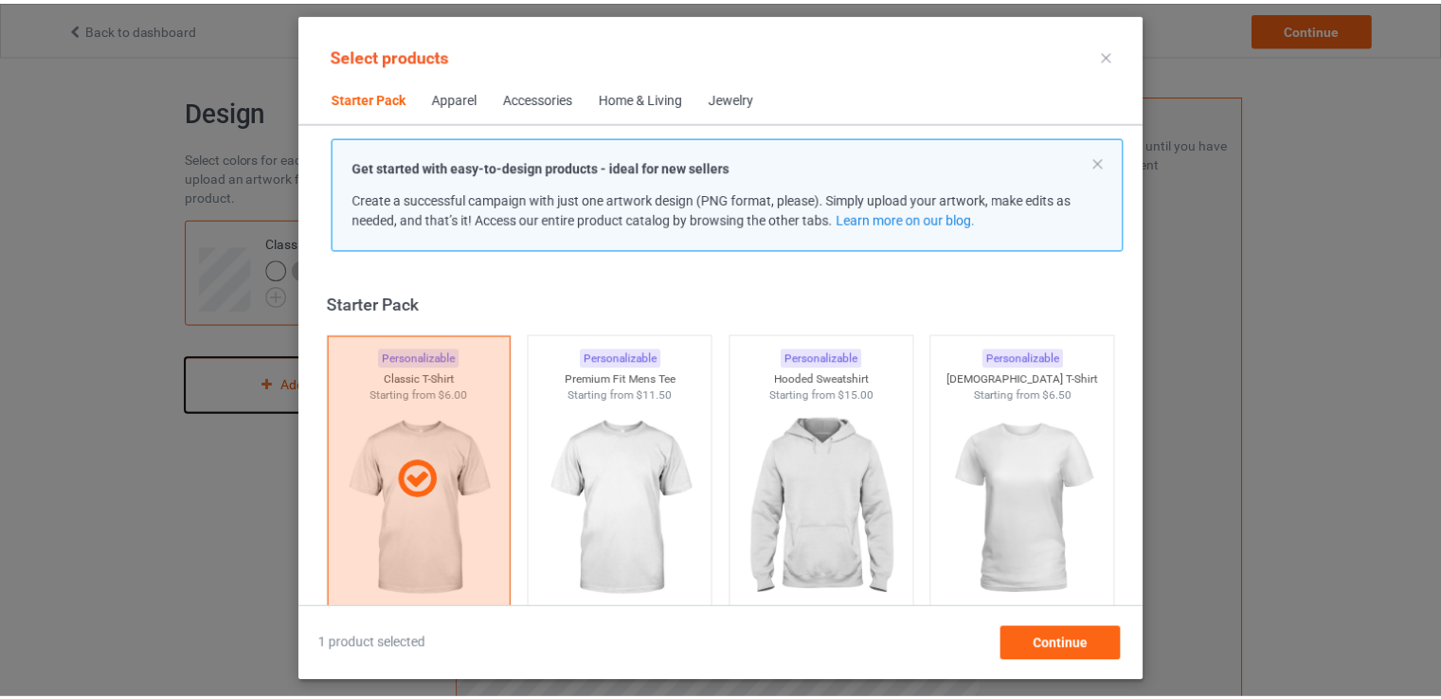
scroll to position [25, 0]
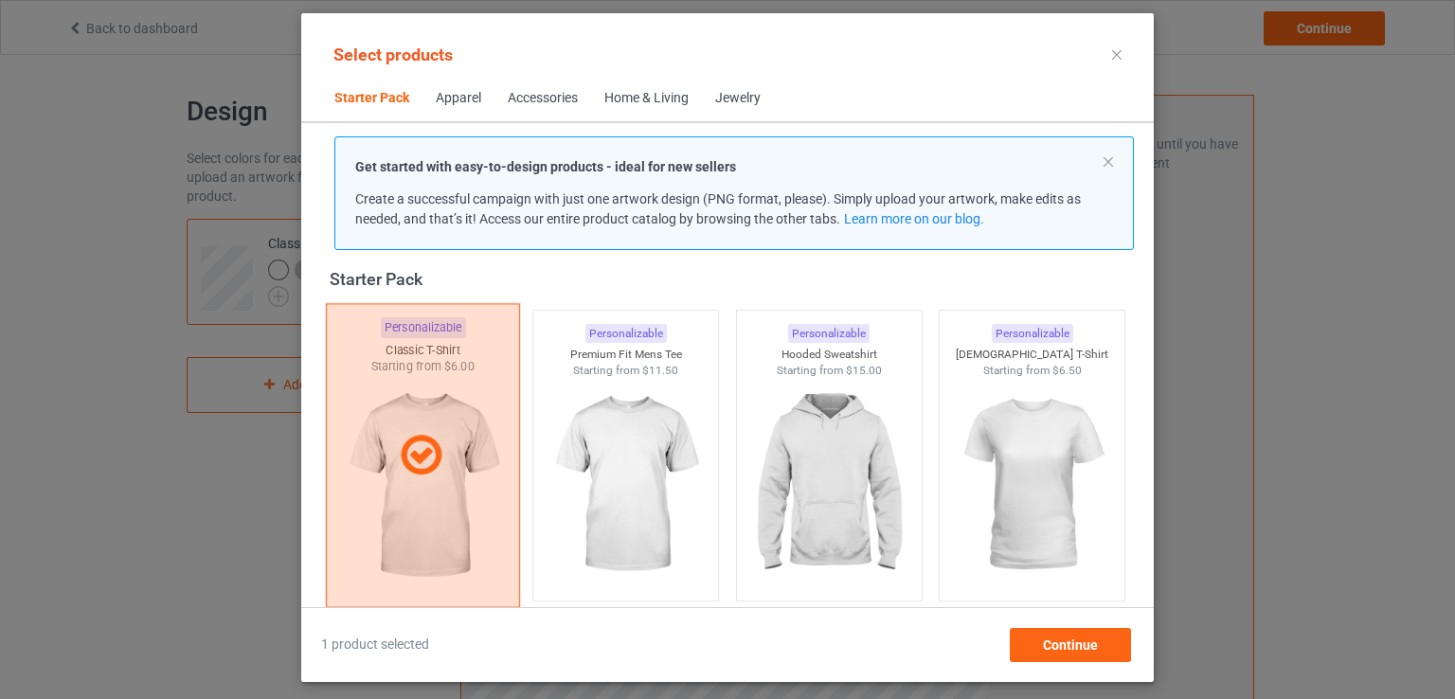
click at [411, 443] on icon at bounding box center [421, 455] width 56 height 47
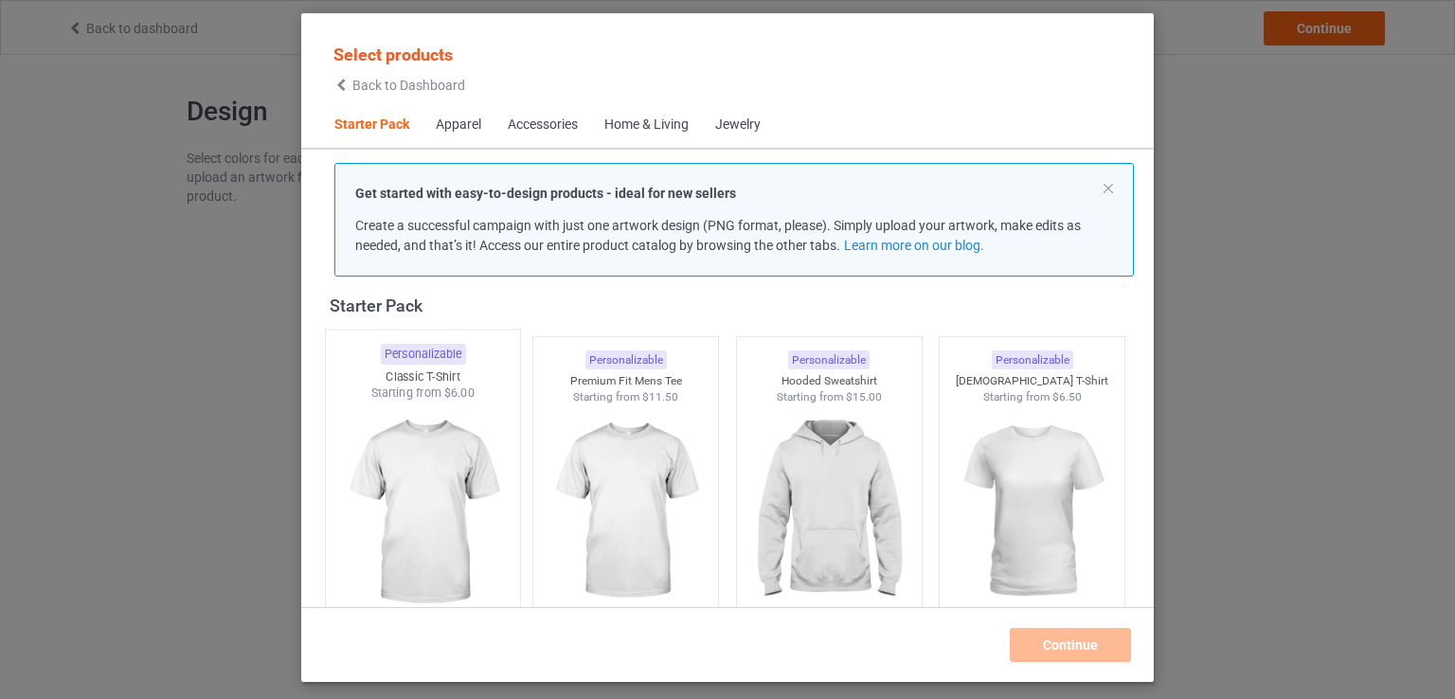
click at [416, 448] on img at bounding box center [423, 513] width 178 height 223
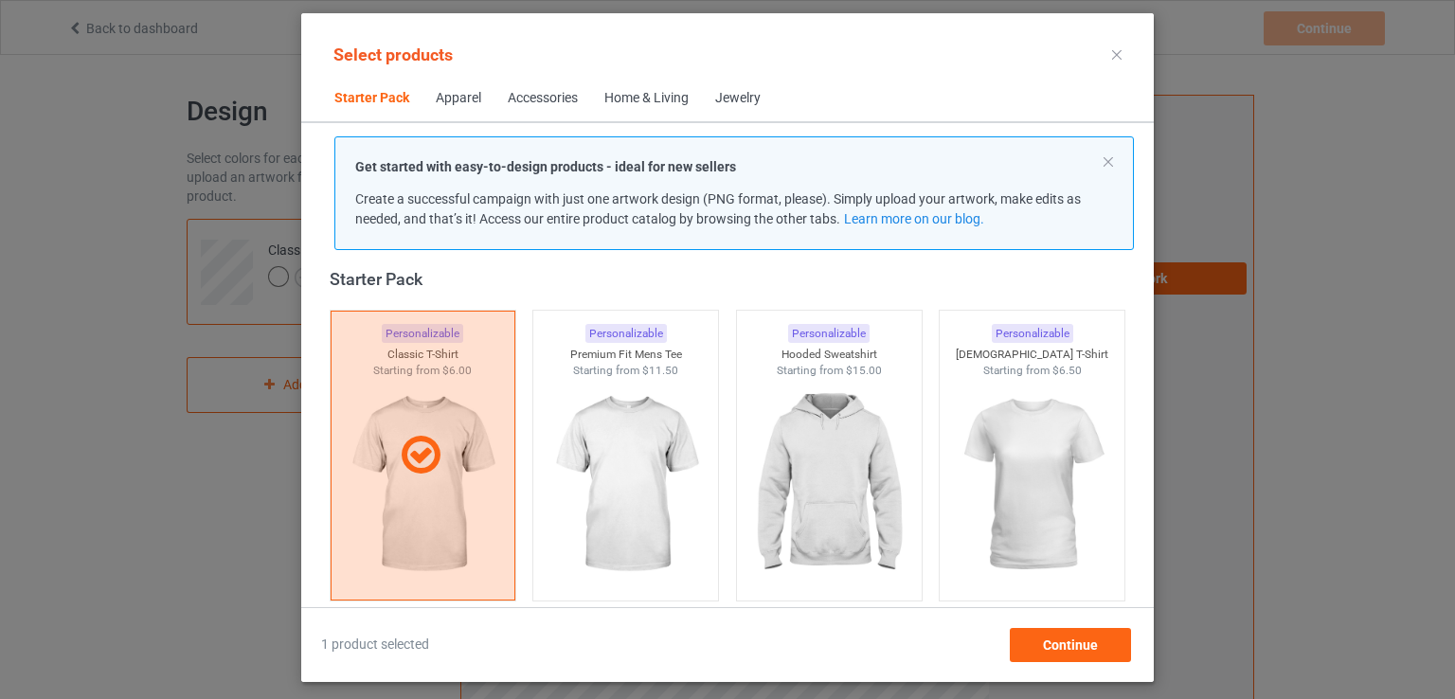
click at [1126, 59] on div at bounding box center [1117, 55] width 34 height 30
click at [1110, 62] on div at bounding box center [1117, 55] width 34 height 30
click at [1119, 55] on icon at bounding box center [1116, 54] width 9 height 9
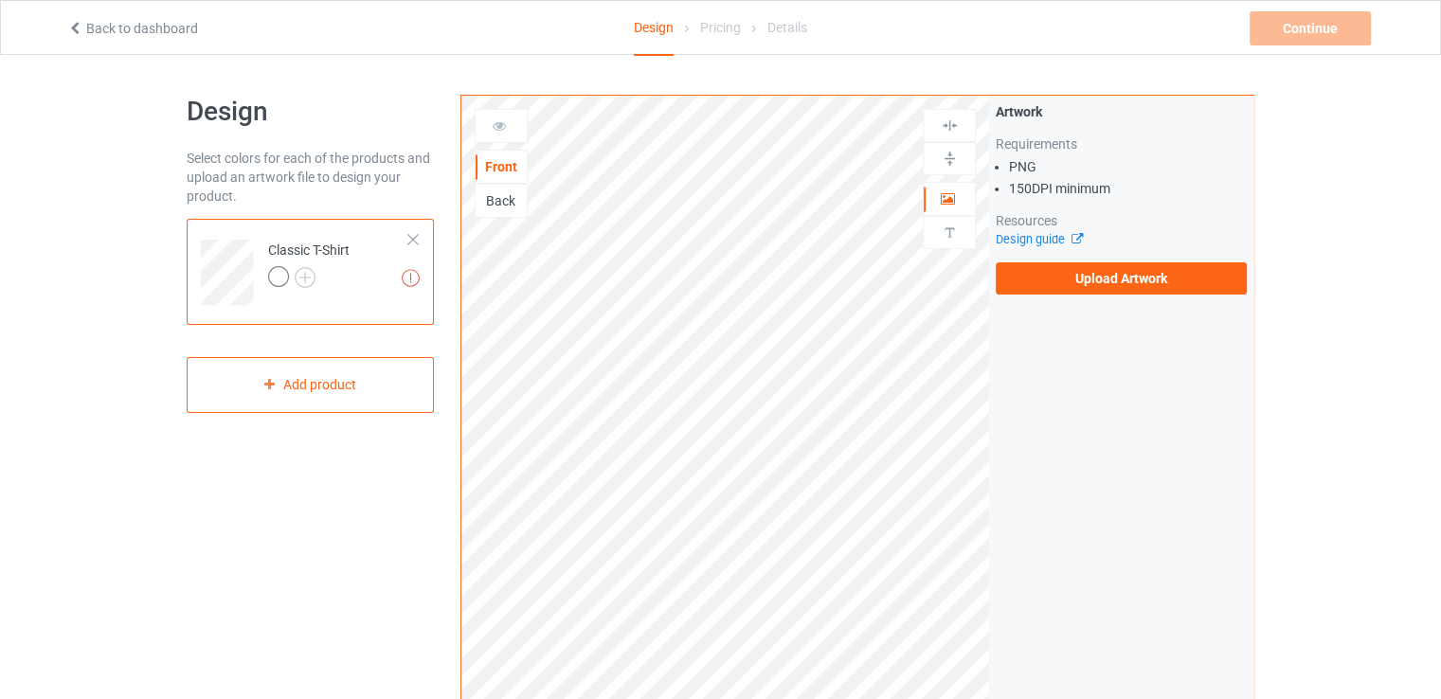
click at [713, 24] on div "Pricing" at bounding box center [720, 27] width 41 height 53
click at [957, 234] on img at bounding box center [950, 233] width 18 height 18
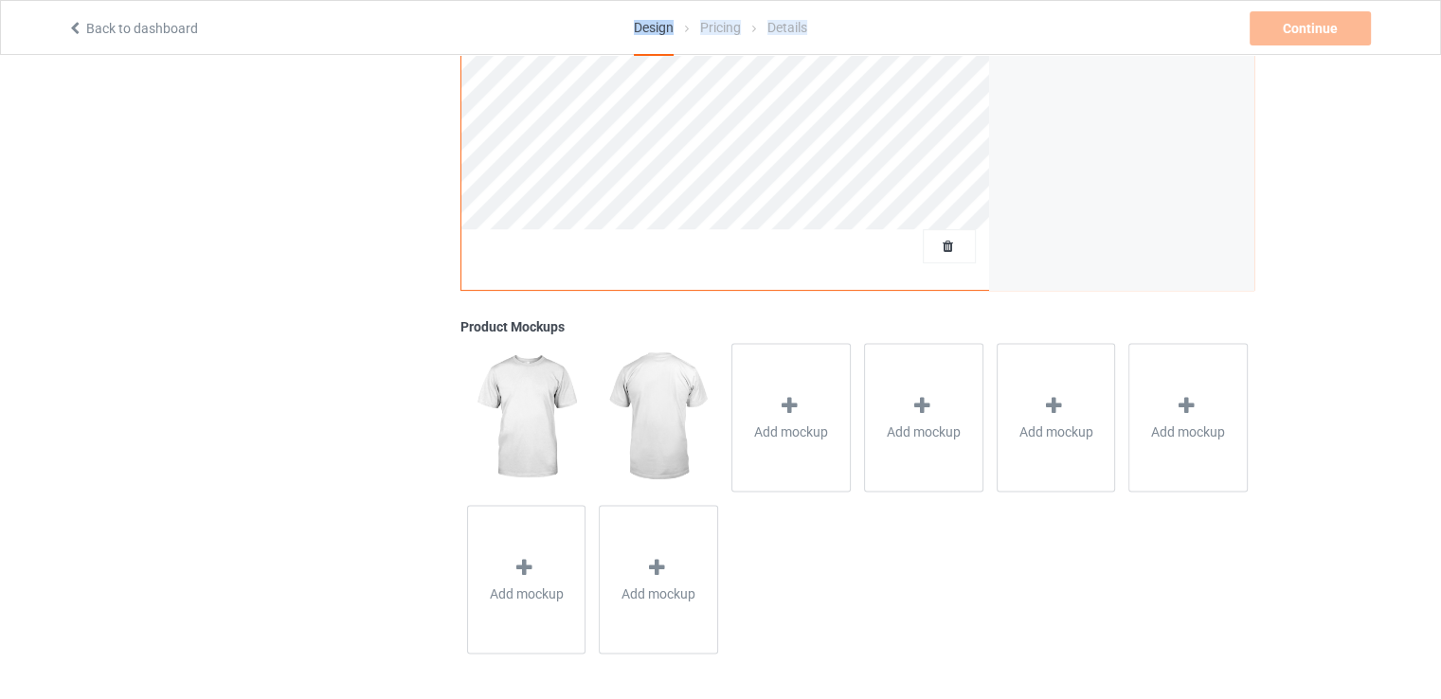
click at [541, 417] on img at bounding box center [526, 417] width 118 height 148
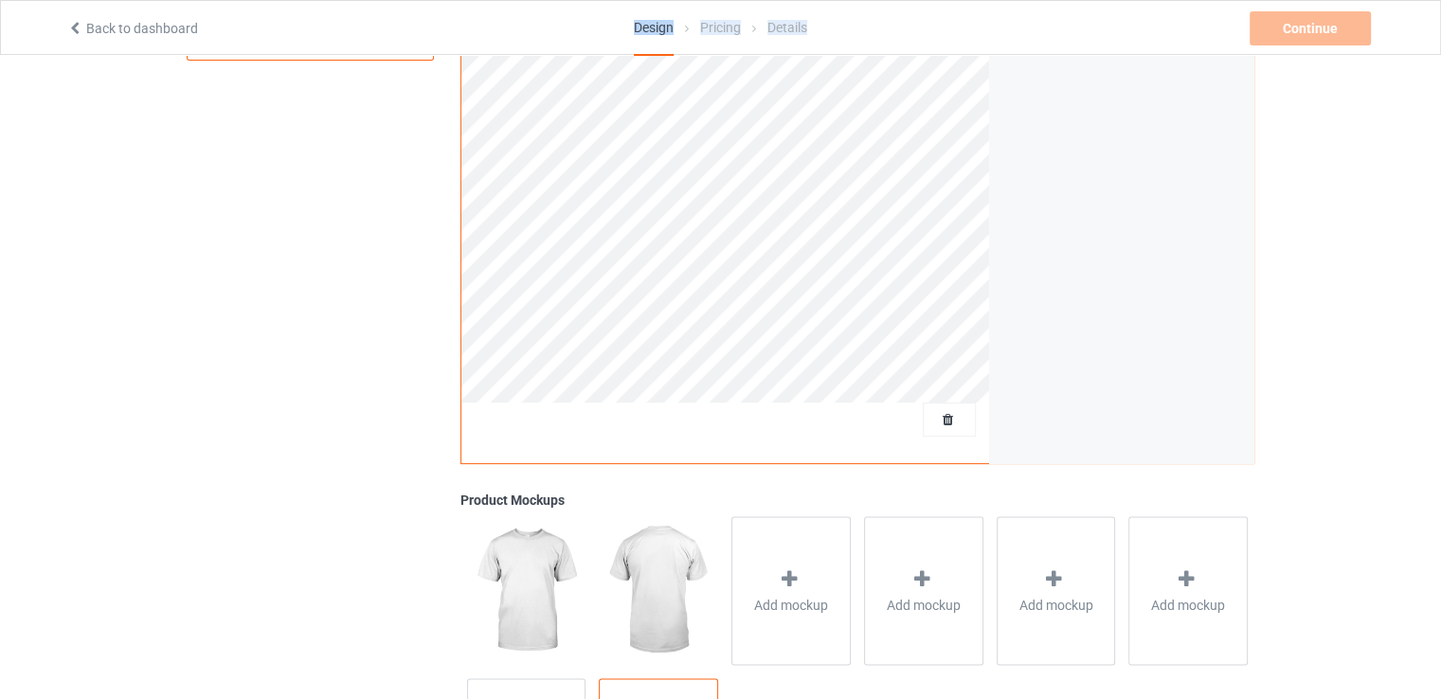
scroll to position [527, 0]
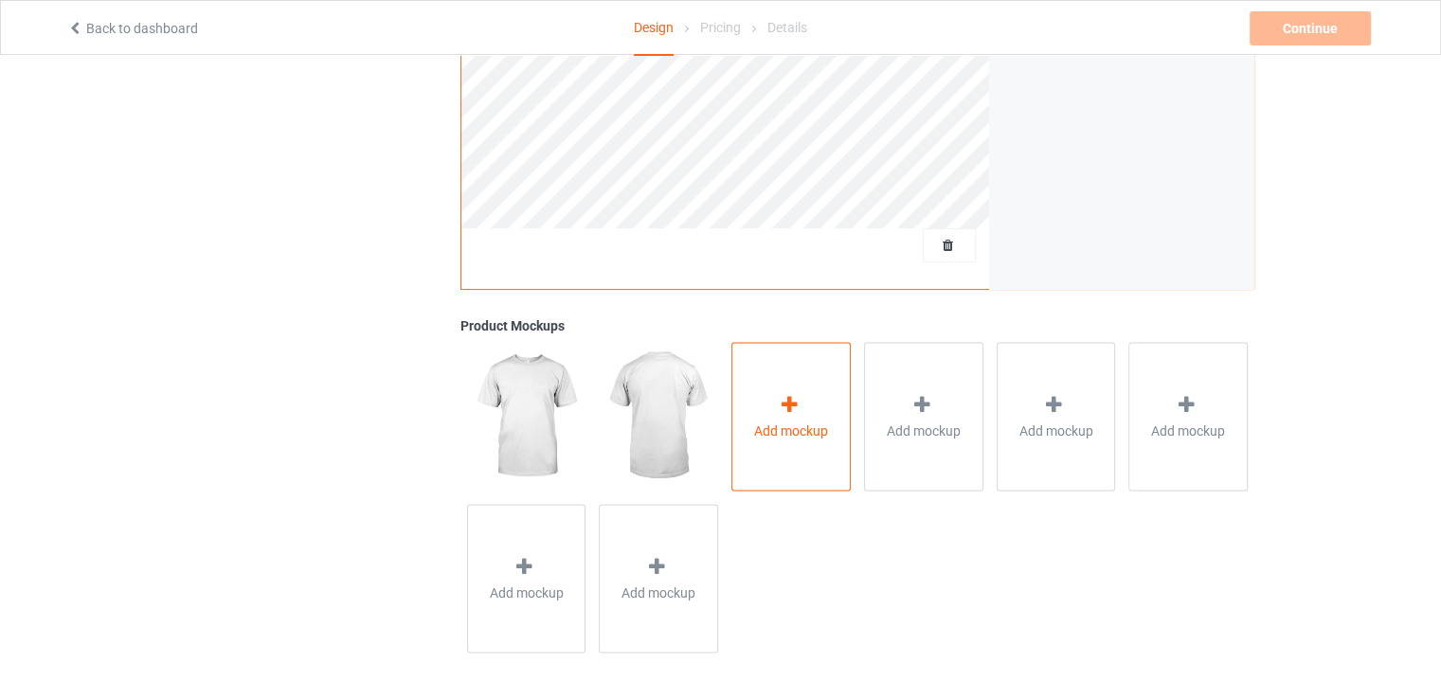
click at [766, 421] on span "Add mockup" at bounding box center [791, 430] width 74 height 19
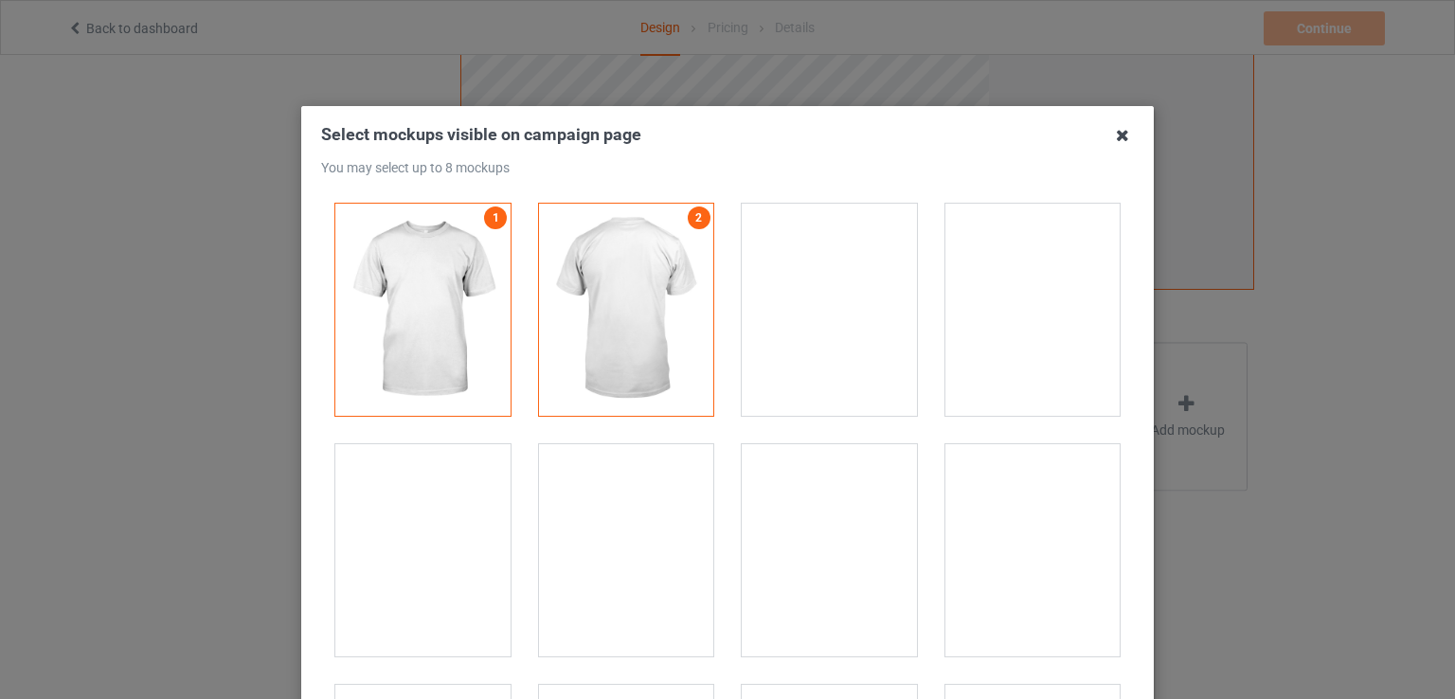
click at [1113, 137] on icon at bounding box center [1123, 135] width 30 height 30
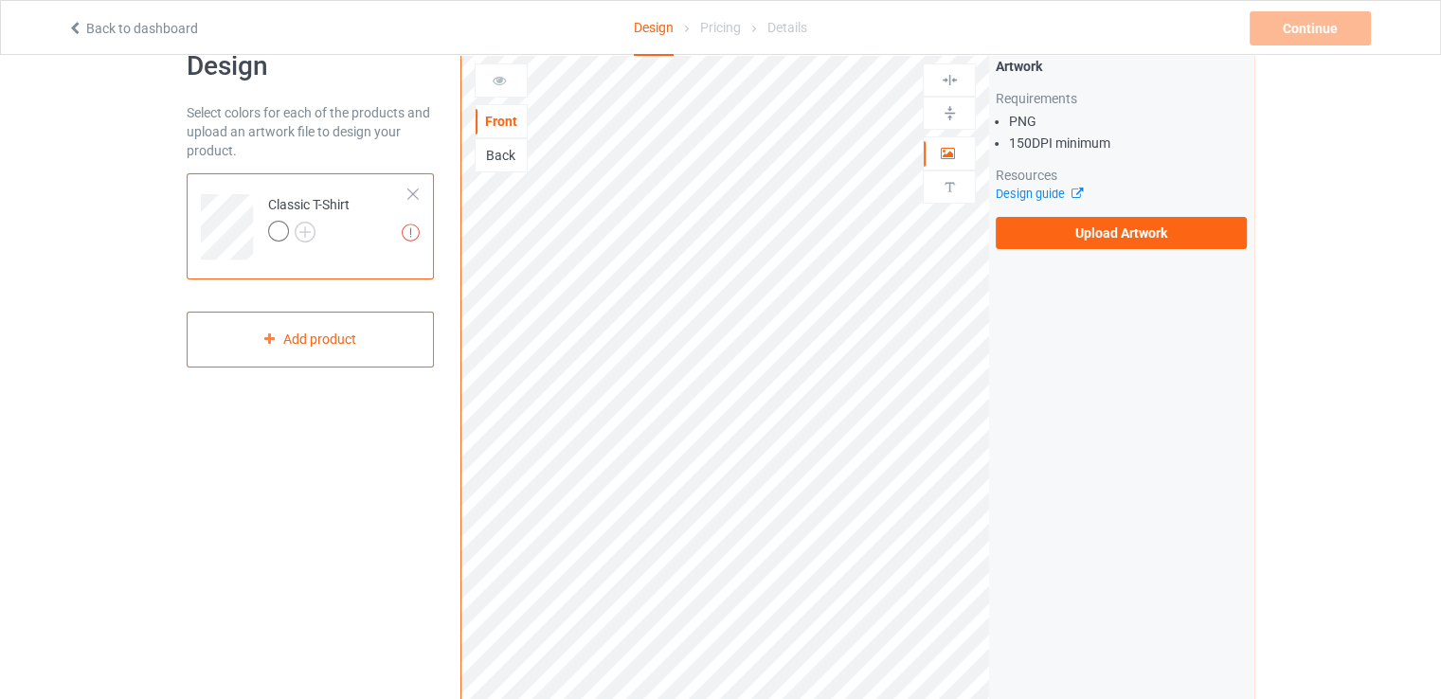
scroll to position [0, 0]
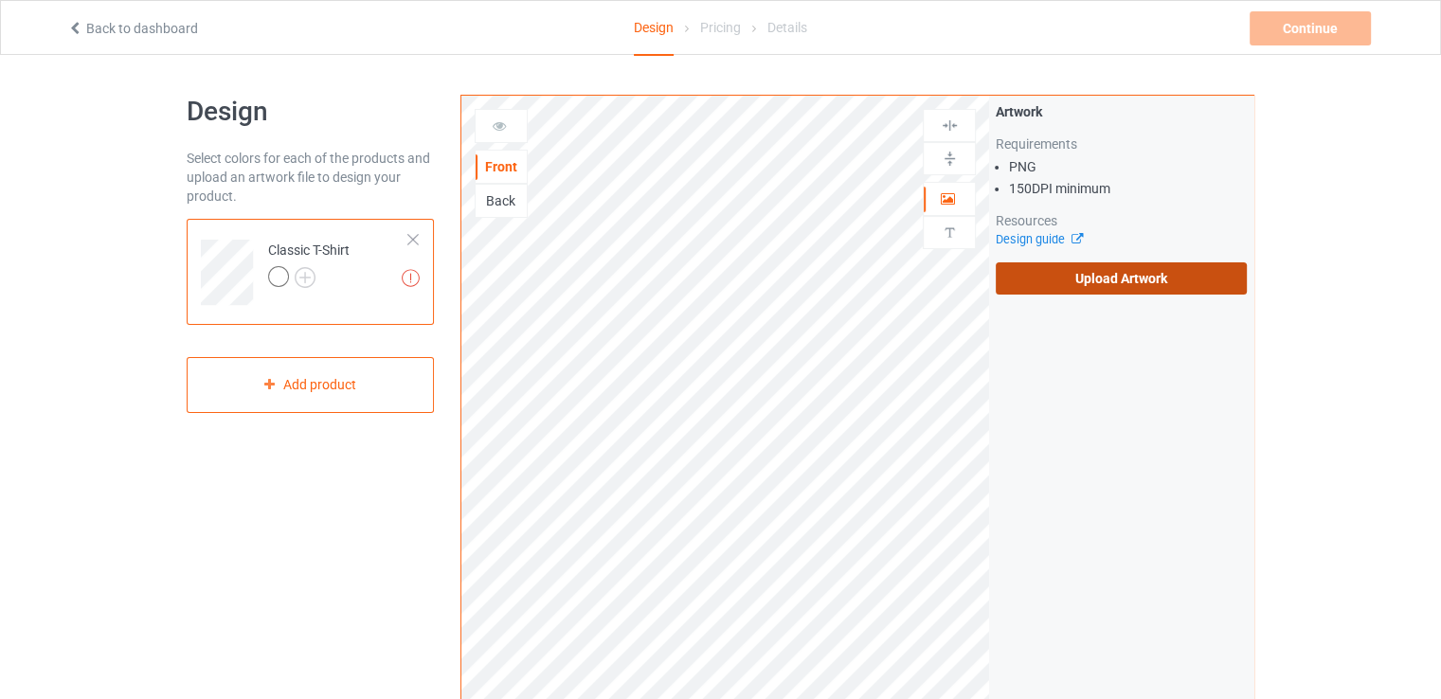
click at [1068, 270] on label "Upload Artwork" at bounding box center [1121, 278] width 251 height 32
click at [0, 0] on input "Upload Artwork" at bounding box center [0, 0] width 0 height 0
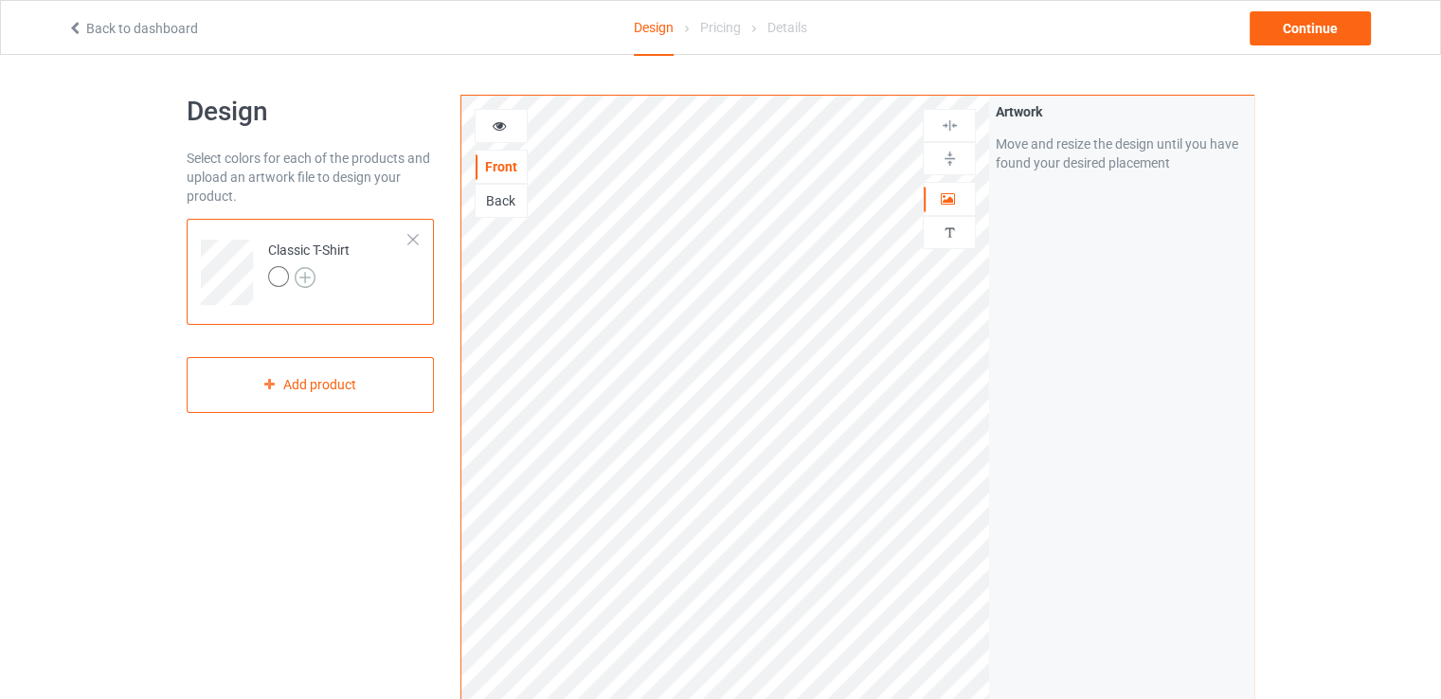
click at [308, 279] on img at bounding box center [305, 277] width 21 height 21
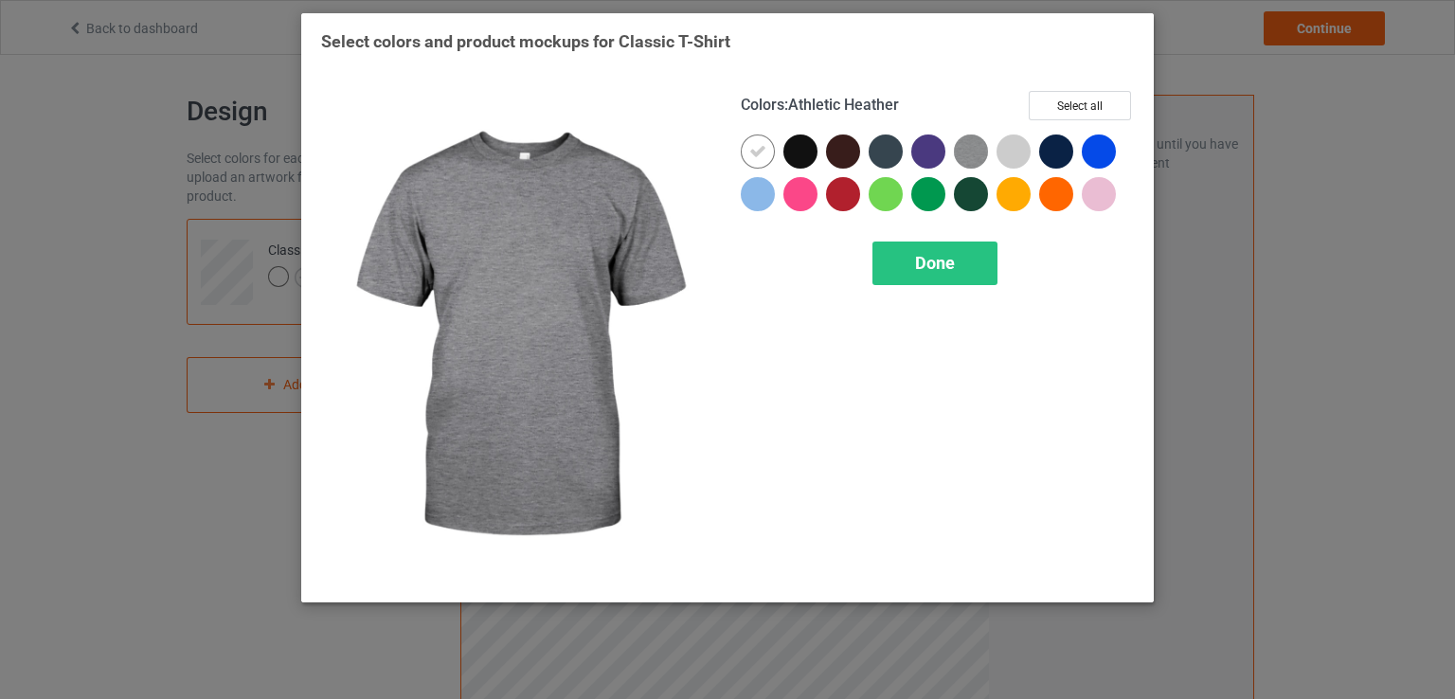
click at [968, 159] on img at bounding box center [971, 152] width 34 height 34
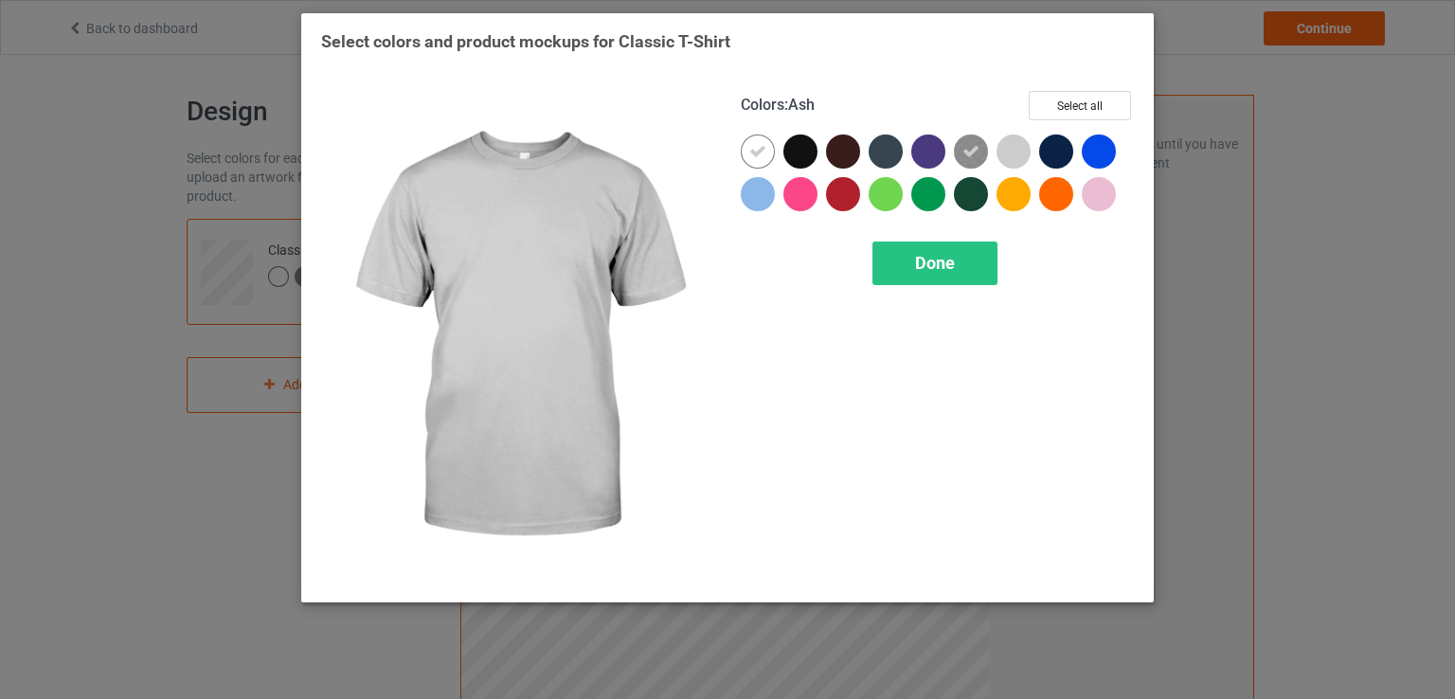
click at [1017, 146] on div at bounding box center [1014, 152] width 34 height 34
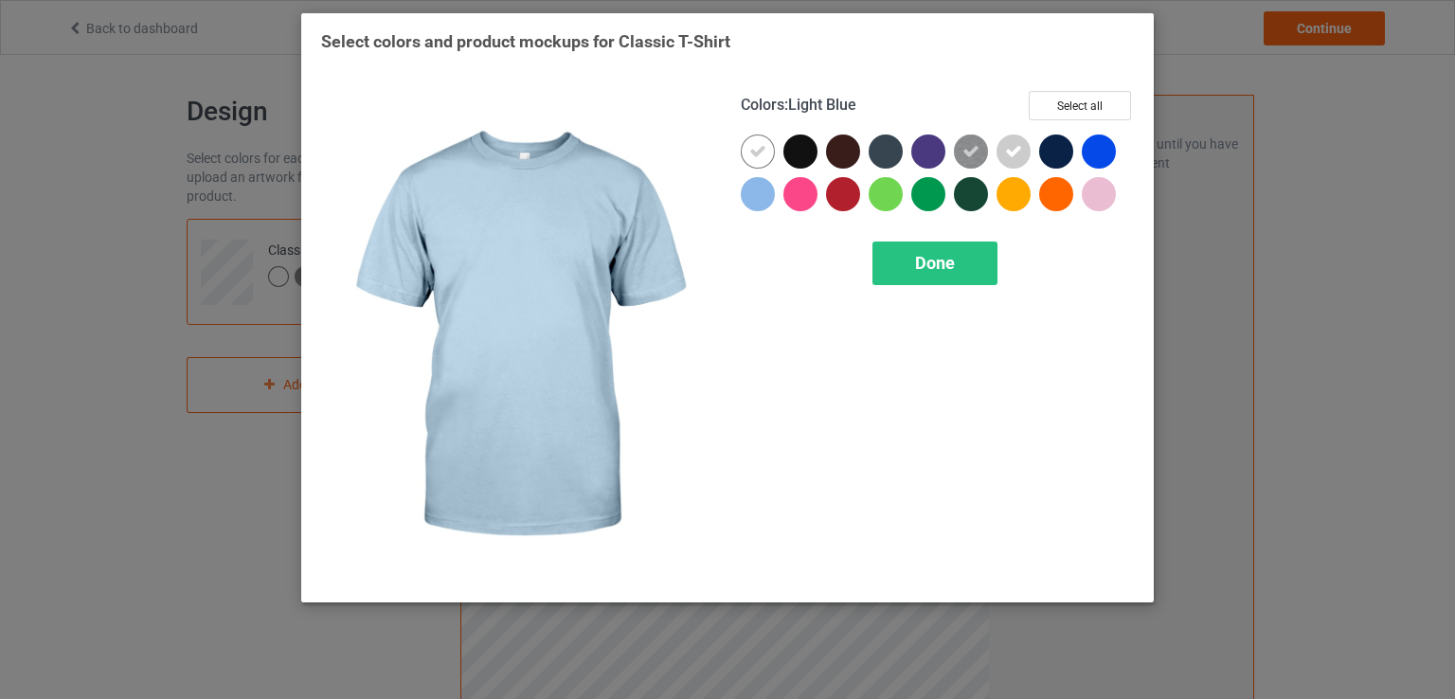
click at [754, 193] on div at bounding box center [758, 194] width 34 height 34
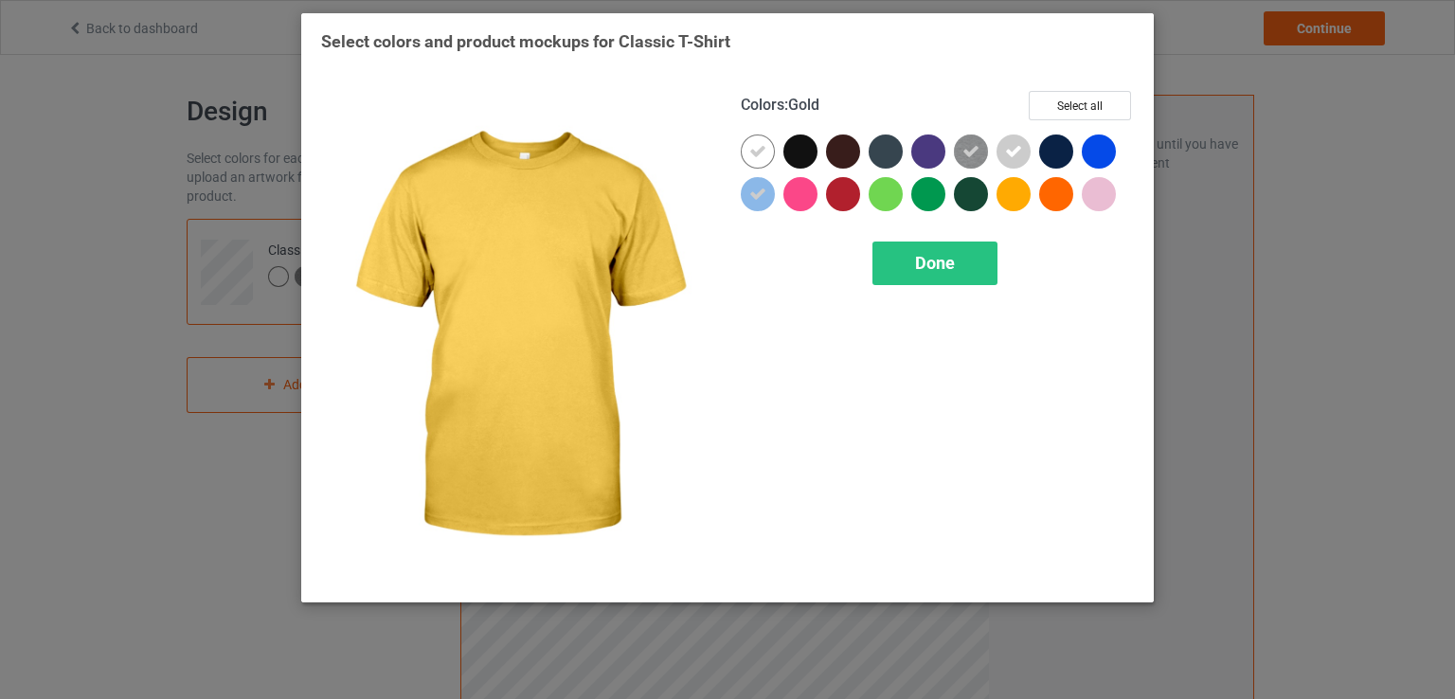
click at [1009, 195] on div at bounding box center [1014, 194] width 34 height 34
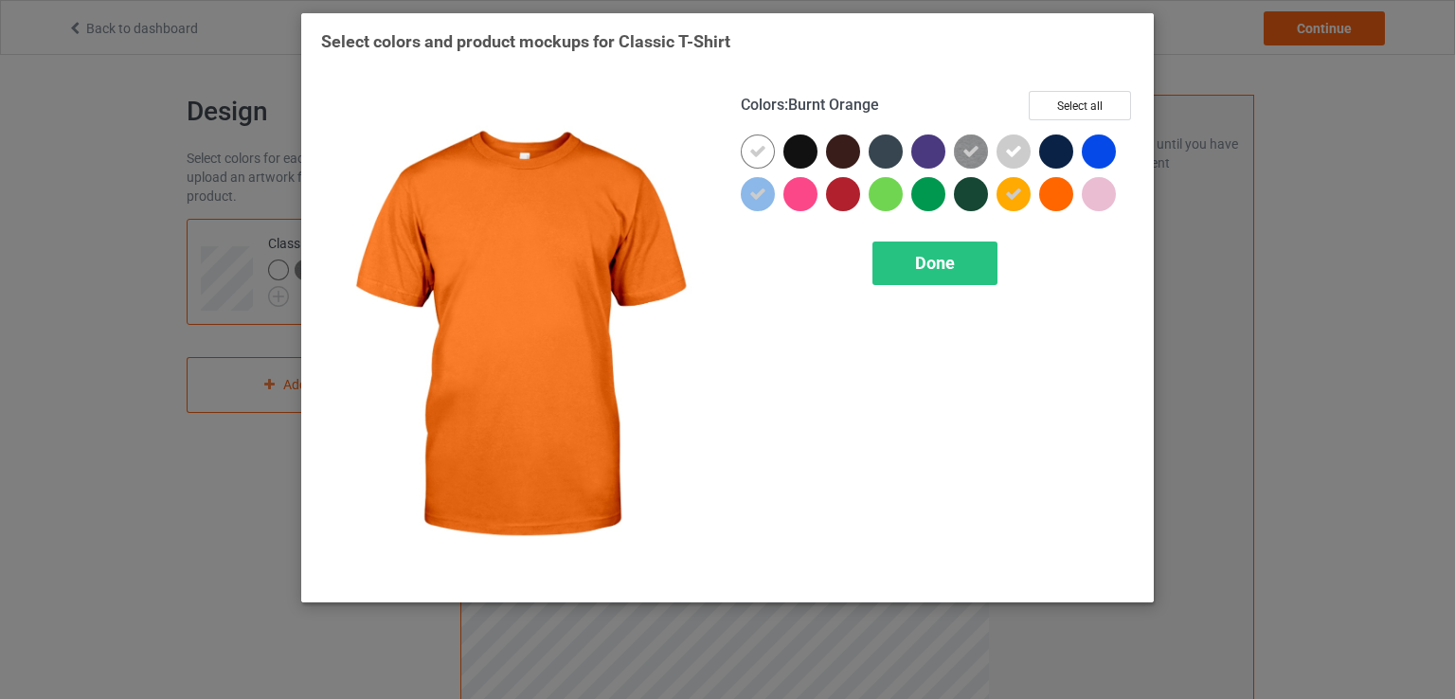
click at [1073, 192] on div at bounding box center [1056, 194] width 34 height 34
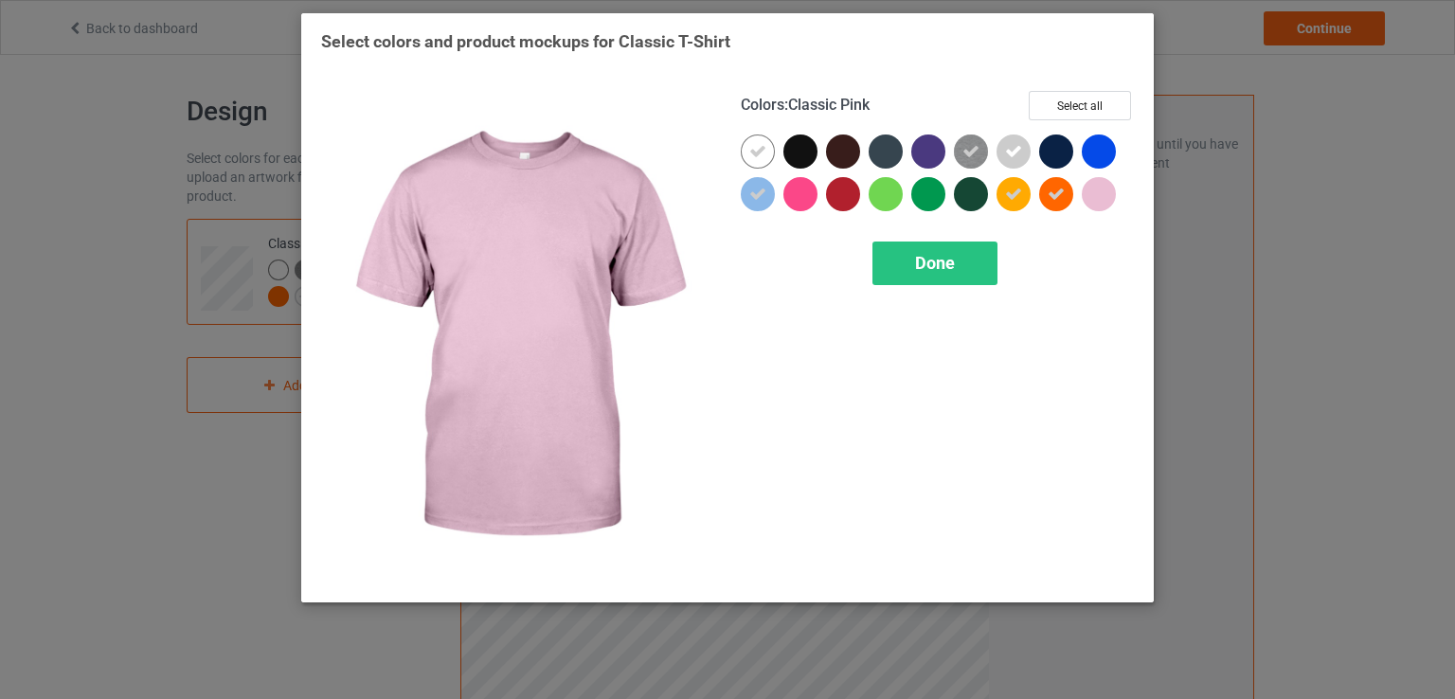
click at [1103, 188] on div at bounding box center [1099, 194] width 34 height 34
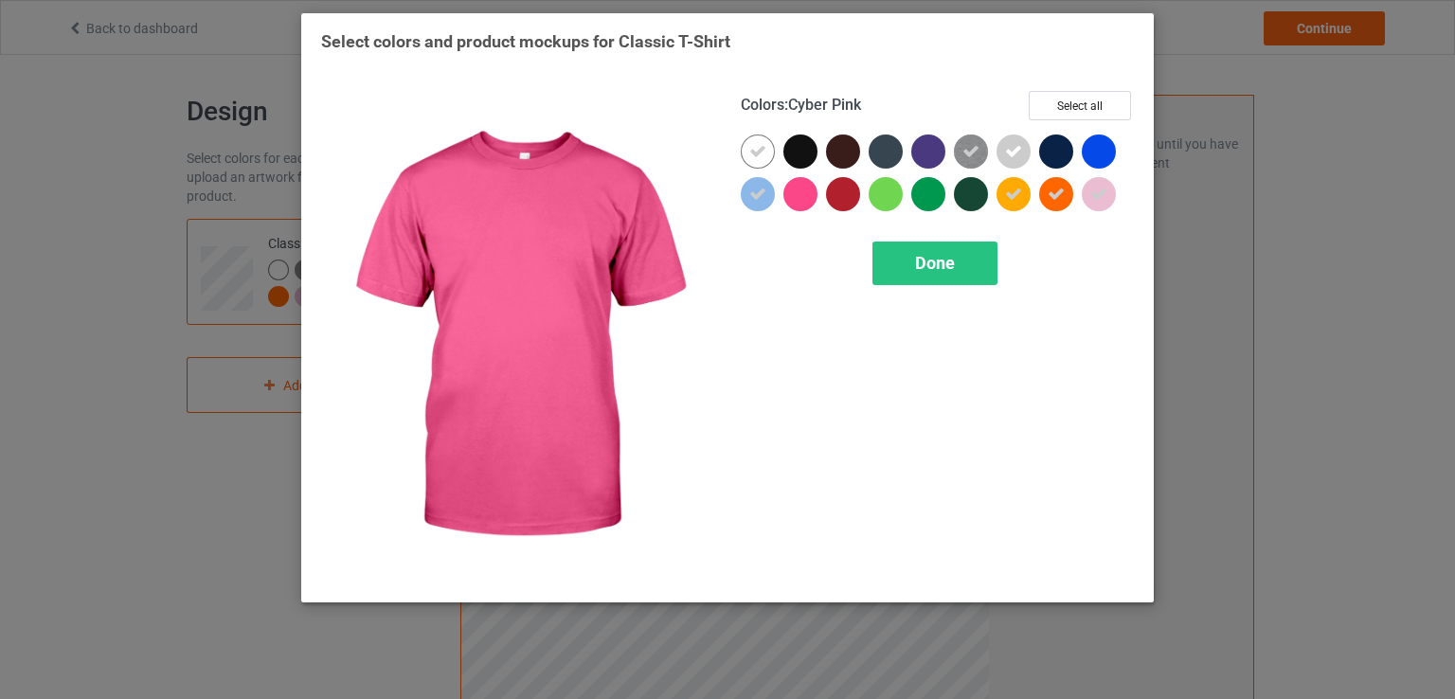
click at [807, 197] on div at bounding box center [801, 194] width 34 height 34
click at [917, 248] on div "Done" at bounding box center [935, 264] width 125 height 44
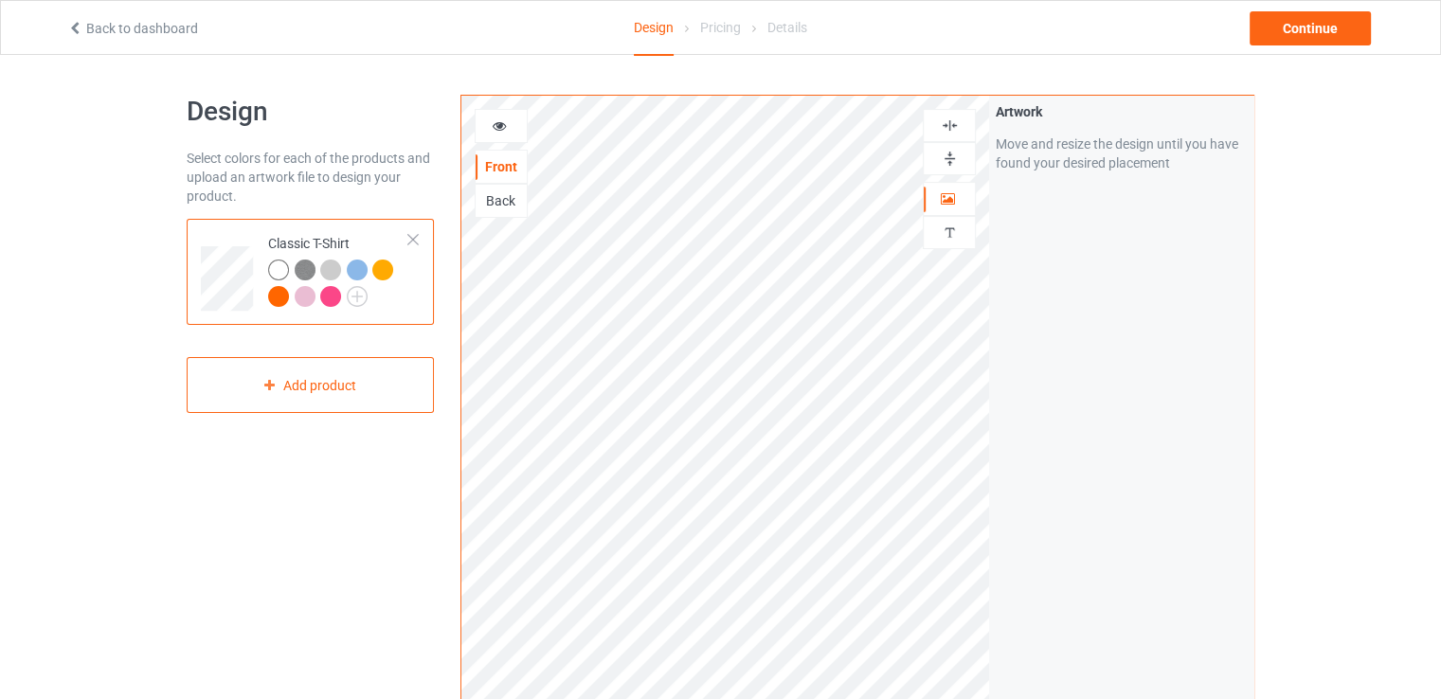
click at [508, 129] on div at bounding box center [501, 126] width 51 height 19
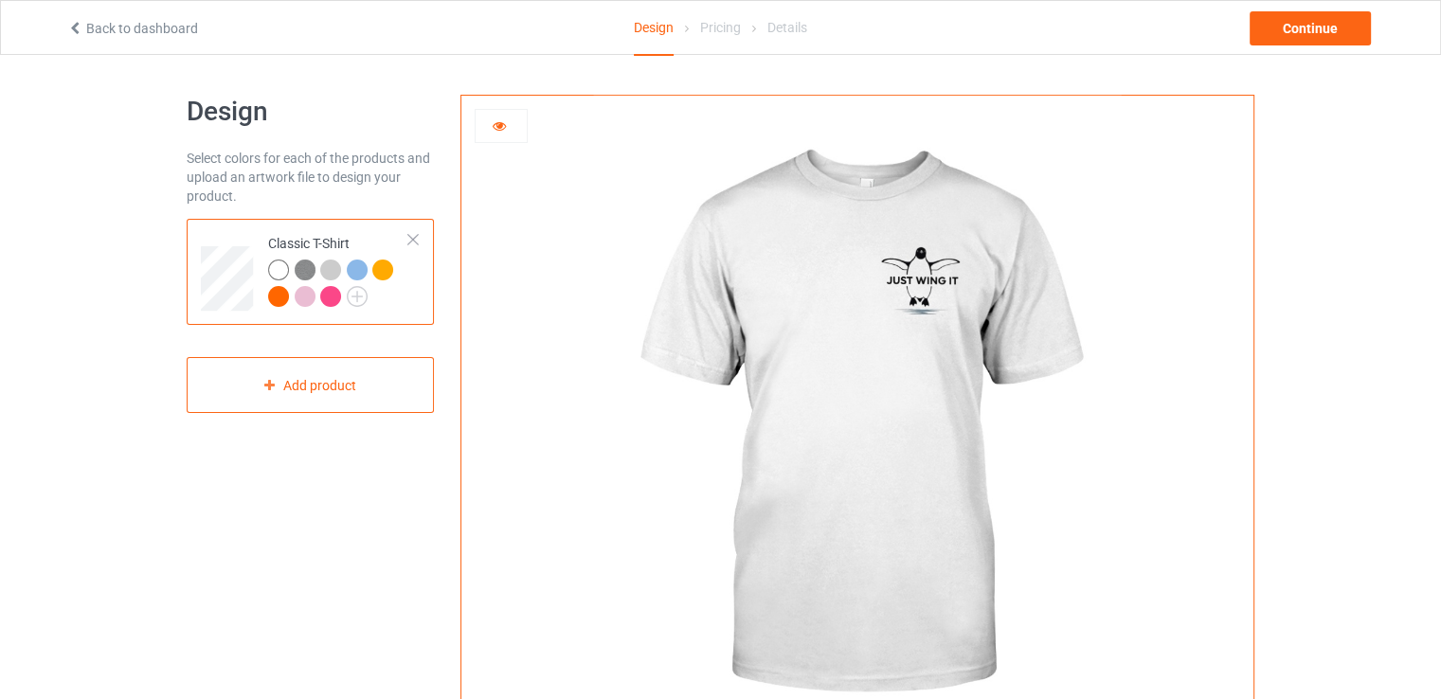
click at [907, 283] on img at bounding box center [857, 425] width 528 height 659
click at [493, 117] on div at bounding box center [501, 126] width 51 height 19
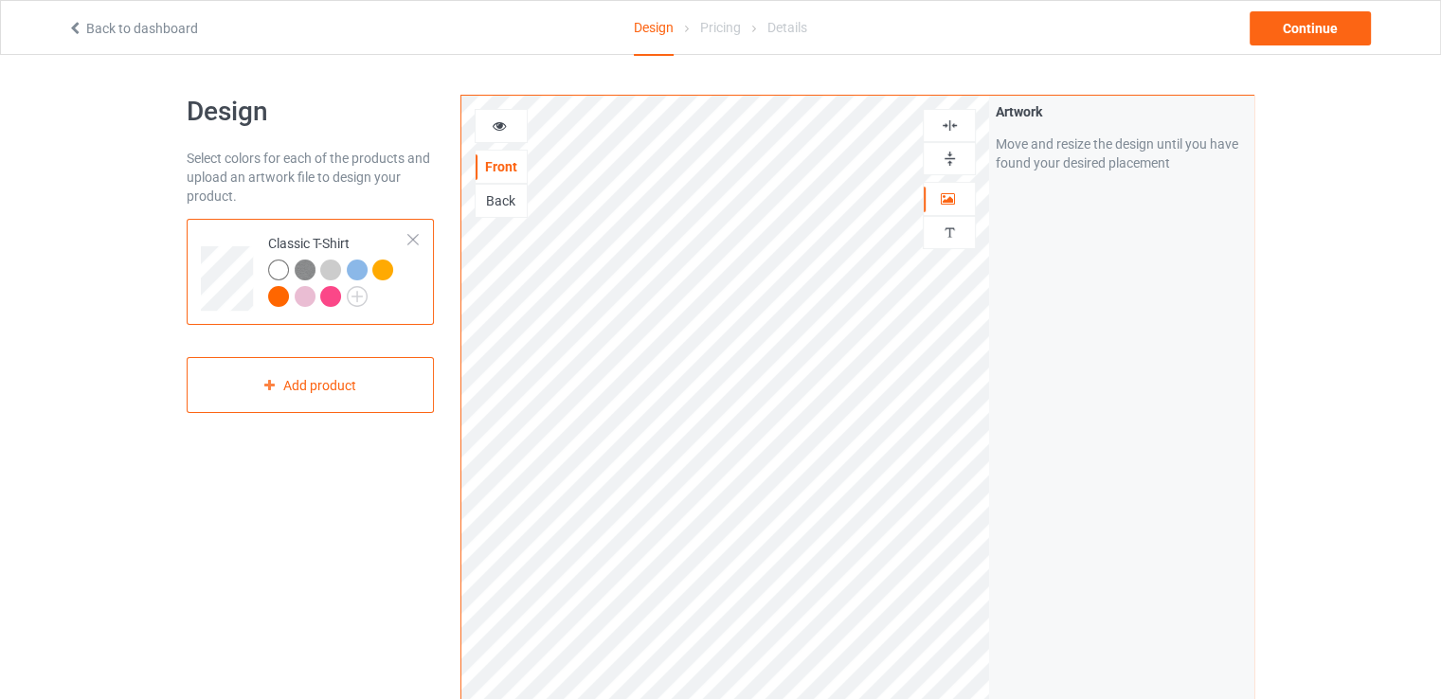
click at [498, 120] on icon at bounding box center [500, 123] width 16 height 13
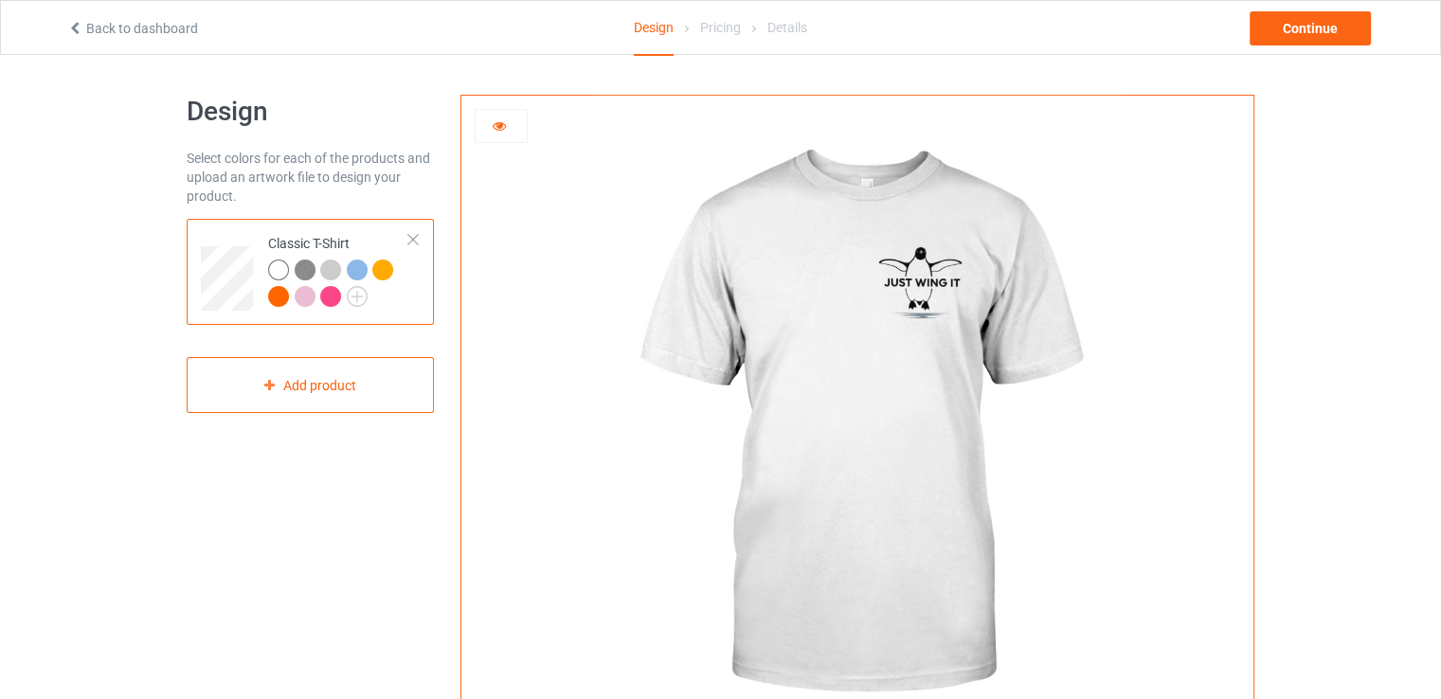
click at [703, 29] on div "Pricing" at bounding box center [720, 27] width 41 height 53
click at [731, 24] on div "Pricing" at bounding box center [720, 27] width 41 height 53
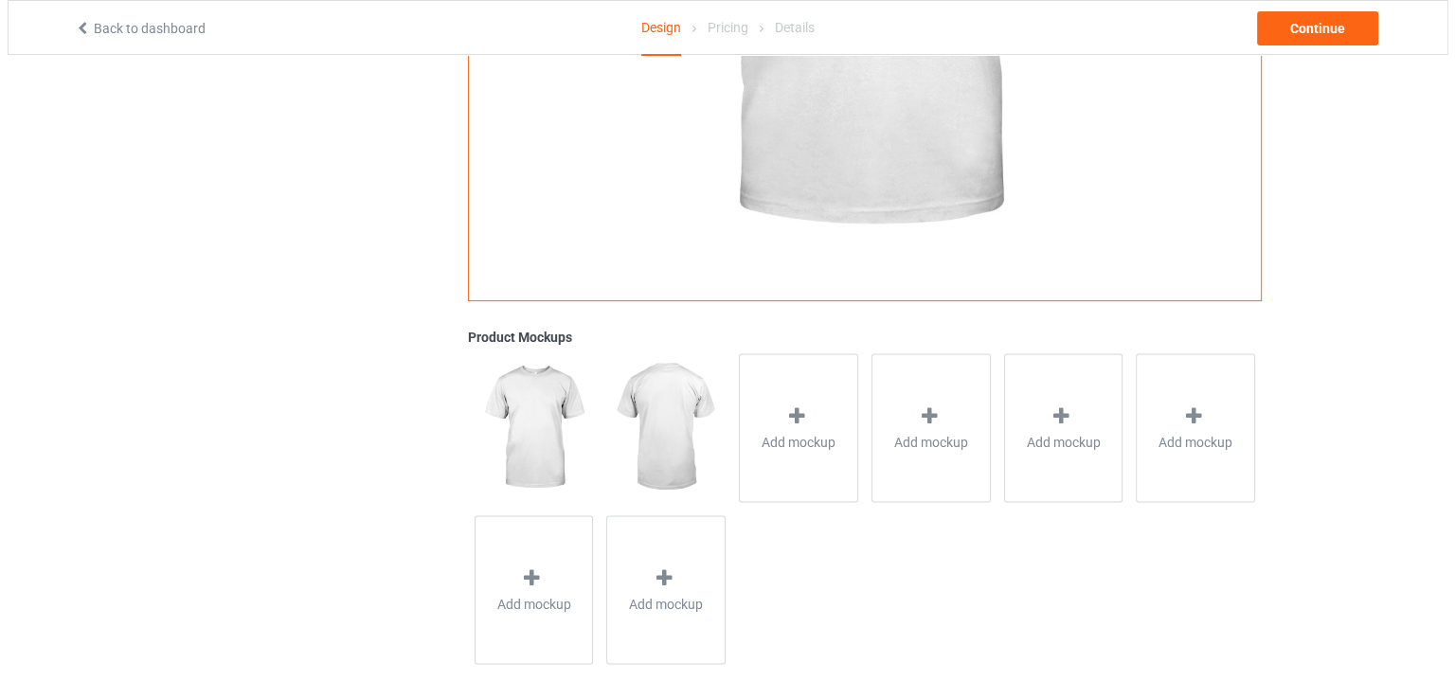
scroll to position [479, 0]
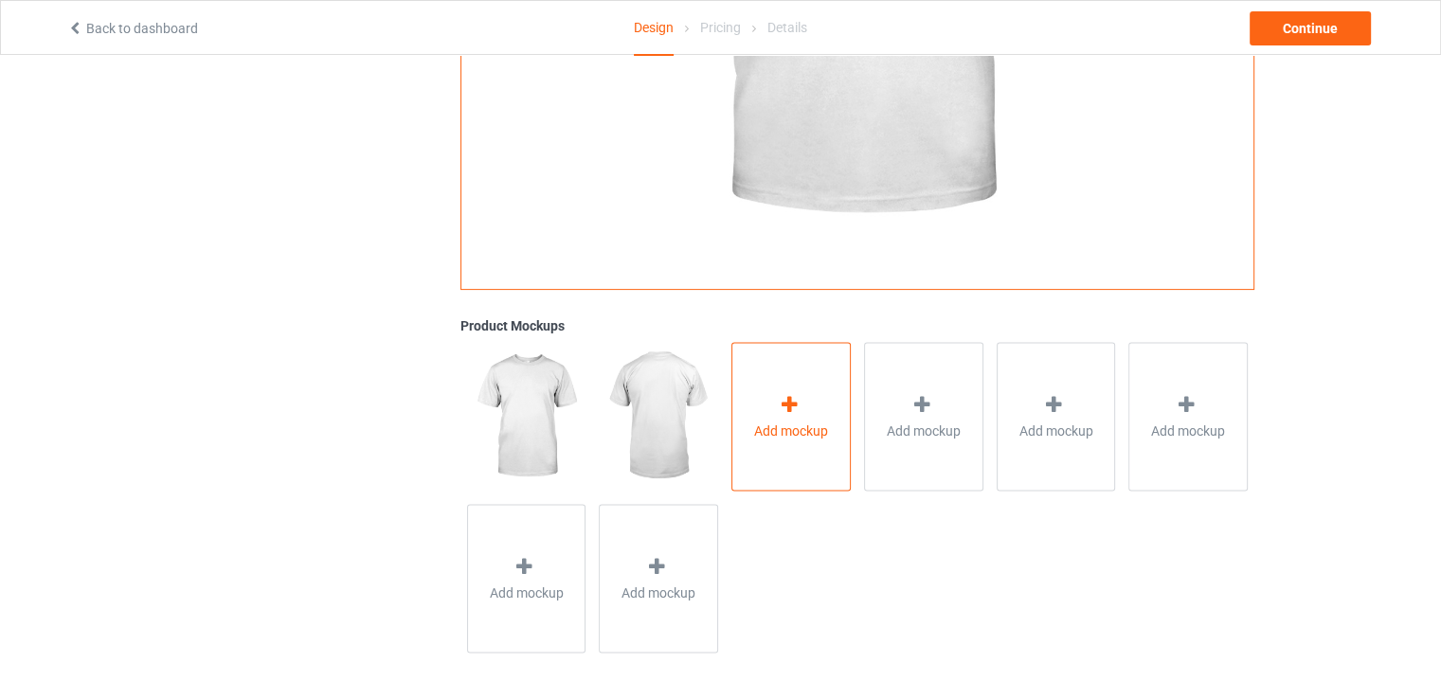
click at [769, 385] on div "Add mockup" at bounding box center [790, 416] width 119 height 149
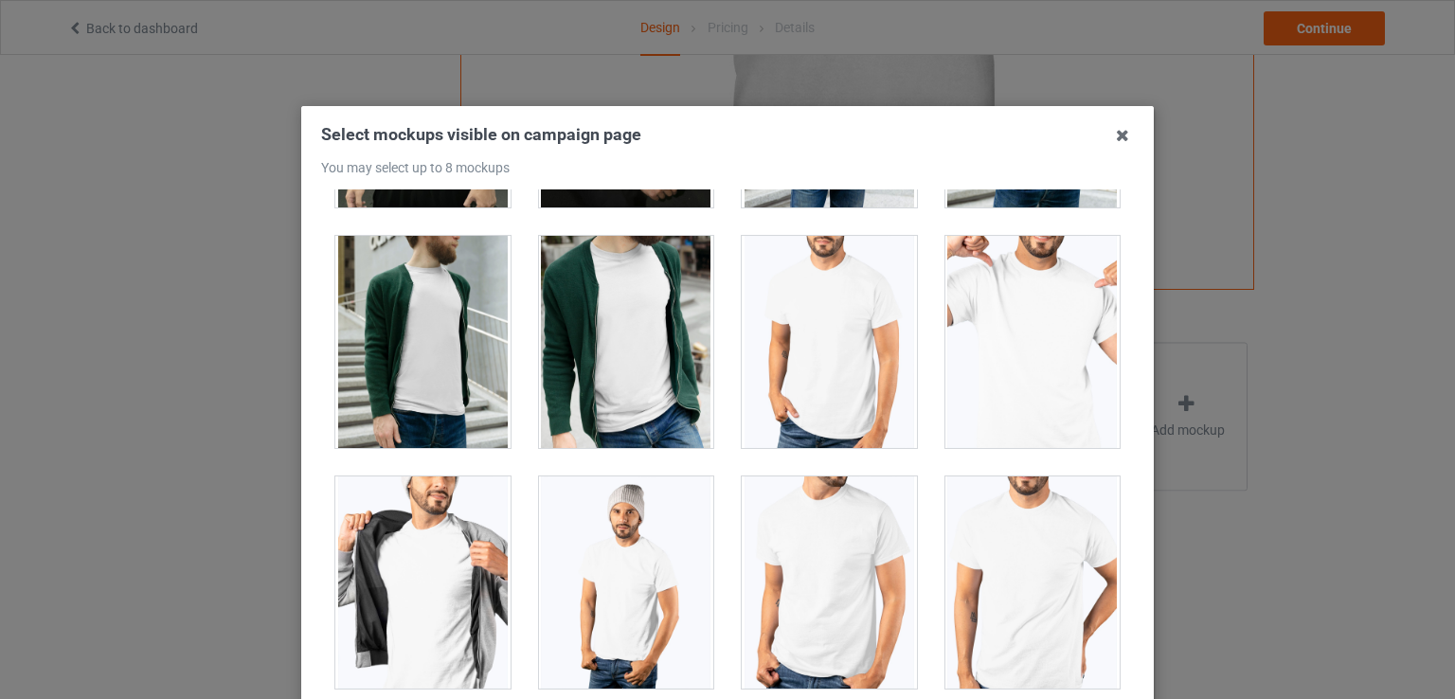
scroll to position [3585, 0]
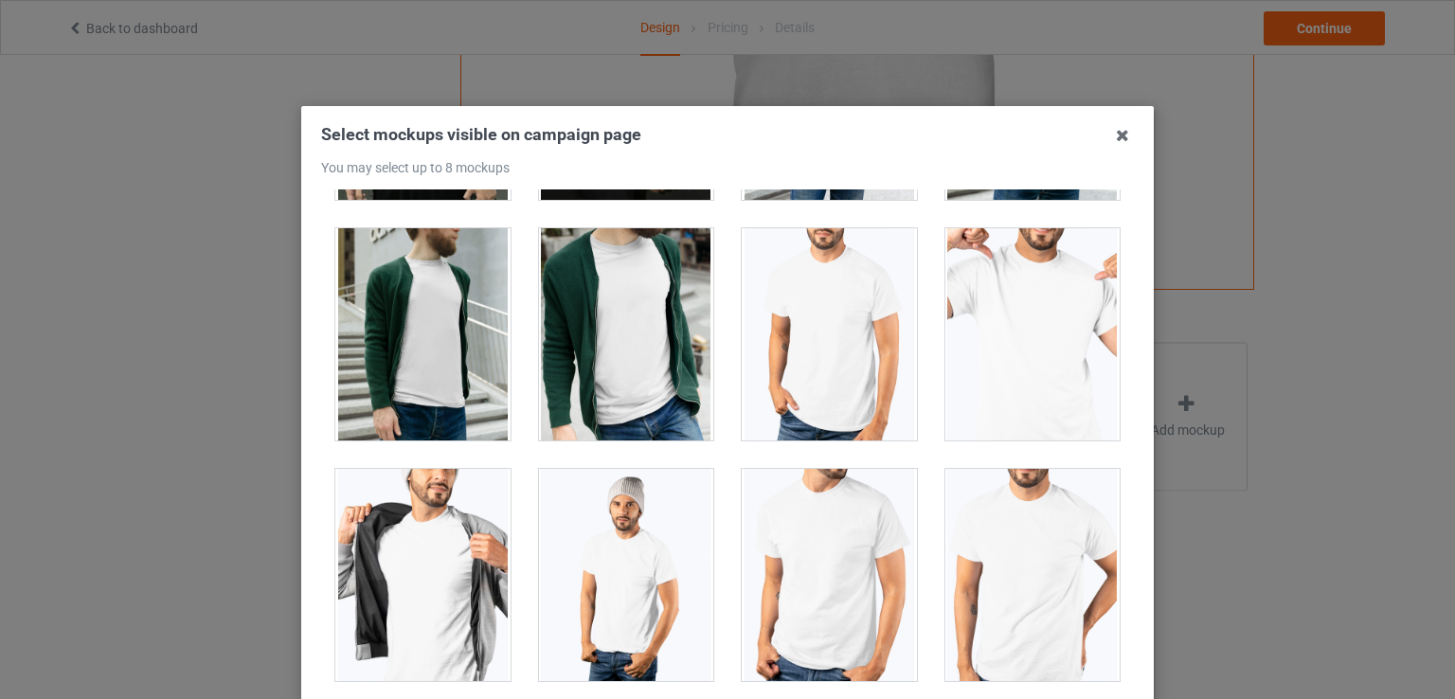
click at [1001, 289] on div at bounding box center [1033, 334] width 175 height 212
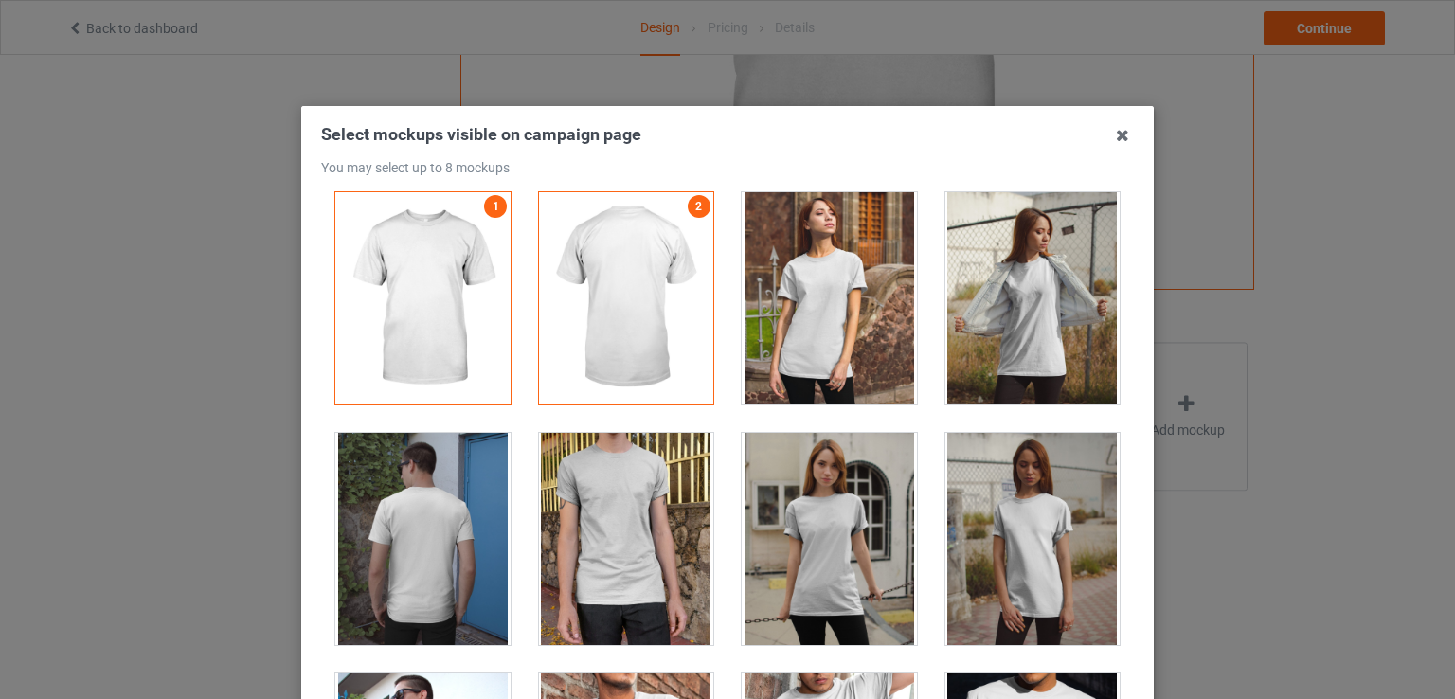
scroll to position [8, 0]
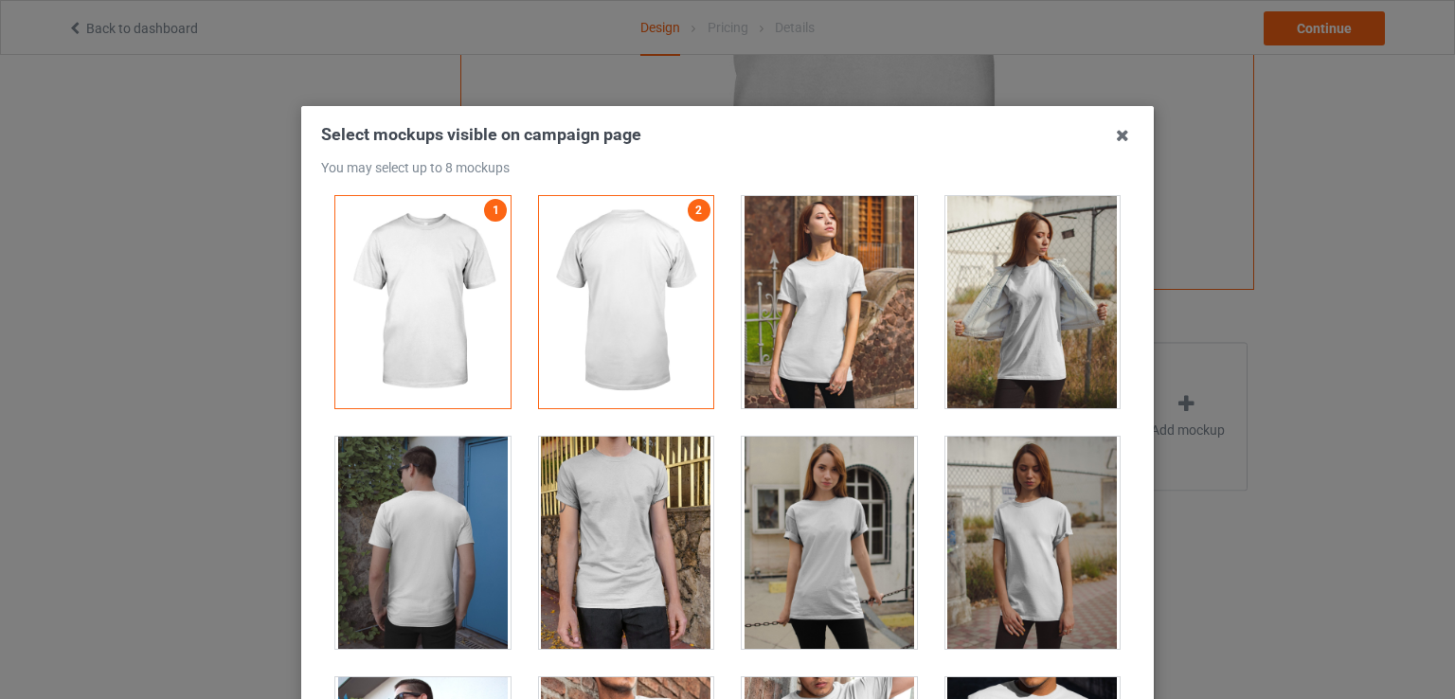
click at [796, 568] on div at bounding box center [829, 543] width 175 height 212
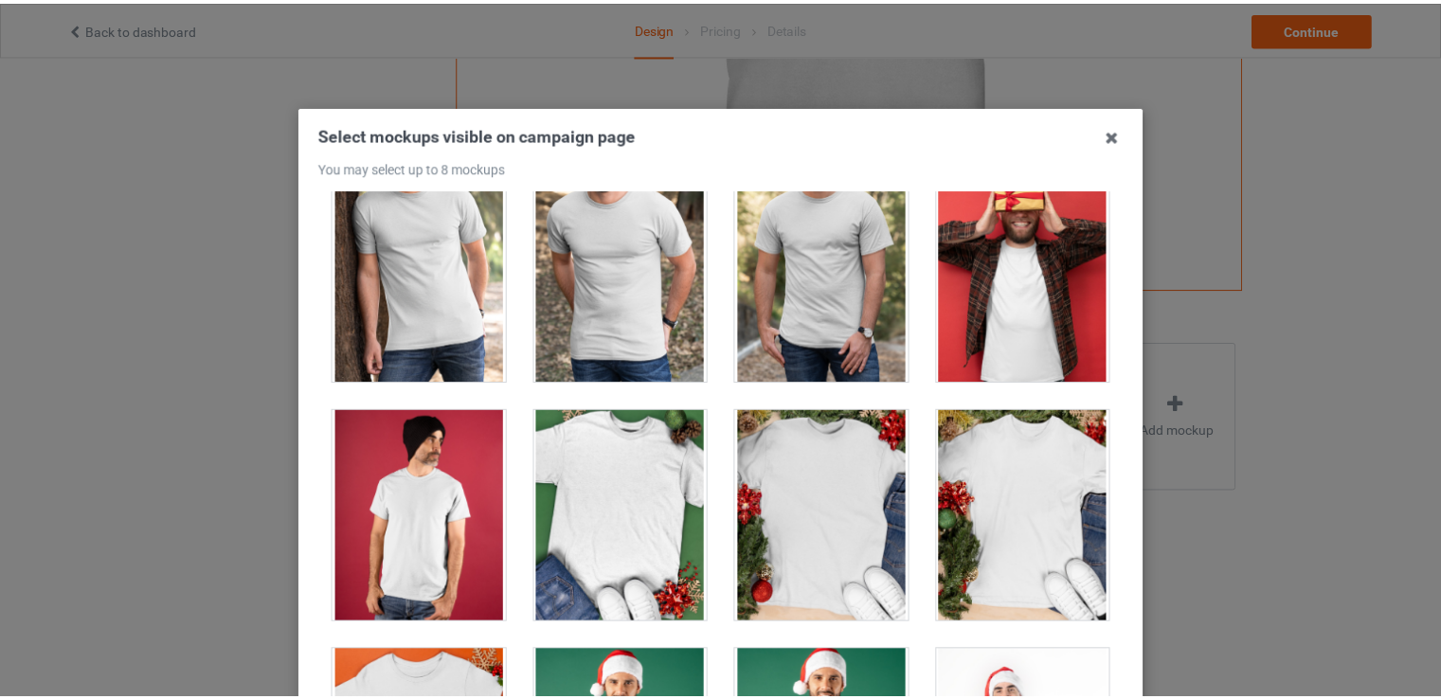
scroll to position [2443, 0]
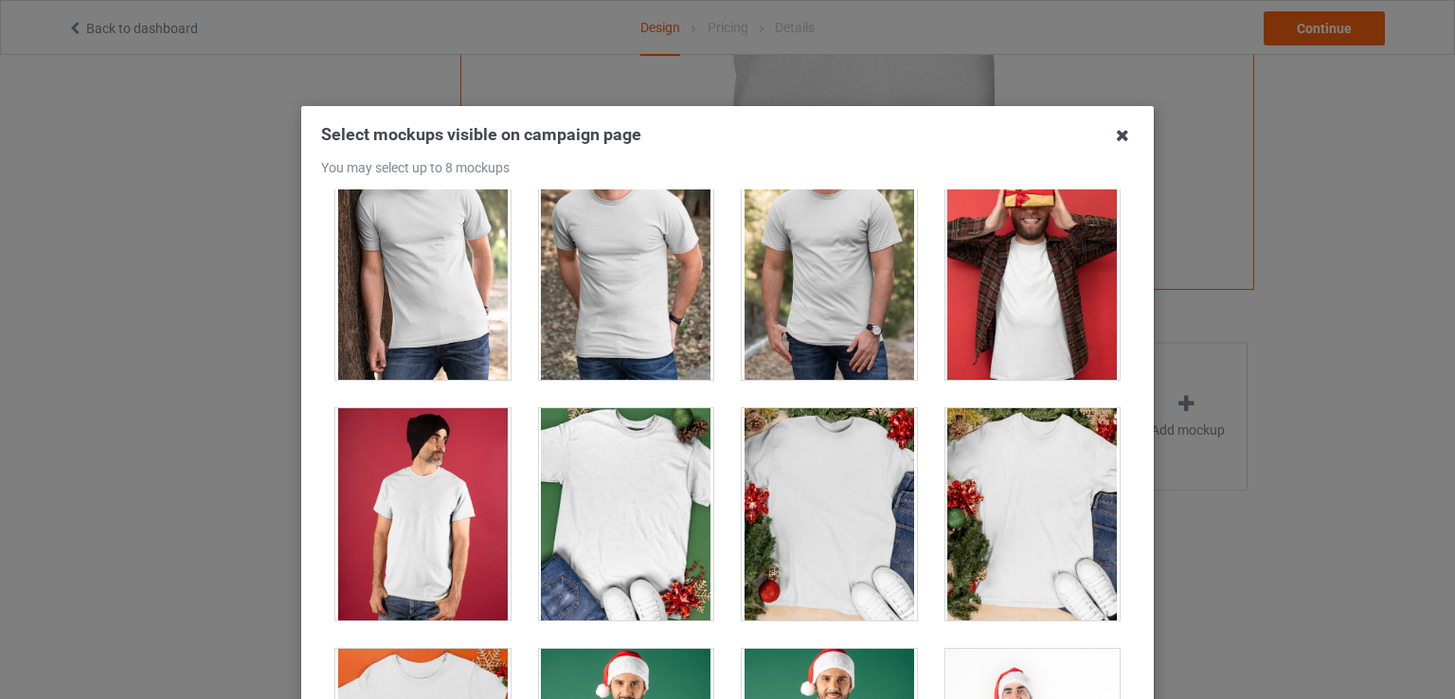
click at [1124, 130] on icon at bounding box center [1123, 135] width 30 height 30
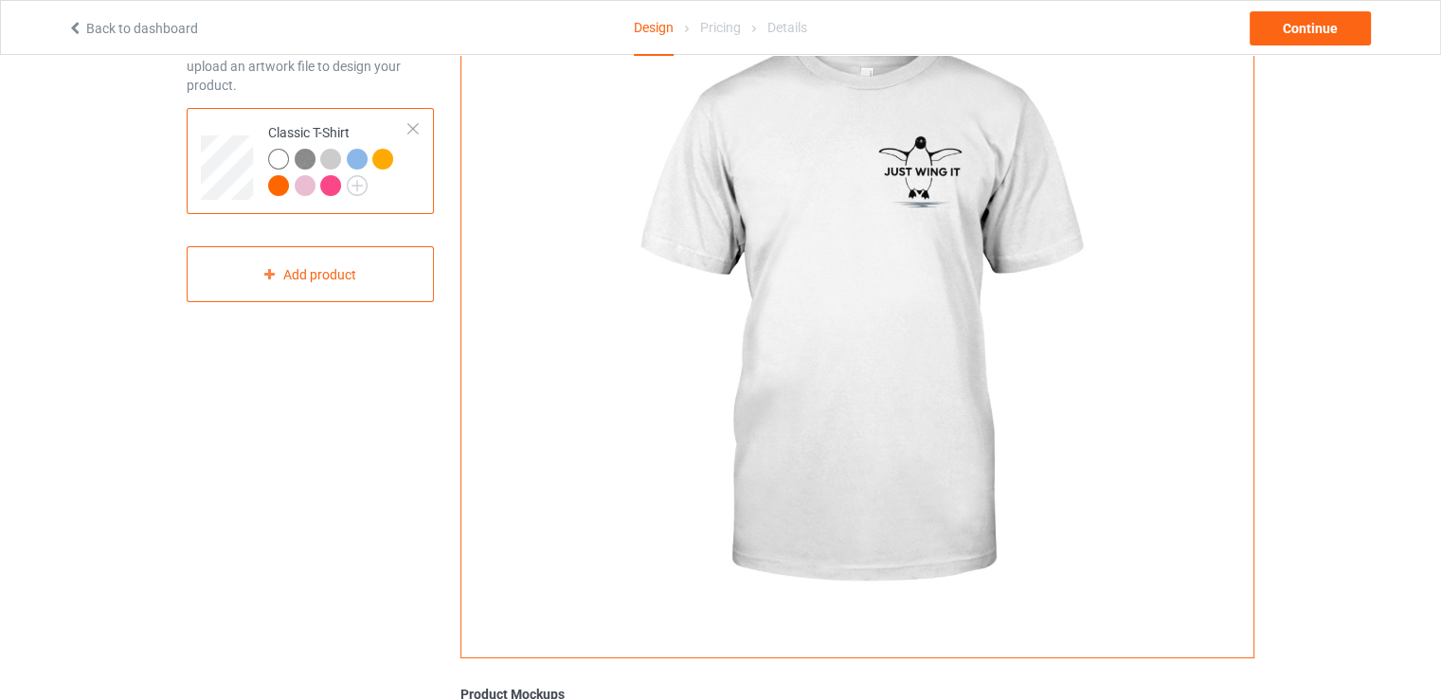
scroll to position [0, 0]
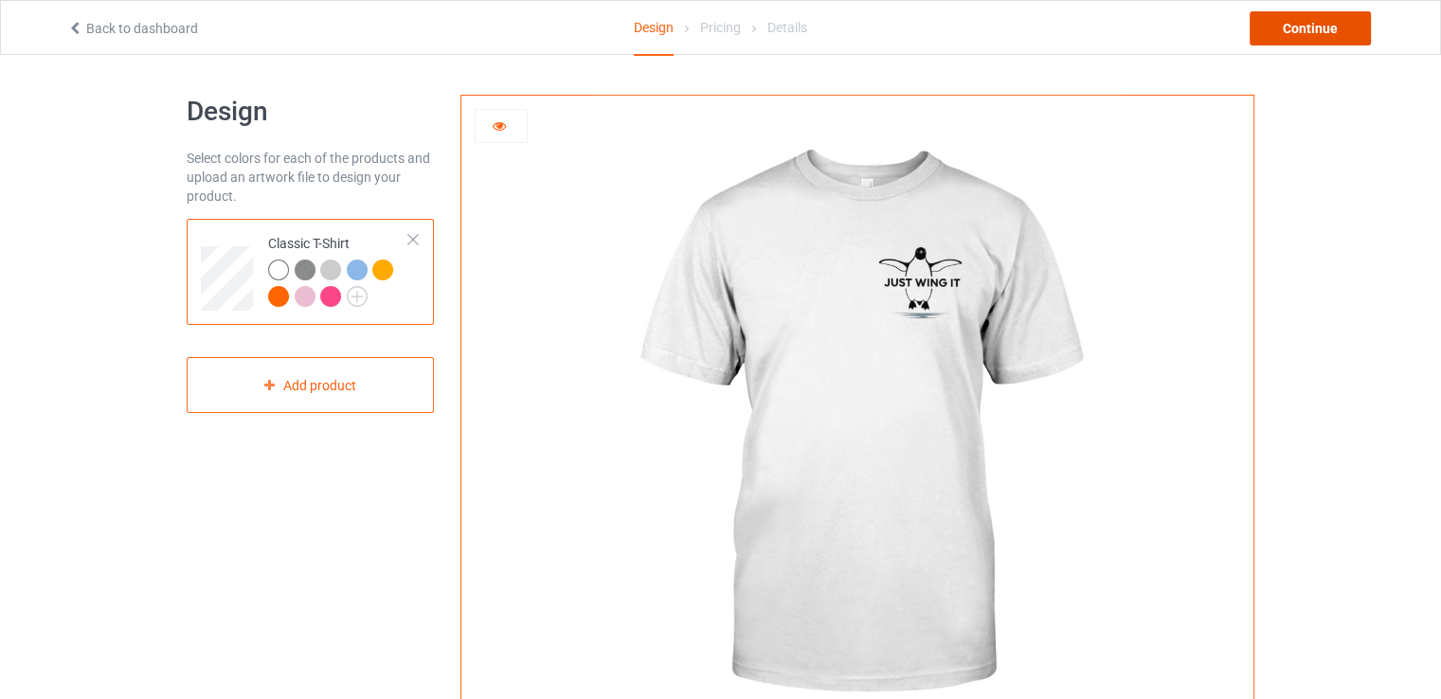
click at [1290, 34] on div "Continue" at bounding box center [1310, 28] width 121 height 34
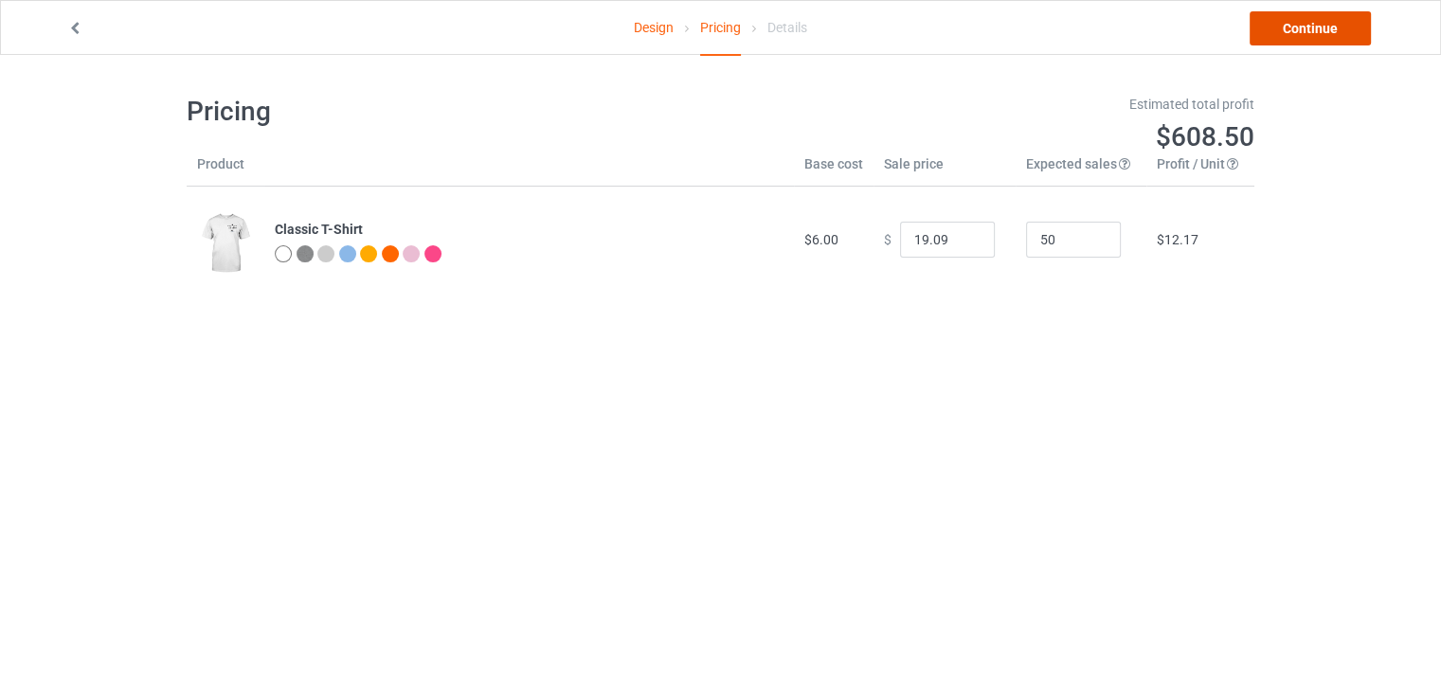
click at [1289, 31] on link "Continue" at bounding box center [1310, 28] width 121 height 34
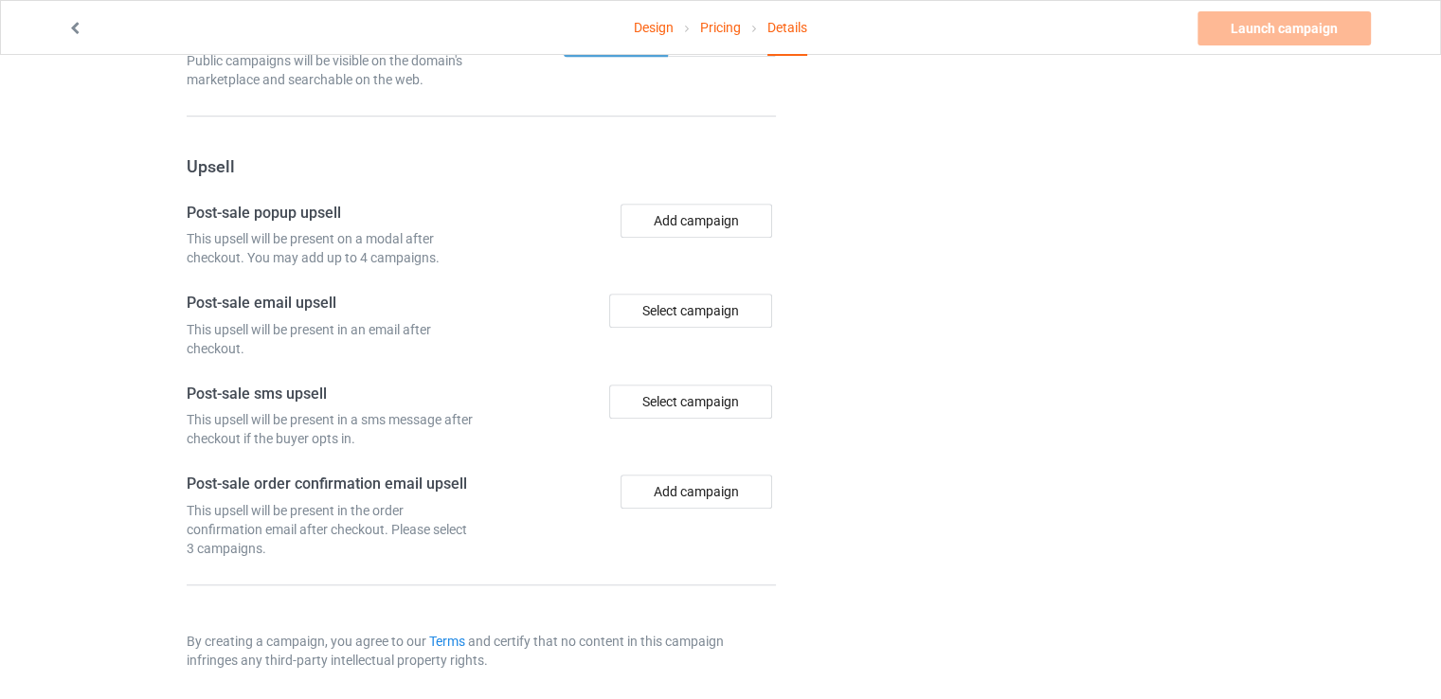
scroll to position [1315, 0]
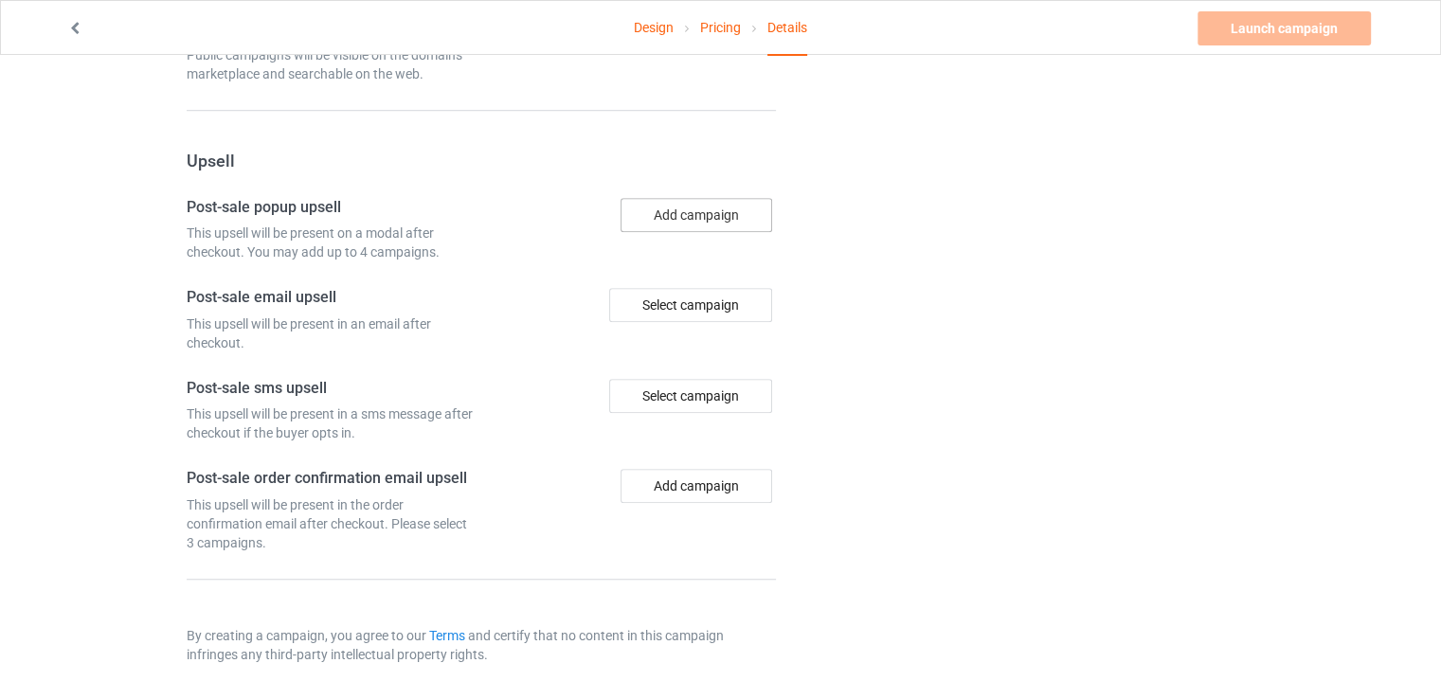
click at [663, 222] on button "Add campaign" at bounding box center [697, 215] width 152 height 34
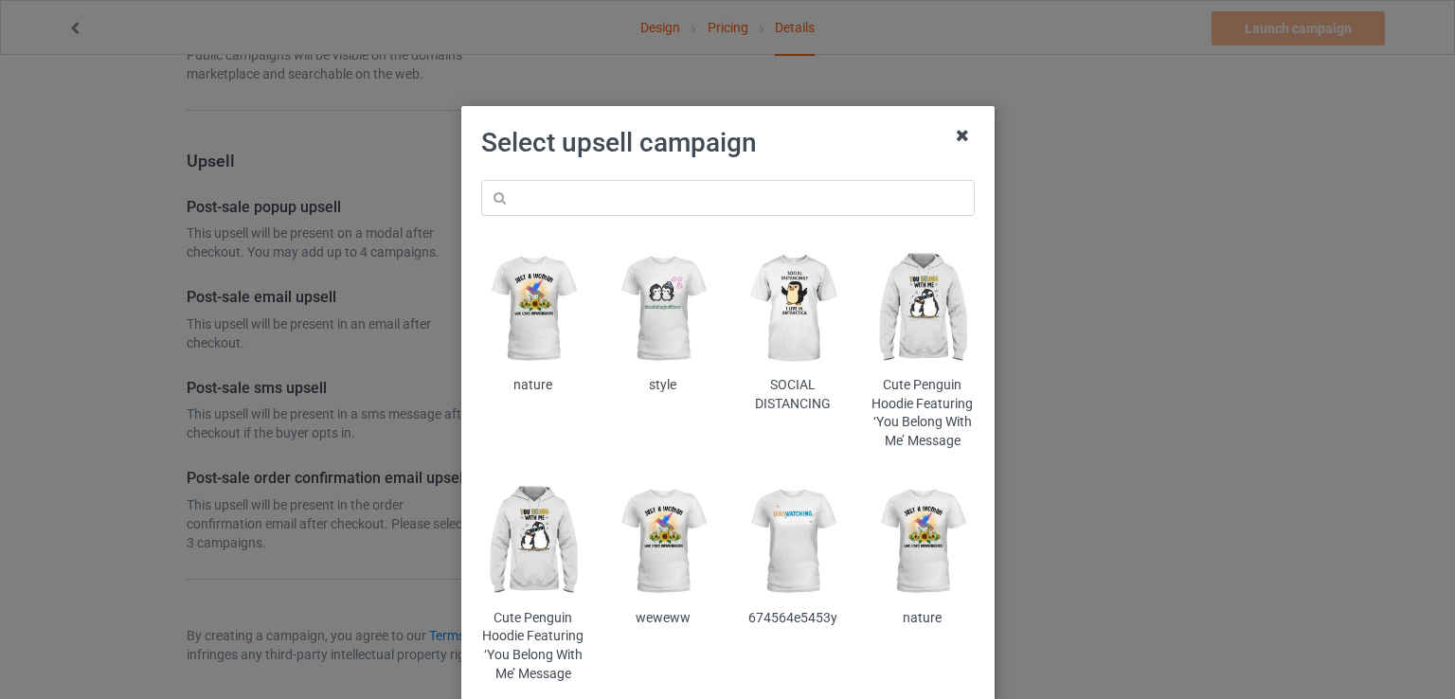
click at [963, 140] on icon at bounding box center [962, 135] width 30 height 30
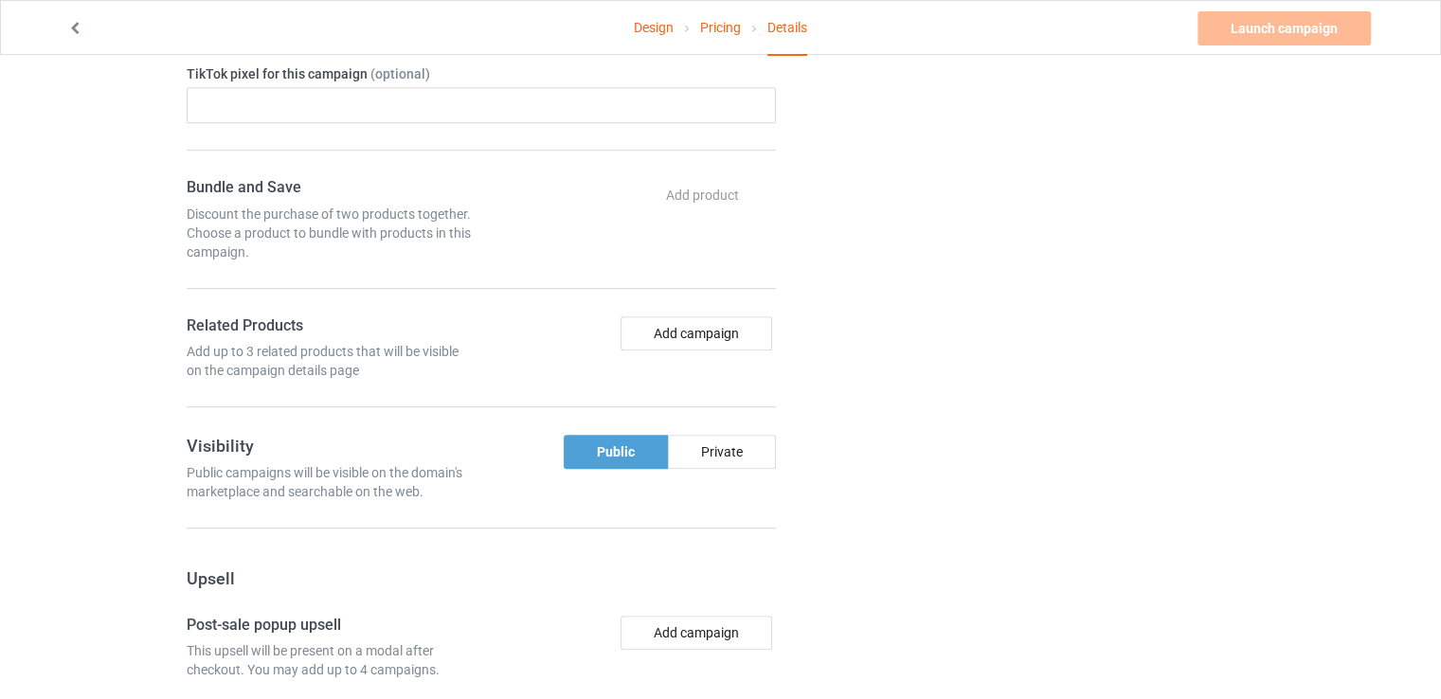
scroll to position [810, 0]
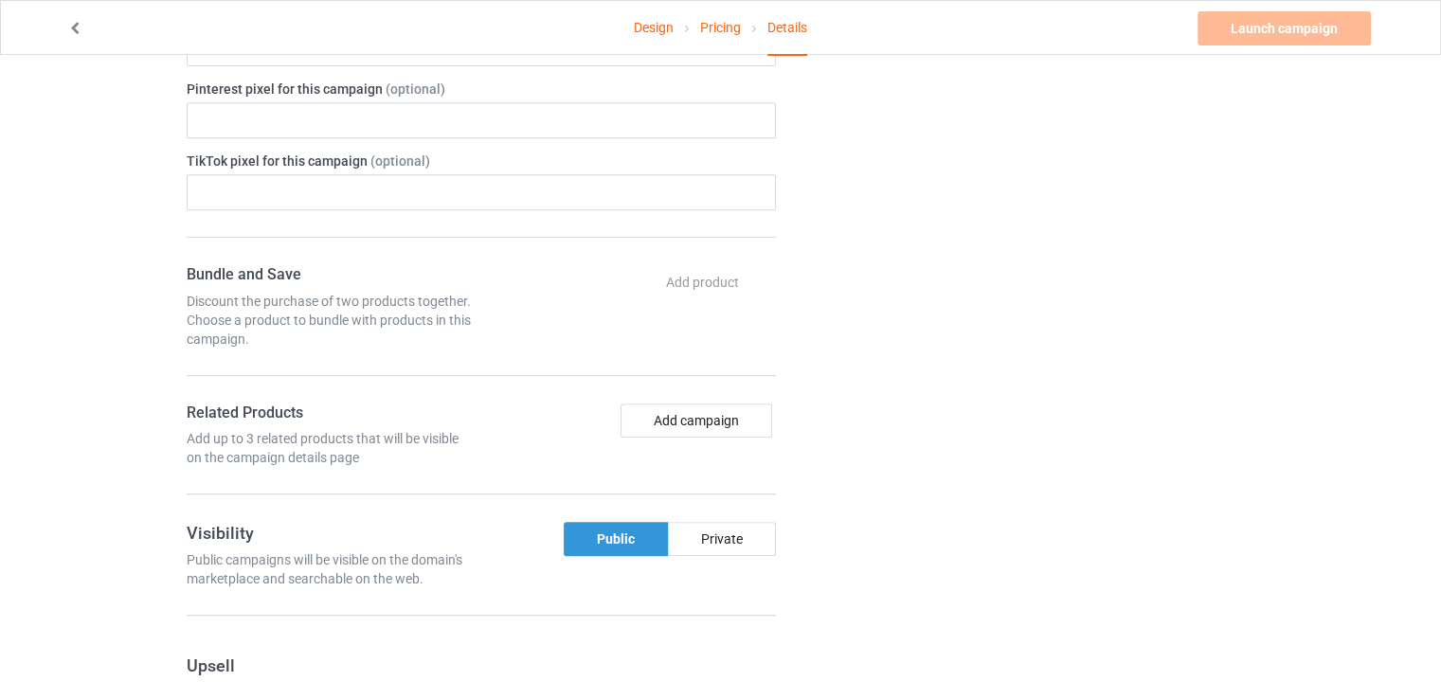
click at [624, 539] on div "Public" at bounding box center [616, 539] width 104 height 34
click at [639, 535] on div "Public" at bounding box center [616, 539] width 104 height 34
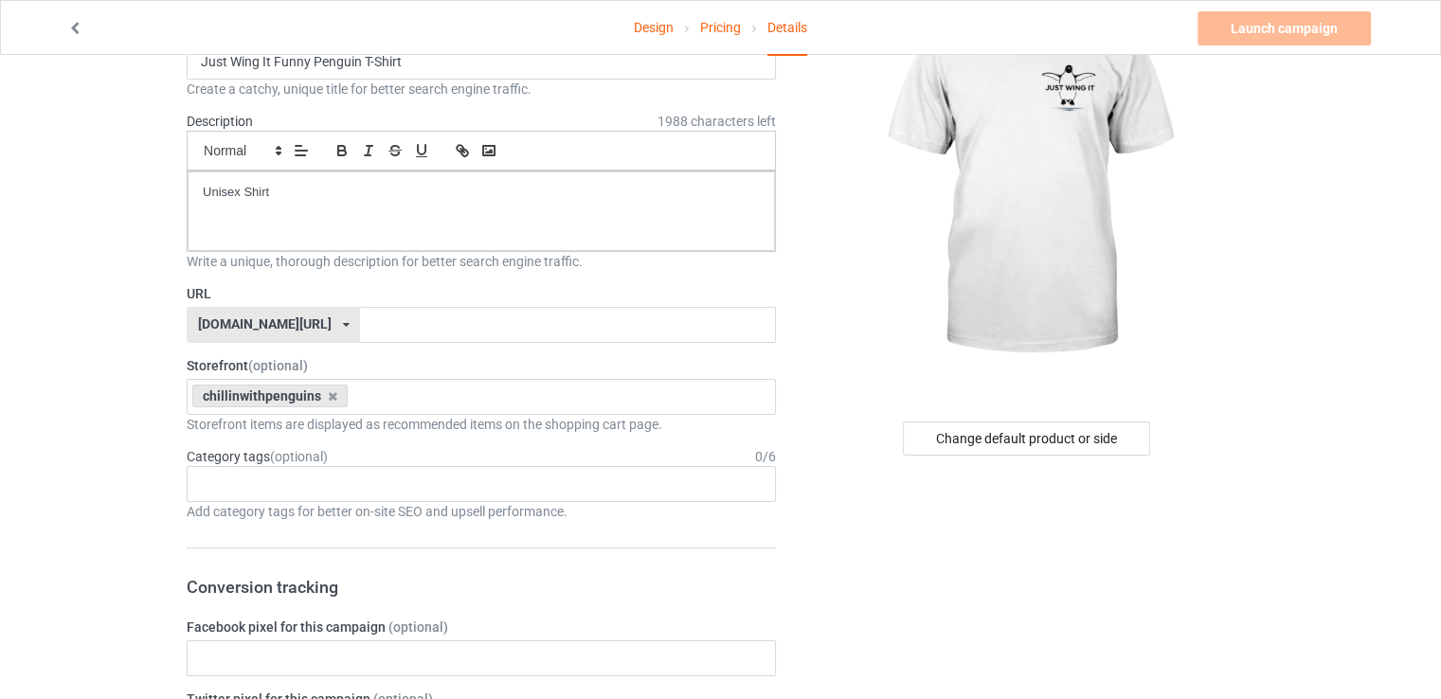
scroll to position [132, 0]
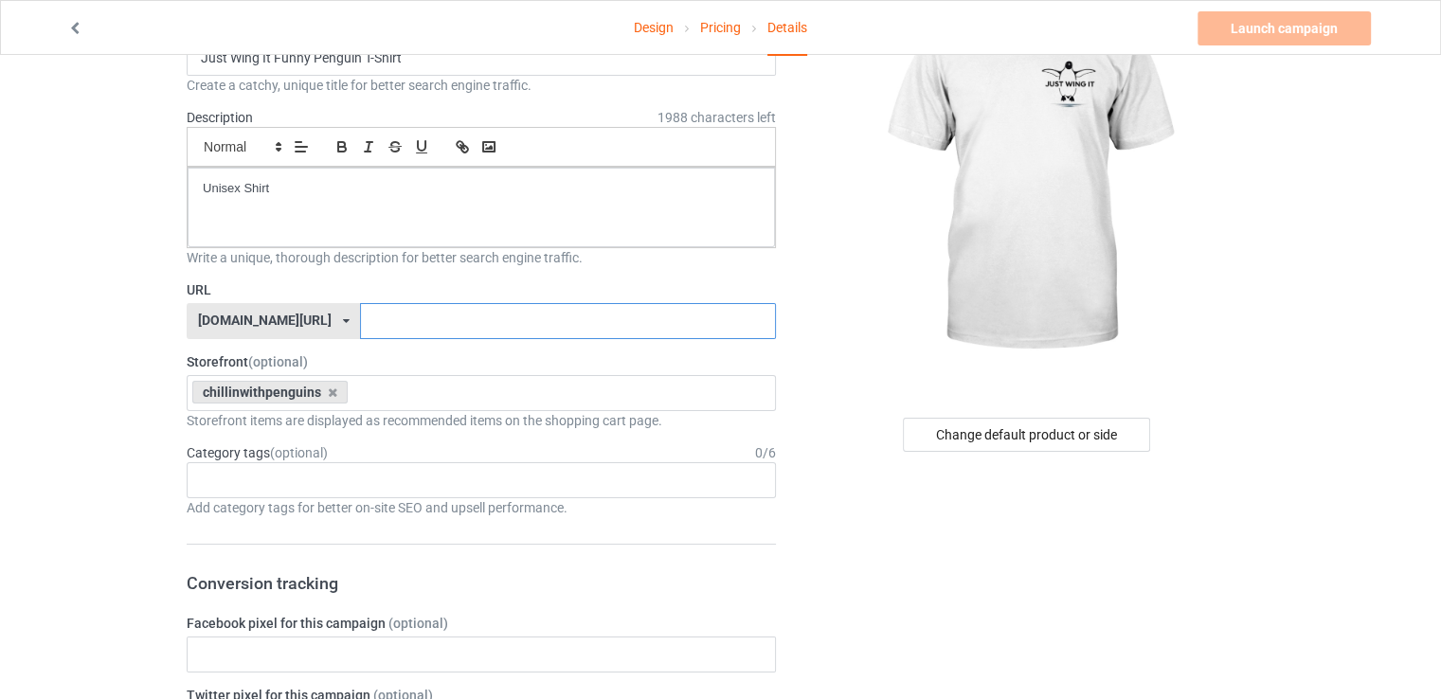
click at [396, 328] on input "text" at bounding box center [567, 321] width 415 height 36
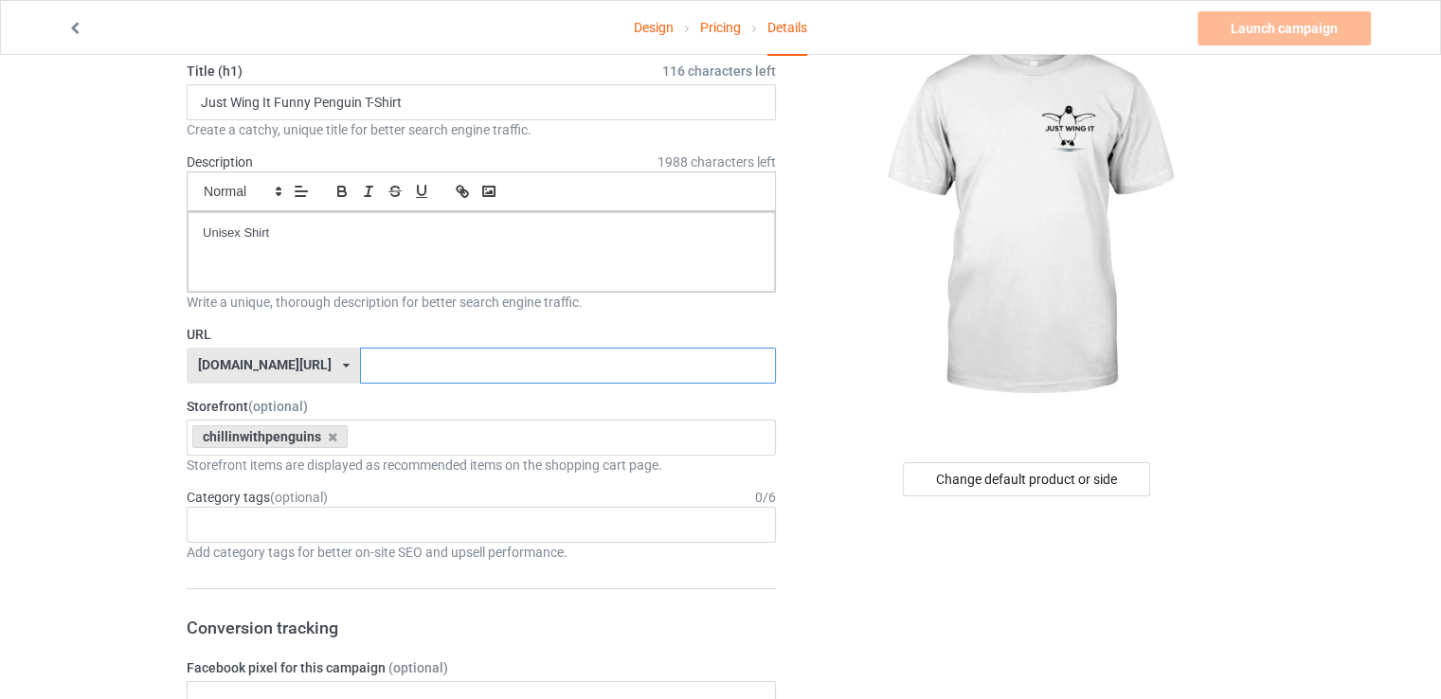
scroll to position [101, 0]
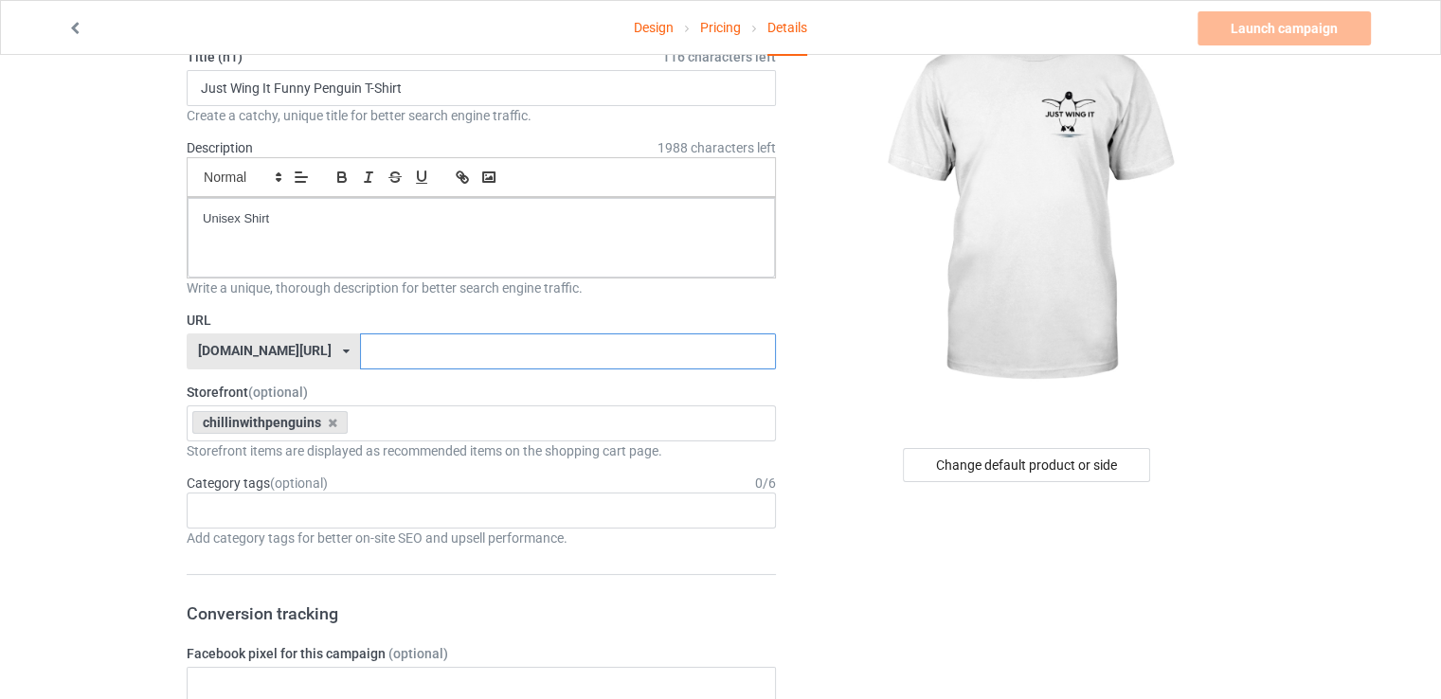
paste input "ư"
type input "ư"
paste input "w"
type input "wingitfunny"
click at [859, 376] on img at bounding box center [1027, 206] width 341 height 426
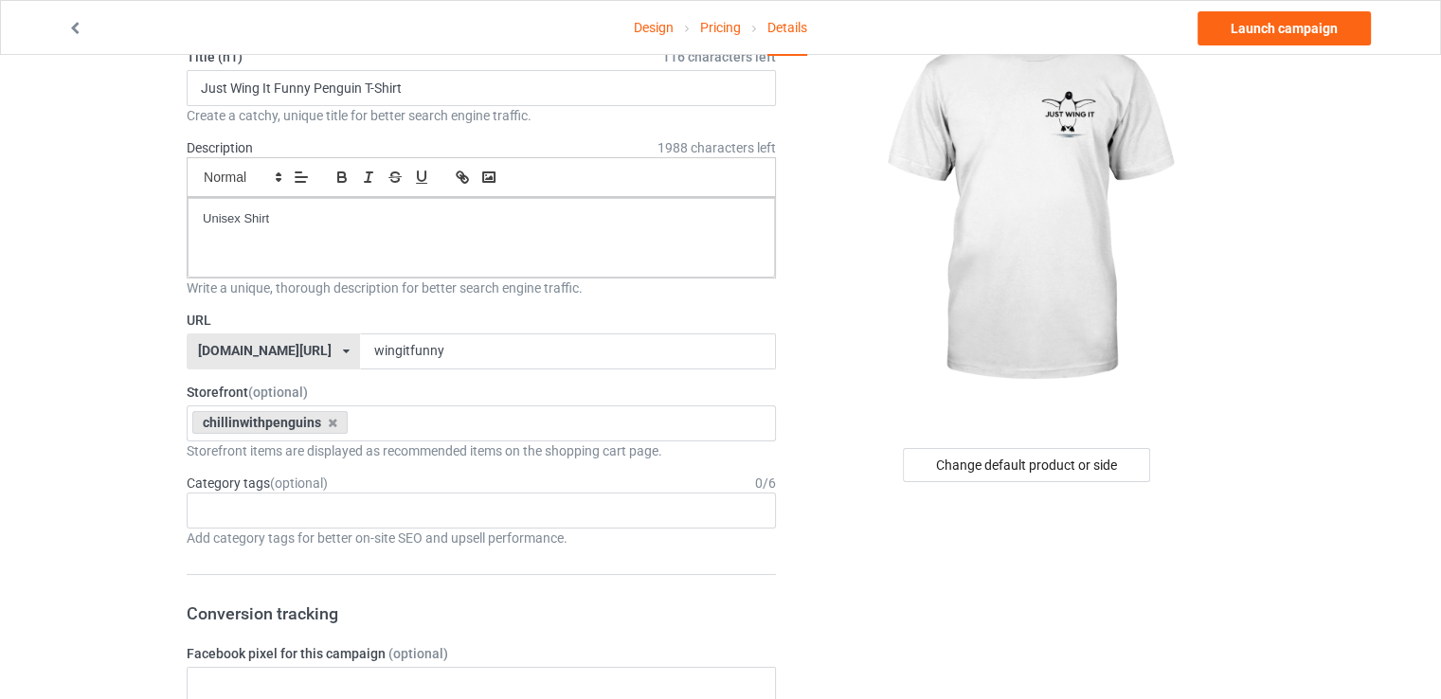
click at [652, 390] on label "Storefront (optional)" at bounding box center [481, 392] width 589 height 19
click at [1287, 20] on link "Launch campaign" at bounding box center [1284, 28] width 173 height 34
